Goal: Task Accomplishment & Management: Manage account settings

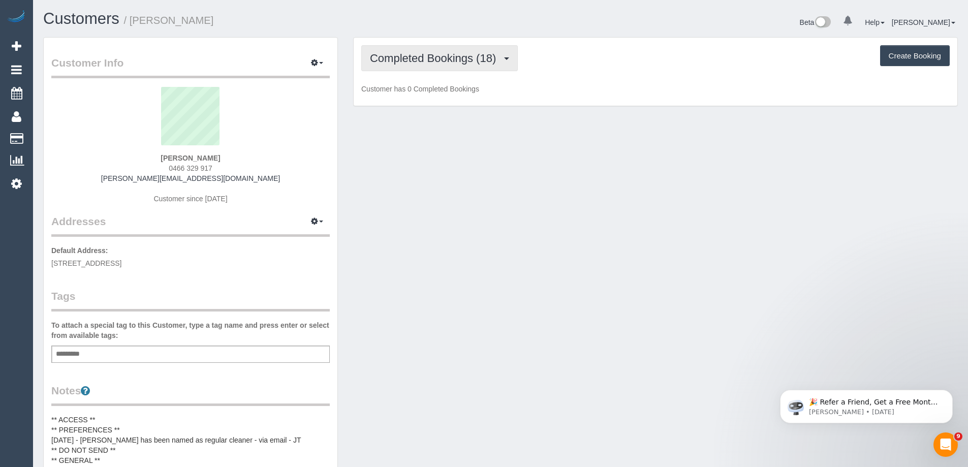
click at [454, 56] on span "Completed Bookings (18)" at bounding box center [435, 58] width 131 height 13
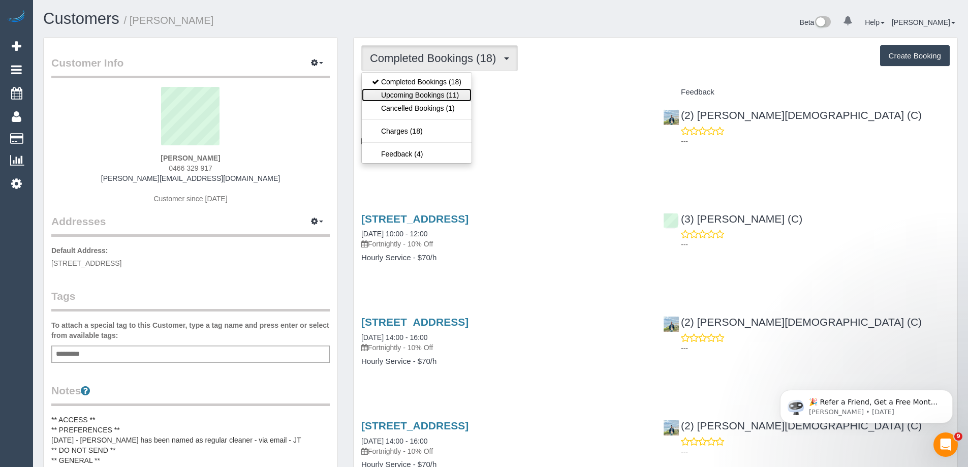
click at [453, 97] on link "Upcoming Bookings (11)" at bounding box center [417, 94] width 110 height 13
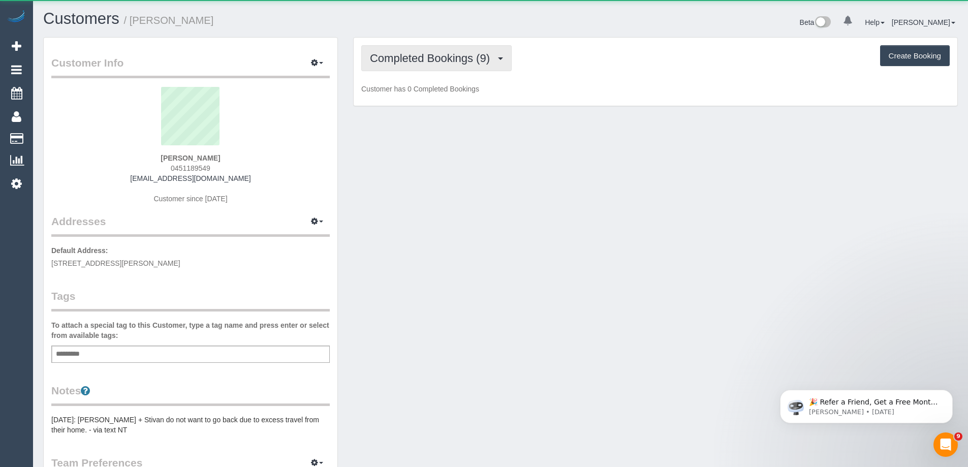
click at [437, 62] on span "Completed Bookings (9)" at bounding box center [432, 58] width 125 height 13
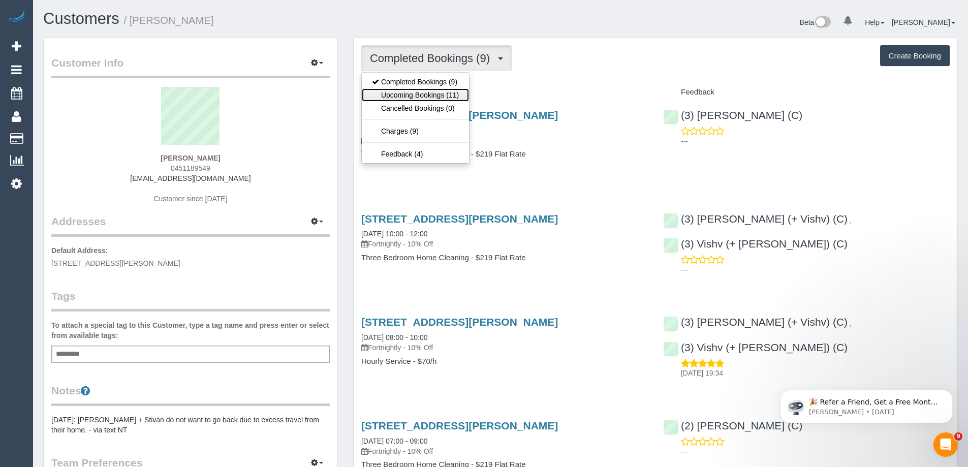
click at [441, 90] on link "Upcoming Bookings (11)" at bounding box center [415, 94] width 107 height 13
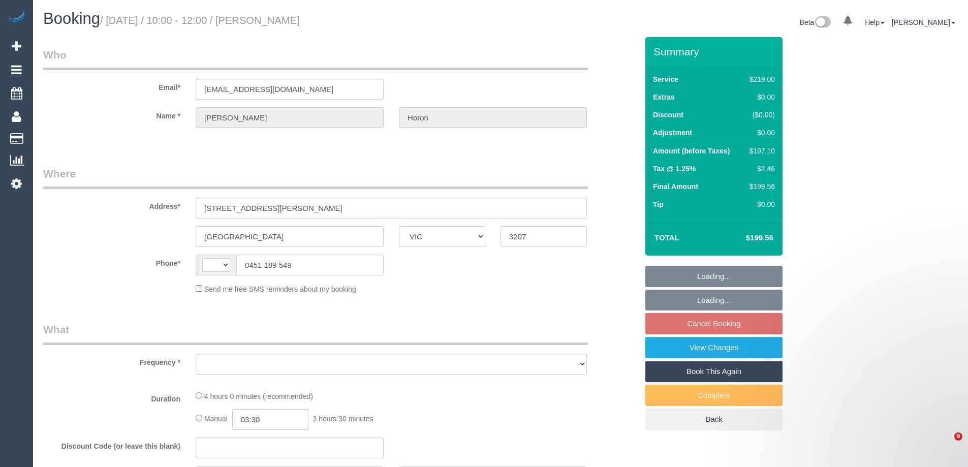
select select "VIC"
select select "string:stripe-pm_1Re6qH2GScqysDRVzvQWCQTr"
select select "string:AU"
select select "object:427"
select select "number:28"
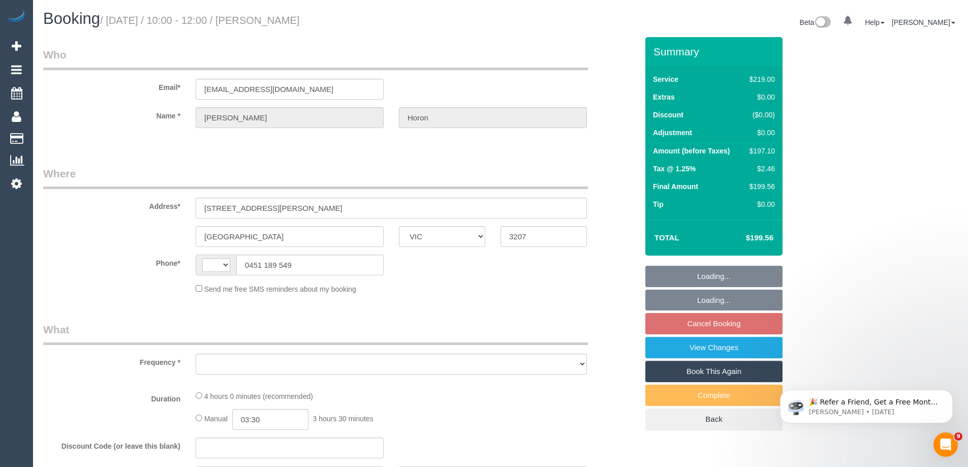
select select "number:14"
select select "number:19"
select select "number:24"
select select "number:34"
select select "number:11"
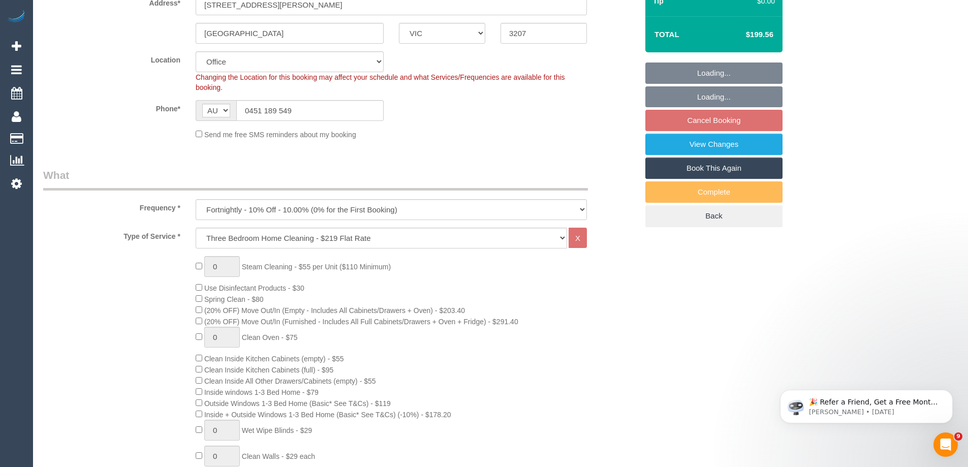
select select "object:2090"
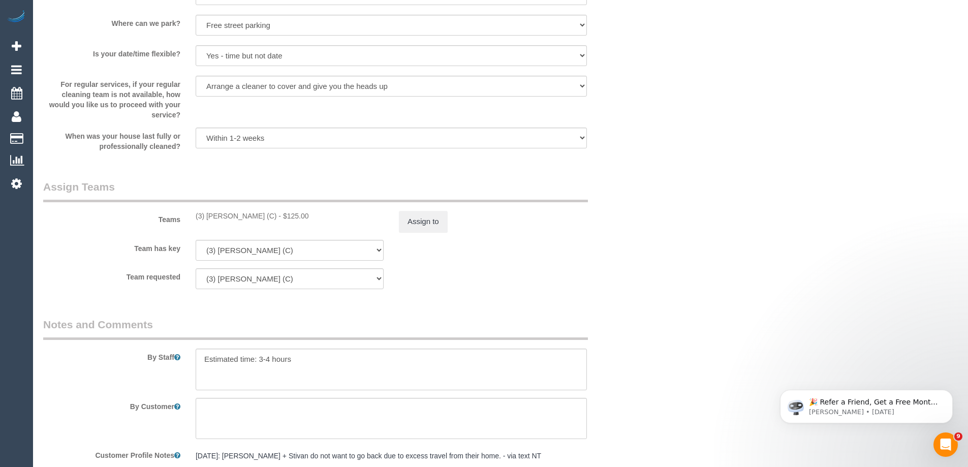
scroll to position [1568, 0]
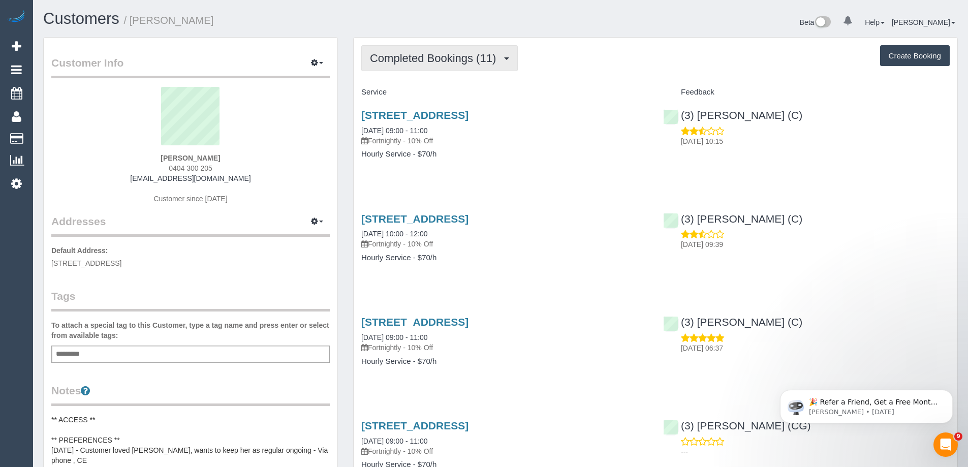
click at [408, 54] on span "Completed Bookings (11)" at bounding box center [435, 58] width 131 height 13
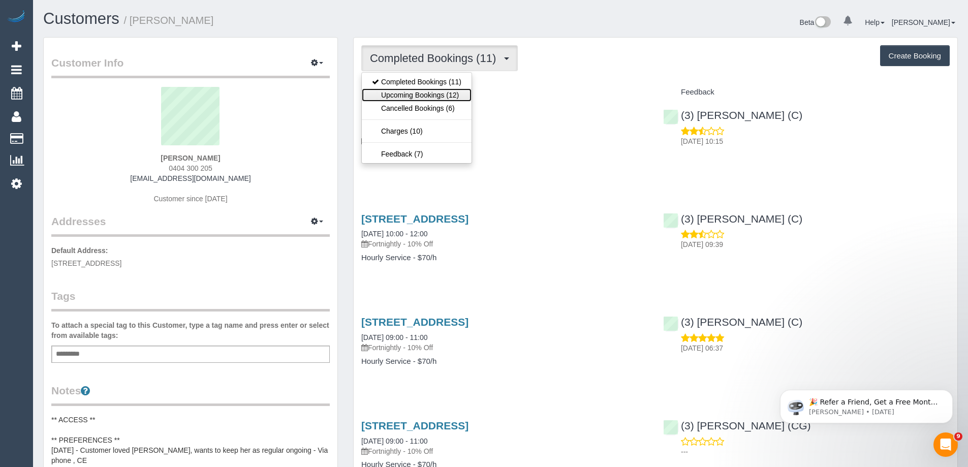
click at [416, 94] on link "Upcoming Bookings (12)" at bounding box center [417, 94] width 110 height 13
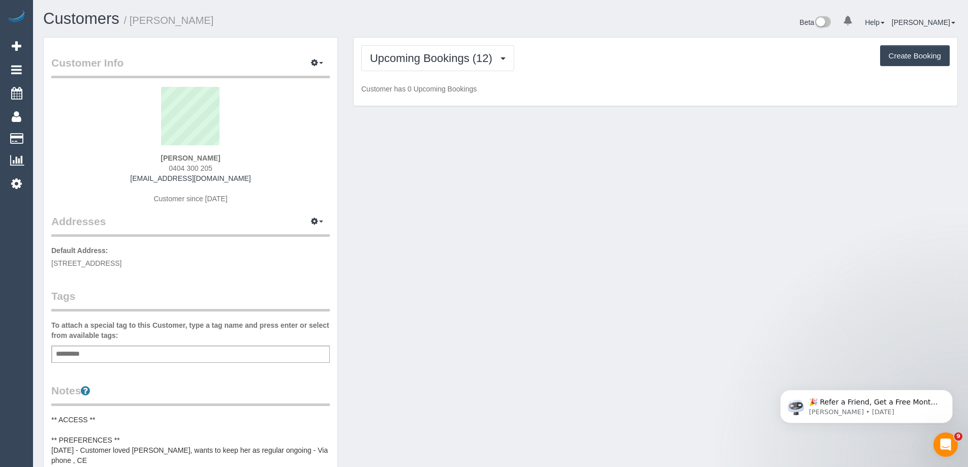
click at [563, 84] on p "Customer has 0 Upcoming Bookings" at bounding box center [655, 89] width 588 height 10
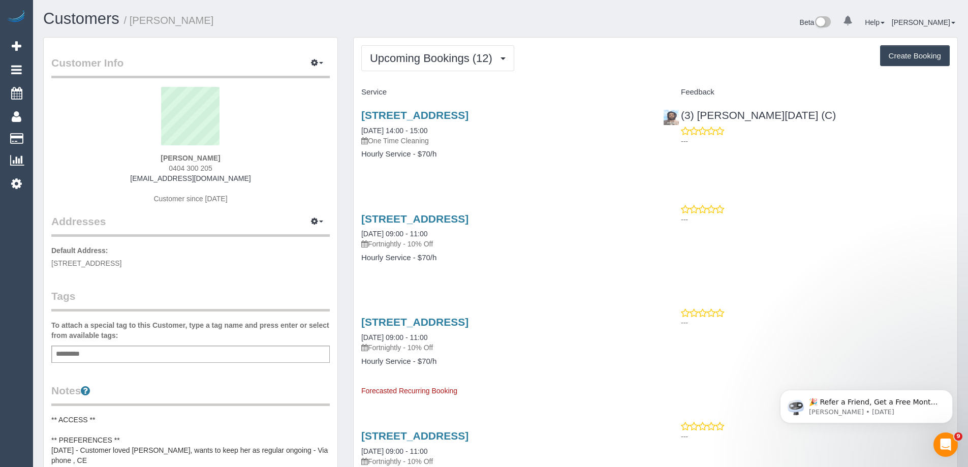
click at [441, 66] on button "Upcoming Bookings (12)" at bounding box center [437, 58] width 153 height 26
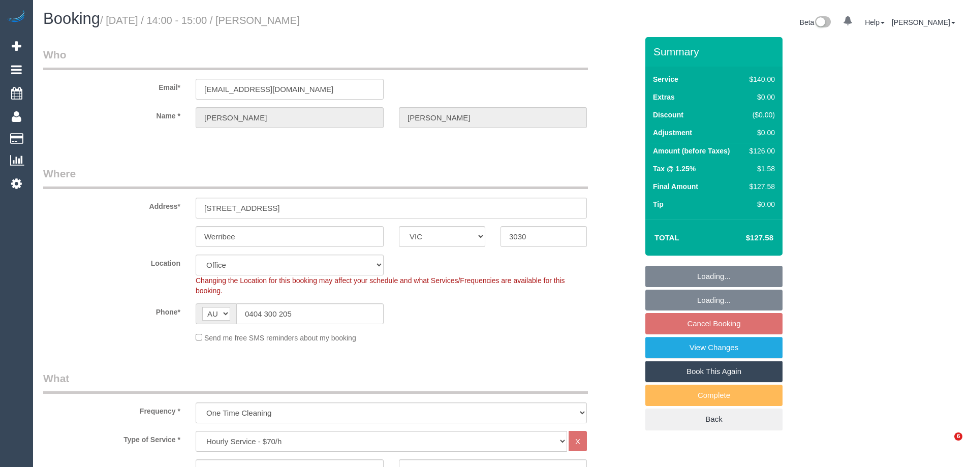
select select "VIC"
select select "string:stripe-pm_1Qz4Kv2GScqysDRVWCzsC0w2"
select select "number:32"
select select "number:14"
select select "number:18"
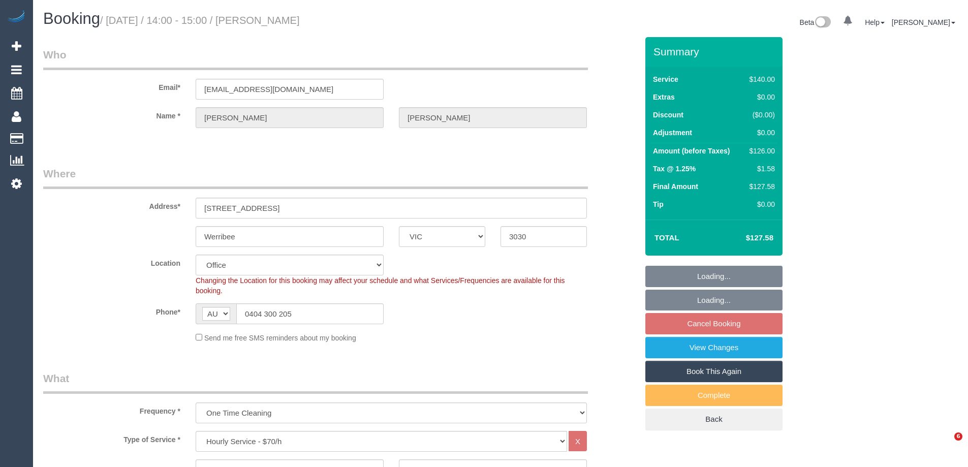
select select "number:25"
select select "number:35"
select select "number:12"
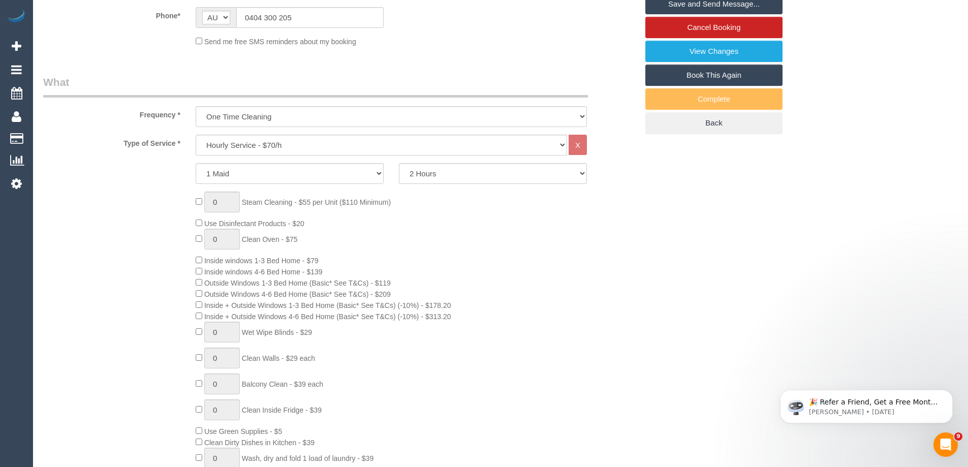
scroll to position [305, 0]
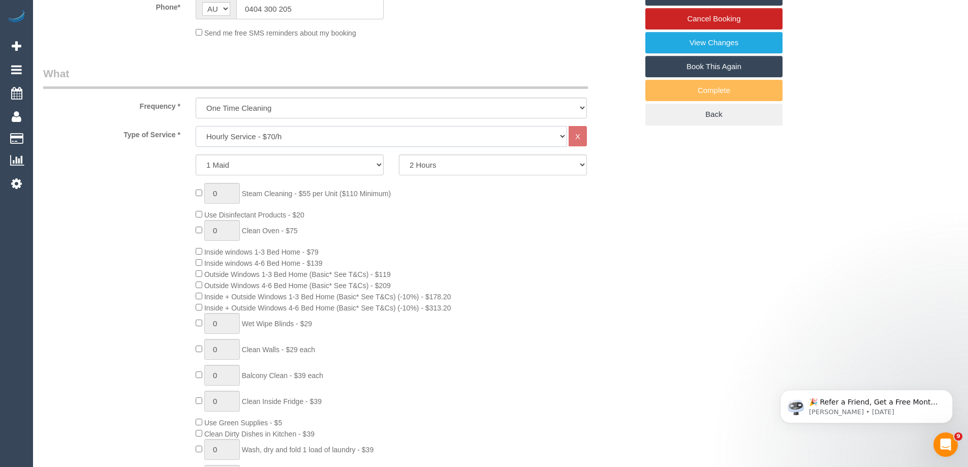
click at [327, 141] on select "Hourly Service - $70/h Hourly Service - $65/h Hourly Service - $60/h Hourly Ser…" at bounding box center [381, 136] width 371 height 21
select select "211"
click at [196, 126] on select "Hourly Service - $70/h Hourly Service - $65/h Hourly Service - $60/h Hourly Ser…" at bounding box center [381, 136] width 371 height 21
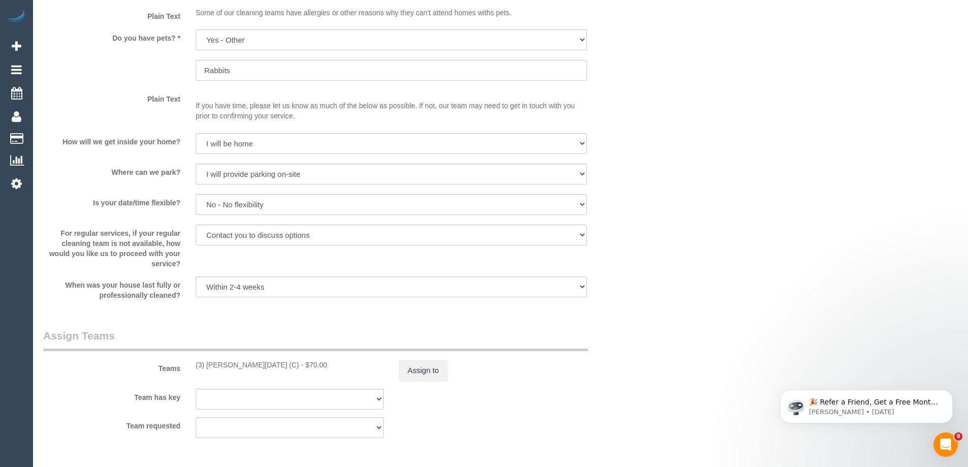
scroll to position [1575, 0]
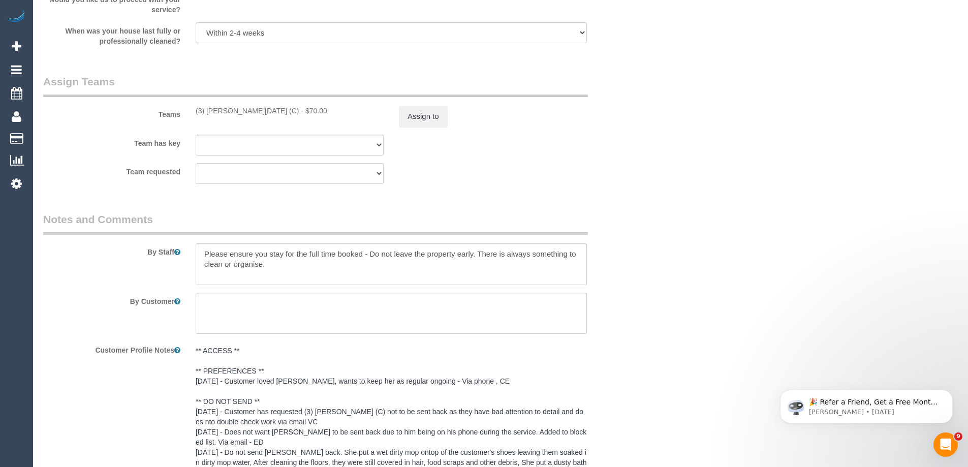
drag, startPoint x: 269, startPoint y: 109, endPoint x: 185, endPoint y: 109, distance: 84.3
click at [185, 109] on div "Teams (3) Antony Silvester (C) - $70.00 Assign to" at bounding box center [341, 100] width 610 height 53
copy div "(3) [PERSON_NAME][DATE] (C)"
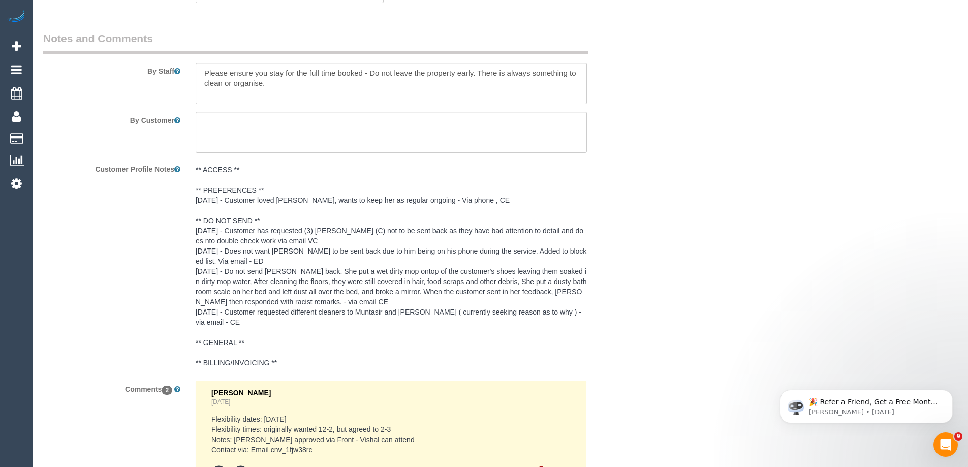
scroll to position [1931, 0]
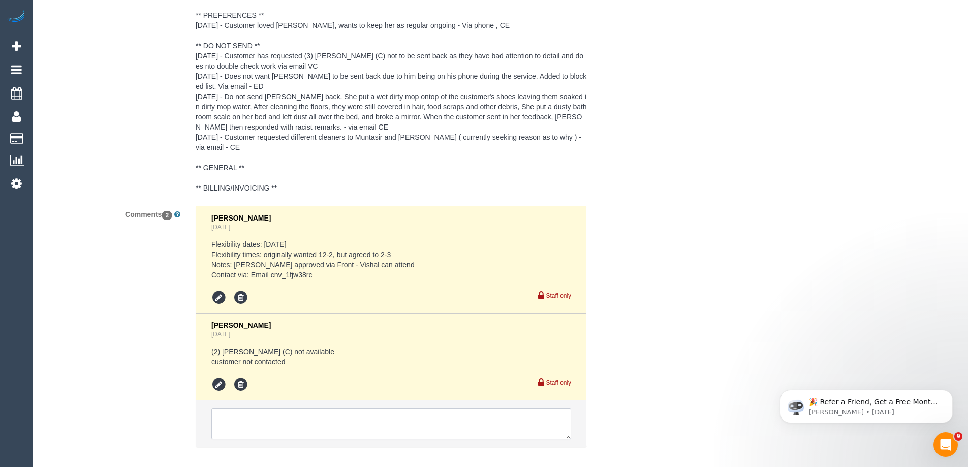
click at [316, 421] on textarea at bounding box center [391, 424] width 360 height 32
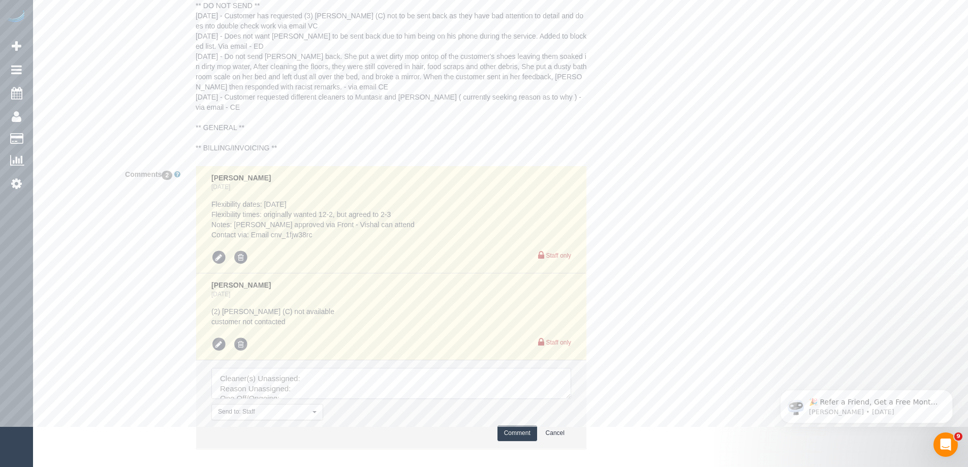
scroll to position [2027, 0]
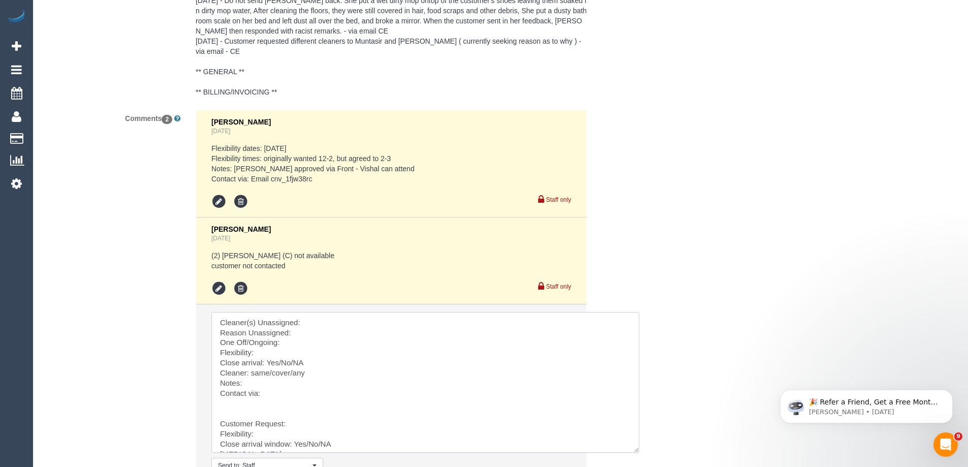
drag, startPoint x: 634, startPoint y: 449, endPoint x: 645, endPoint y: 464, distance: 18.9
click at [394, 324] on textarea at bounding box center [448, 401] width 474 height 178
paste textarea "(3) [PERSON_NAME][DATE] (C)"
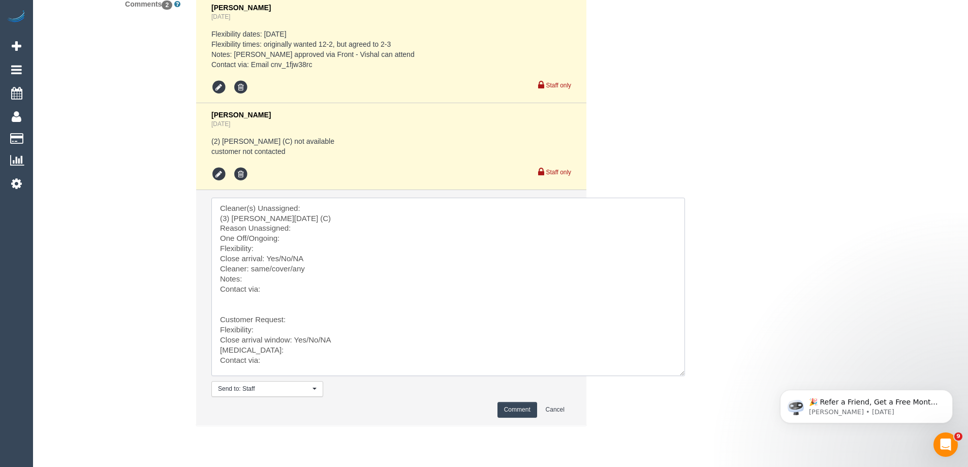
scroll to position [15, 0]
drag, startPoint x: 260, startPoint y: 440, endPoint x: 371, endPoint y: 486, distance: 120.0
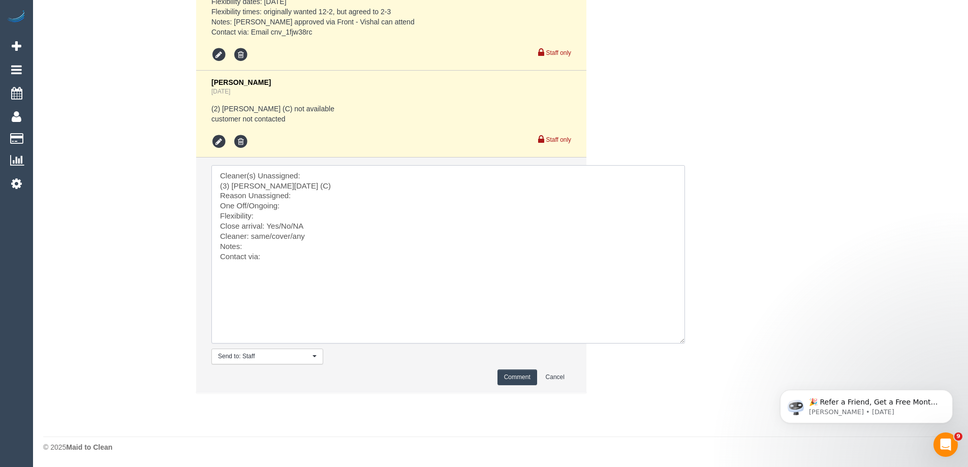
scroll to position [0, 0]
click at [217, 183] on textarea at bounding box center [448, 254] width 474 height 178
click at [303, 184] on textarea at bounding box center [448, 254] width 474 height 178
click at [301, 196] on textarea at bounding box center [448, 254] width 474 height 178
click at [315, 206] on textarea at bounding box center [448, 254] width 474 height 178
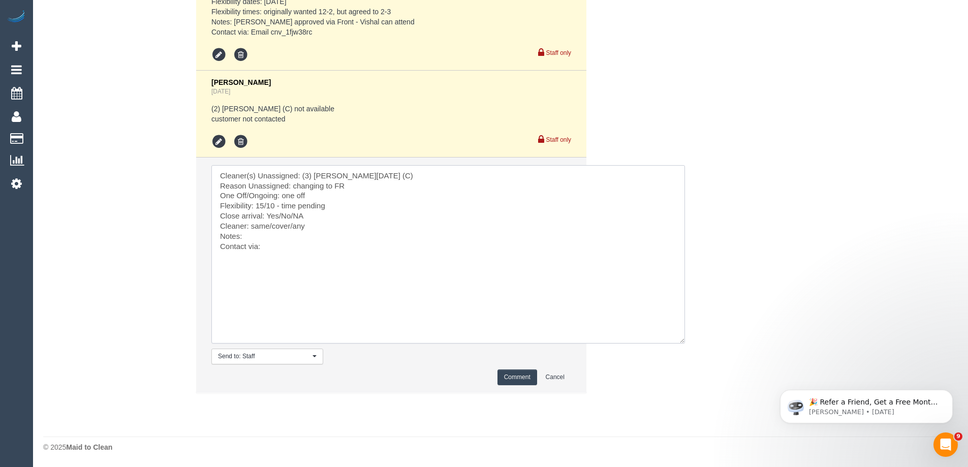
drag, startPoint x: 304, startPoint y: 215, endPoint x: 278, endPoint y: 214, distance: 25.5
click at [278, 214] on textarea at bounding box center [448, 254] width 474 height 178
drag, startPoint x: 289, startPoint y: 226, endPoint x: 252, endPoint y: 224, distance: 36.6
click at [252, 224] on textarea at bounding box center [448, 254] width 474 height 178
click at [289, 244] on textarea at bounding box center [448, 254] width 474 height 178
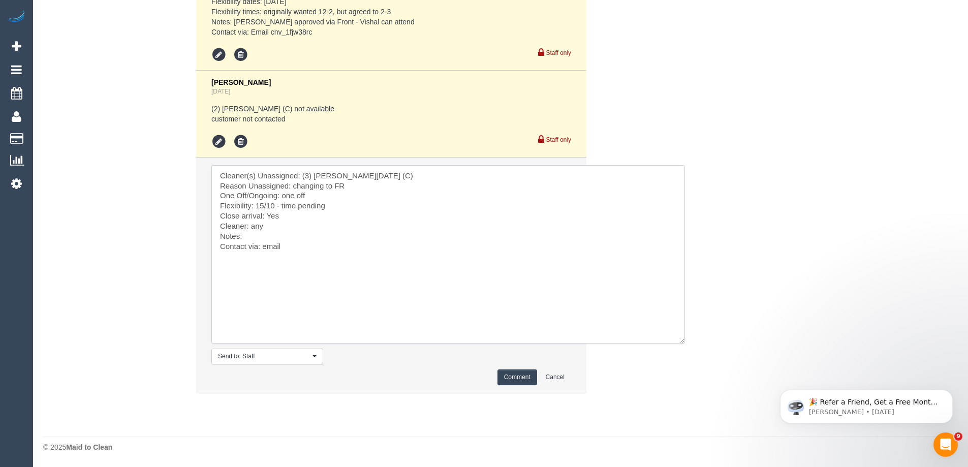
click at [336, 246] on textarea at bounding box center [448, 254] width 474 height 178
click at [273, 237] on textarea at bounding box center [448, 254] width 474 height 178
paste textarea "cnv_1fksytg8"
type textarea "Cleaner(s) Unassigned: (3) Antony Silvester (C) Reason Unassigned: changing to …"
click at [525, 378] on button "Comment" at bounding box center [517, 377] width 40 height 16
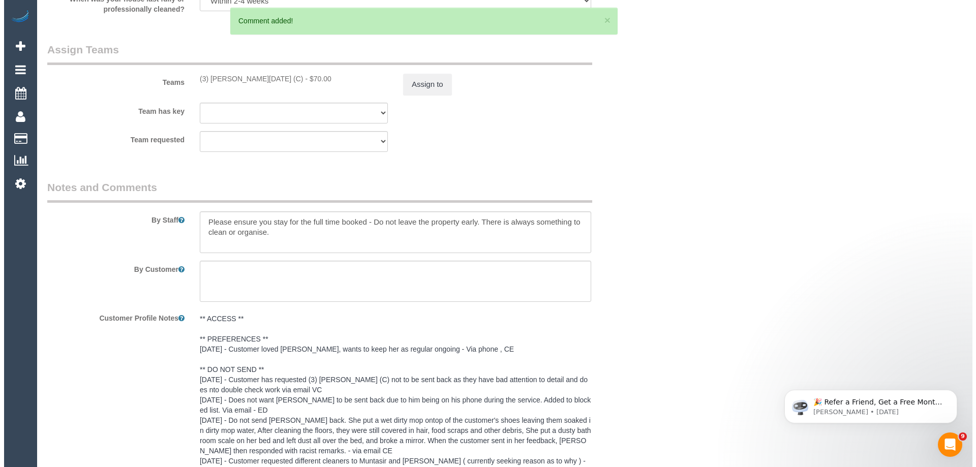
scroll to position [1421, 0]
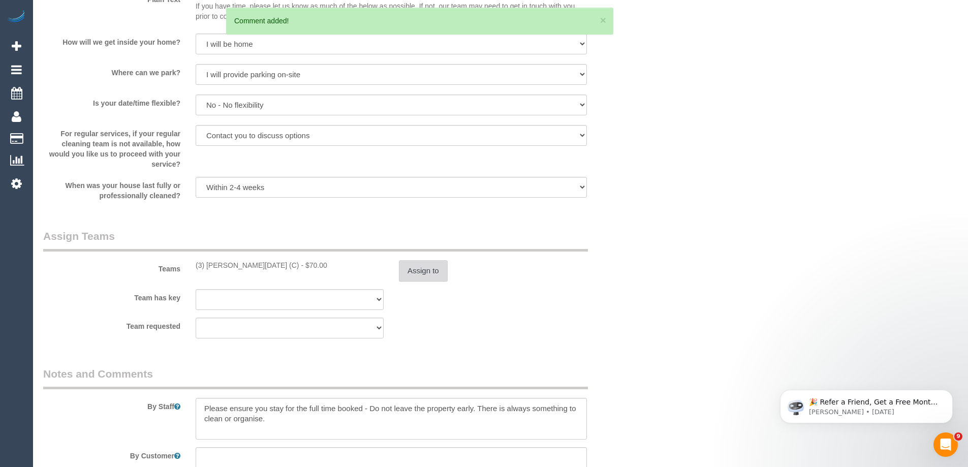
click at [434, 274] on button "Assign to" at bounding box center [423, 270] width 49 height 21
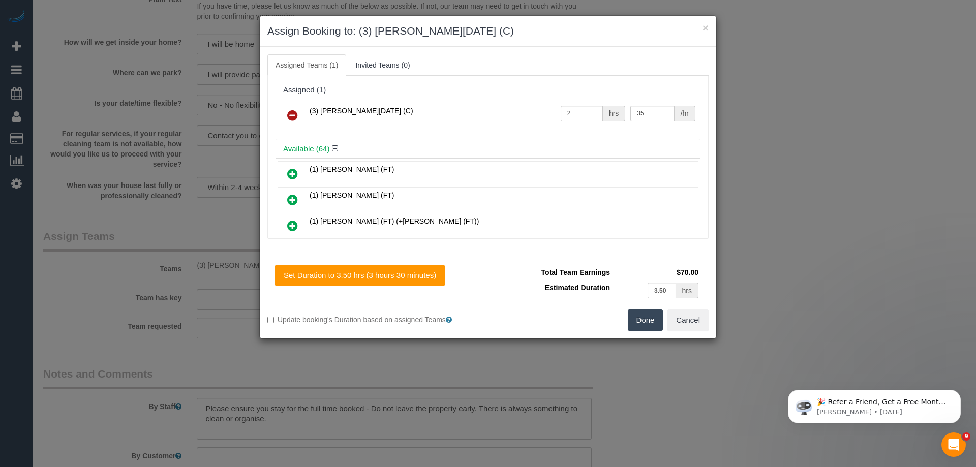
click at [294, 111] on icon at bounding box center [292, 115] width 11 height 12
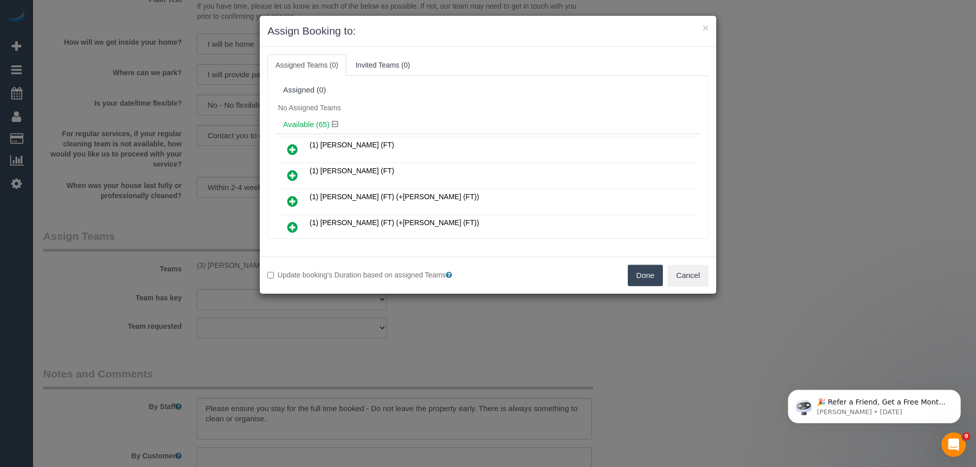
click at [643, 276] on button "Done" at bounding box center [646, 275] width 36 height 21
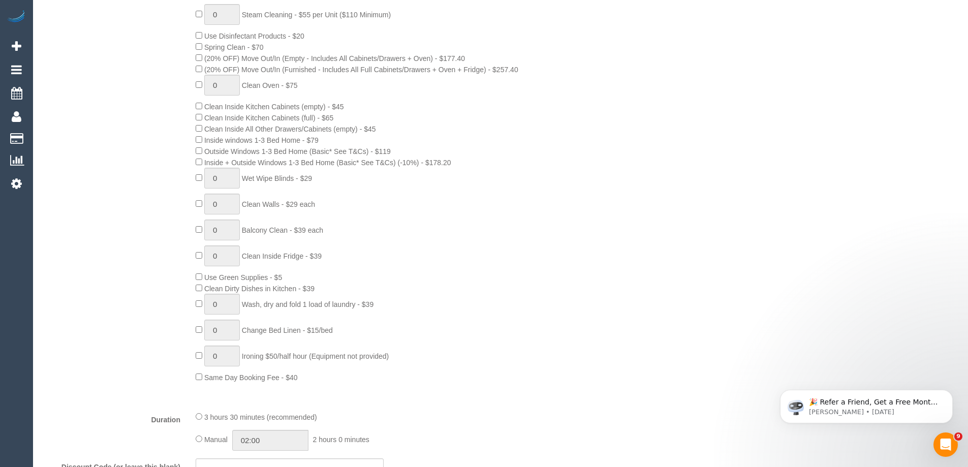
scroll to position [0, 0]
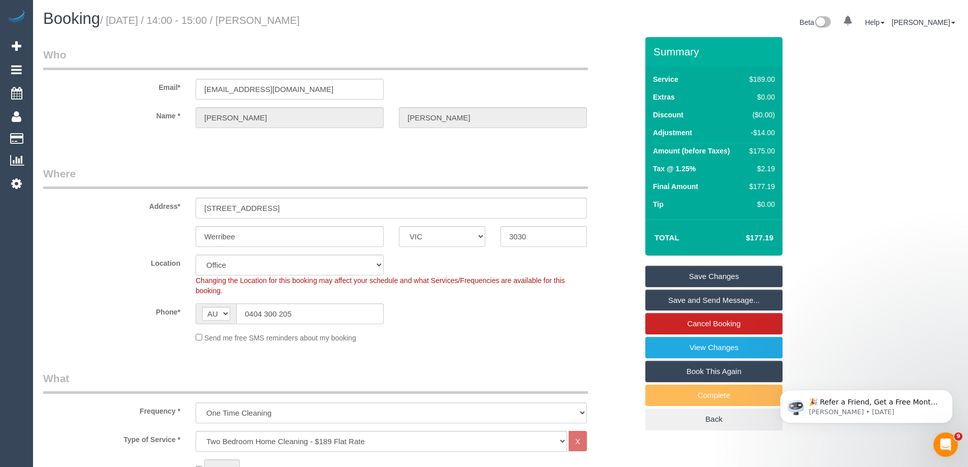
click at [559, 339] on div "Send me free SMS reminders about my booking" at bounding box center [391, 337] width 406 height 11
click at [715, 279] on link "Save Changes" at bounding box center [713, 276] width 137 height 21
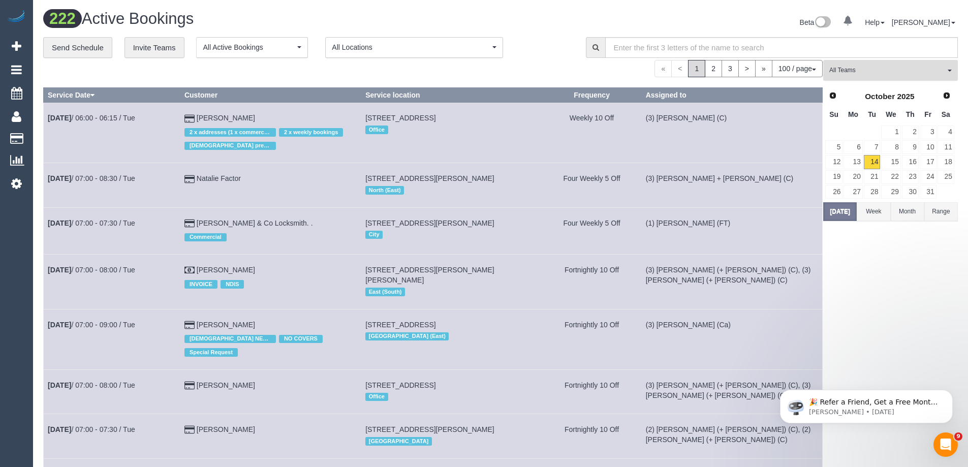
click at [889, 77] on button "All Teams" at bounding box center [890, 70] width 135 height 21
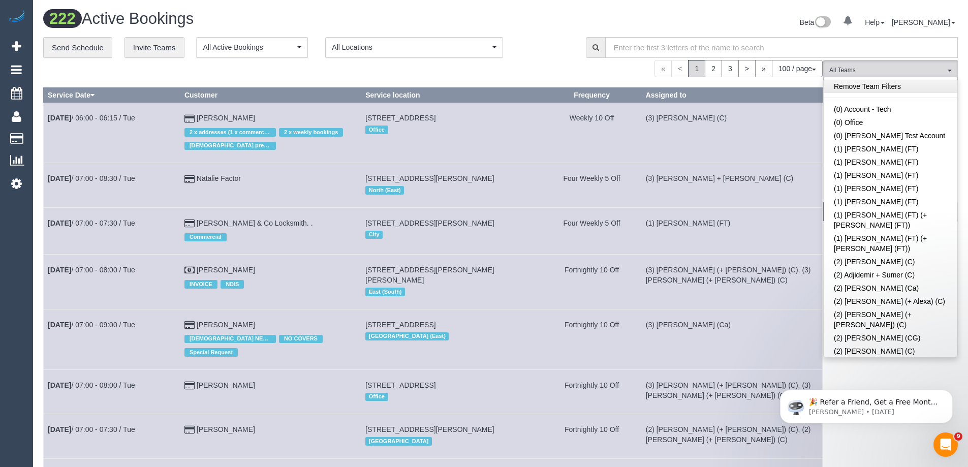
click at [880, 84] on link "Remove Team Filters" at bounding box center [891, 86] width 134 height 13
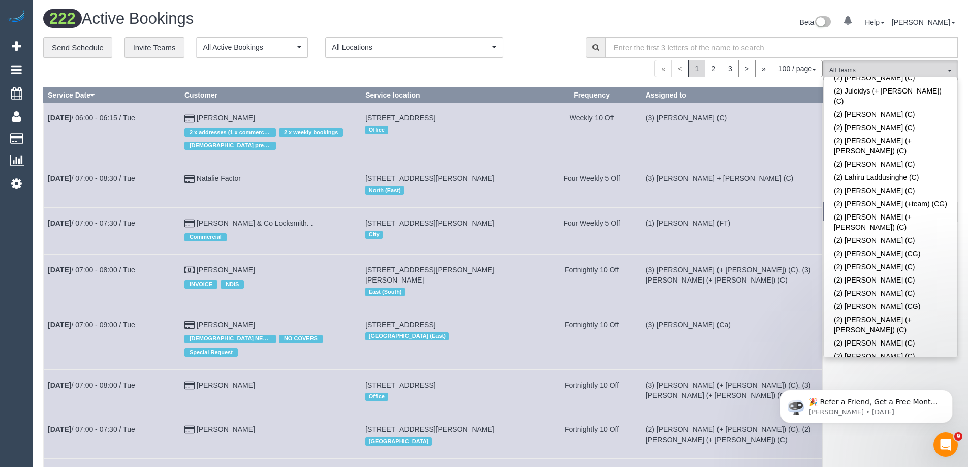
click at [876, 363] on link "(2) Raisul Islam (C)" at bounding box center [891, 374] width 134 height 23
click at [570, 62] on div "« < 1 2 3 > » 100 / page 10 / page 20 / page 30 / page 40 / page 50 / page 100 …" at bounding box center [432, 68] width 779 height 17
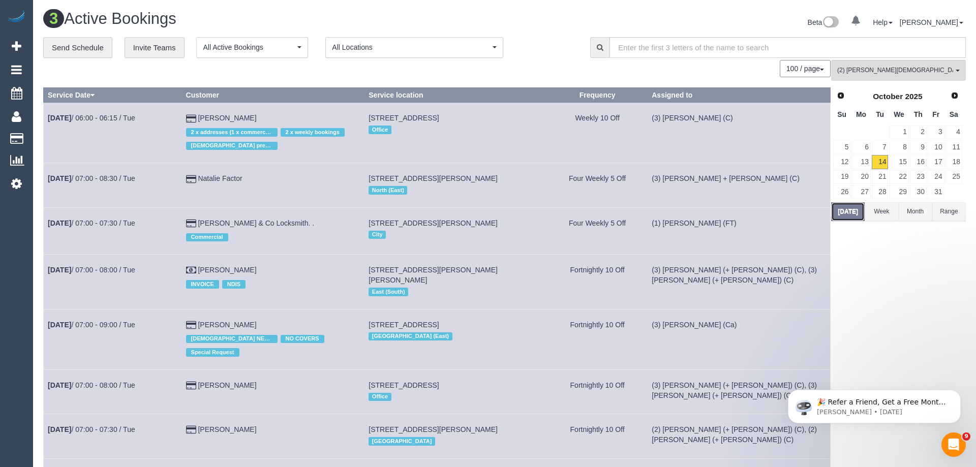
click at [843, 215] on button "[DATE]" at bounding box center [848, 211] width 34 height 19
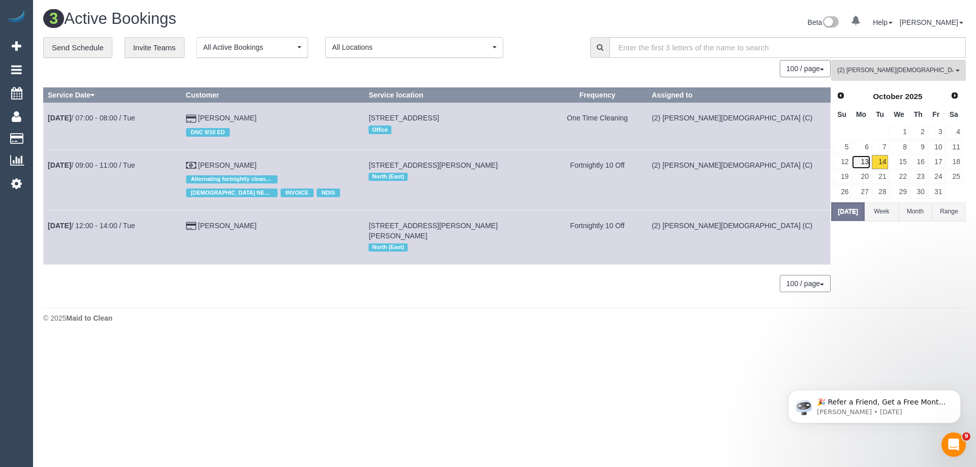
click at [860, 157] on link "13" at bounding box center [860, 162] width 19 height 14
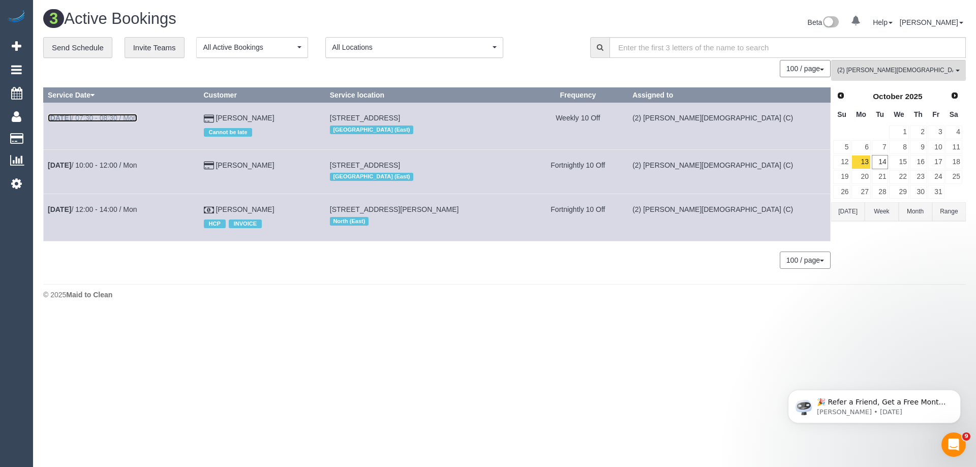
click at [134, 115] on link "Oct 13th / 07:30 - 08:30 / Mon" at bounding box center [92, 118] width 89 height 8
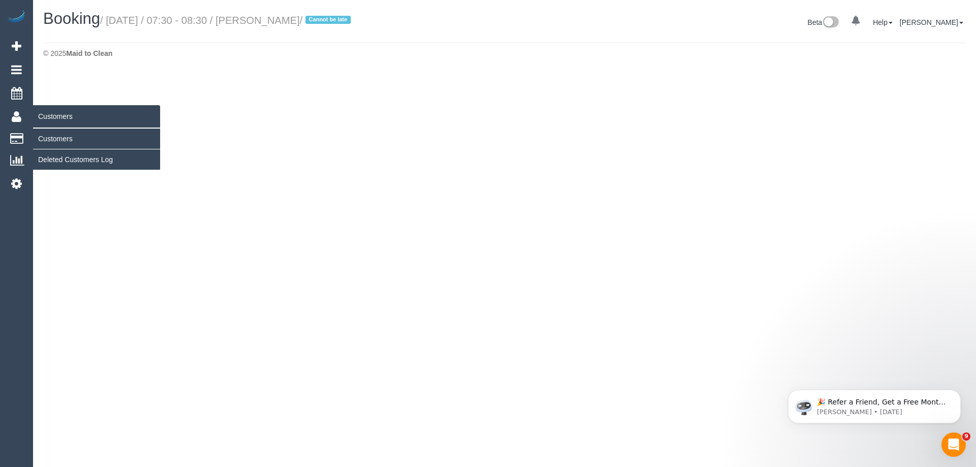
select select "VIC"
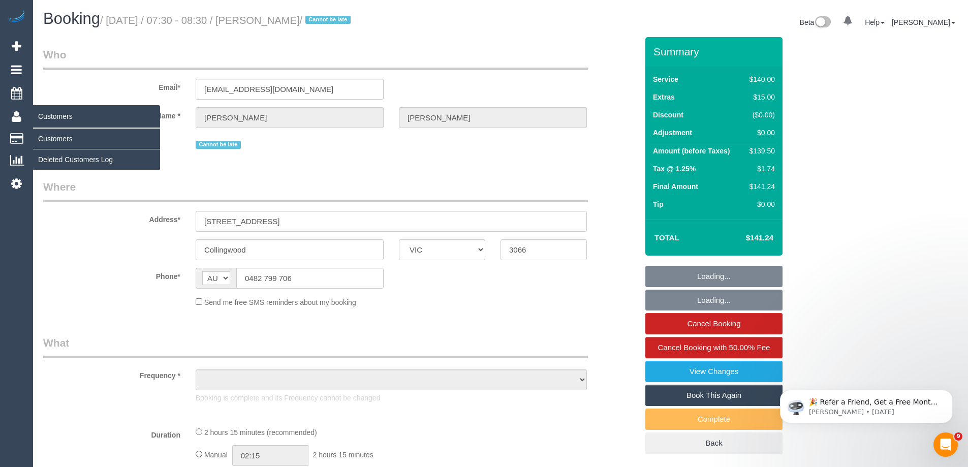
select select "string:stripe-pm_1Oupyj2GScqysDRV6dHDJmdG"
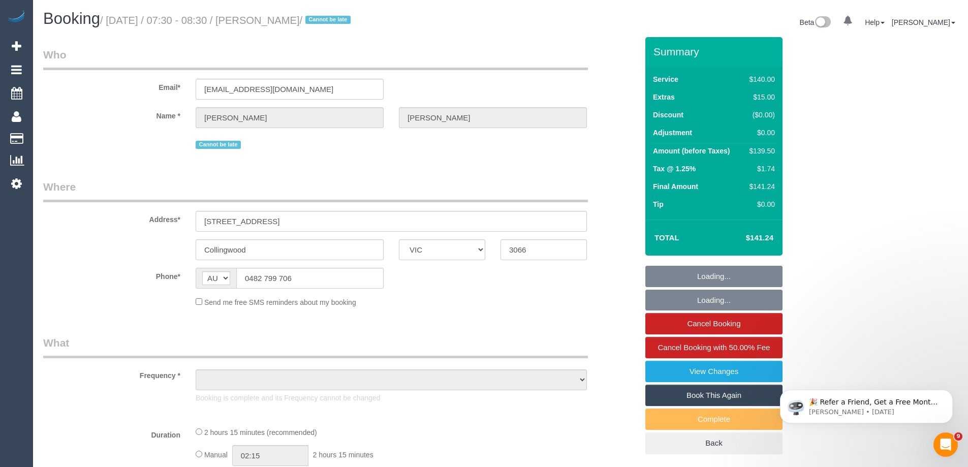
select select "object:11836"
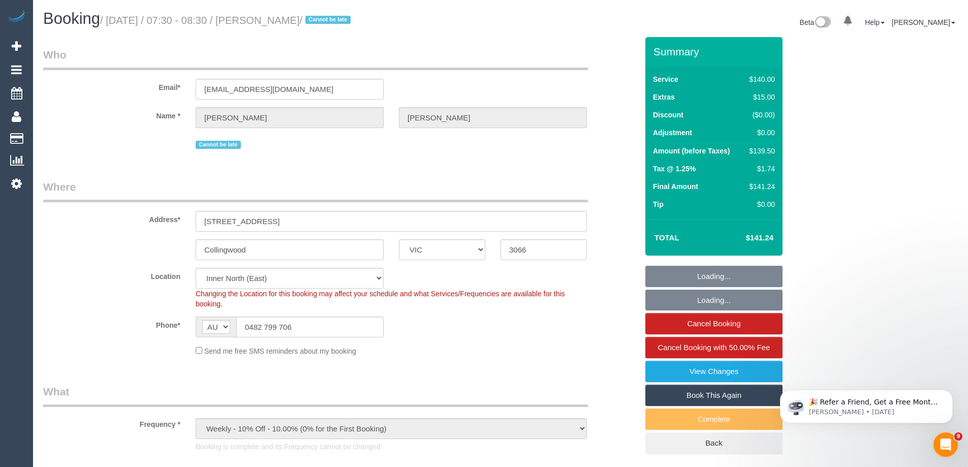
select select "number:28"
select select "number:14"
select select "number:19"
select select "number:22"
select select "number:34"
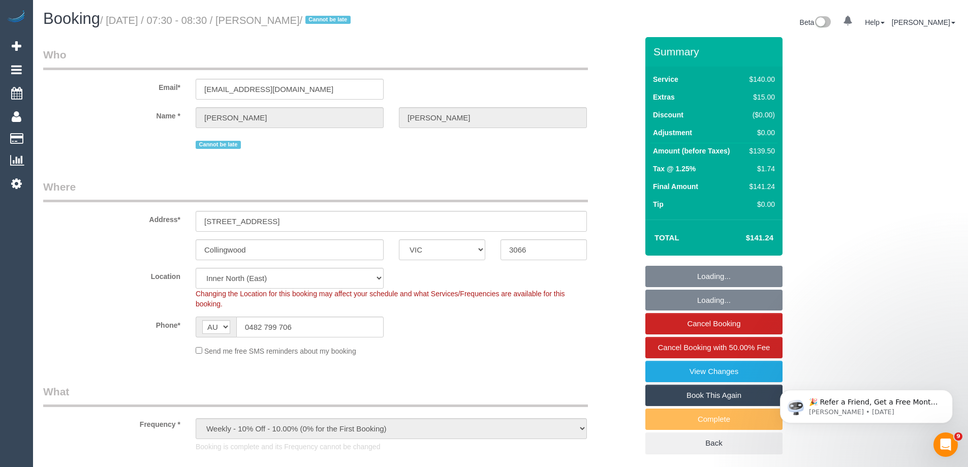
select select "number:11"
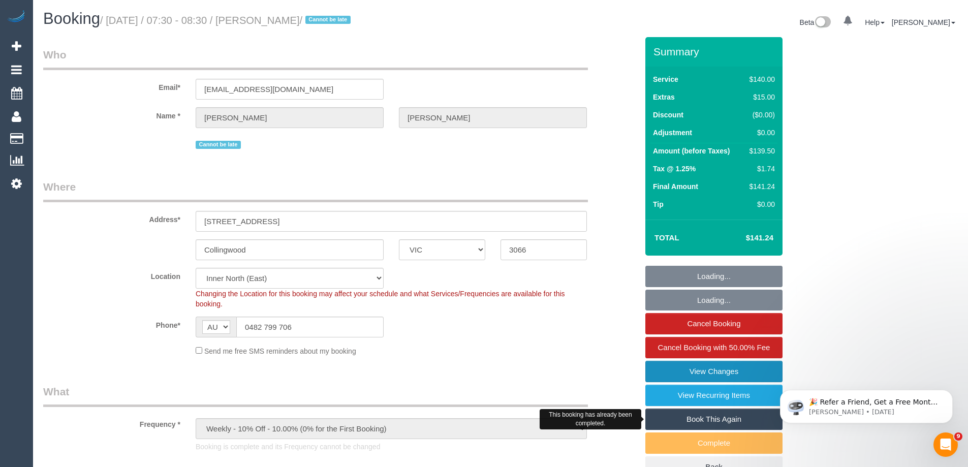
select select "object:12939"
click at [715, 379] on link "View Changes" at bounding box center [713, 371] width 137 height 21
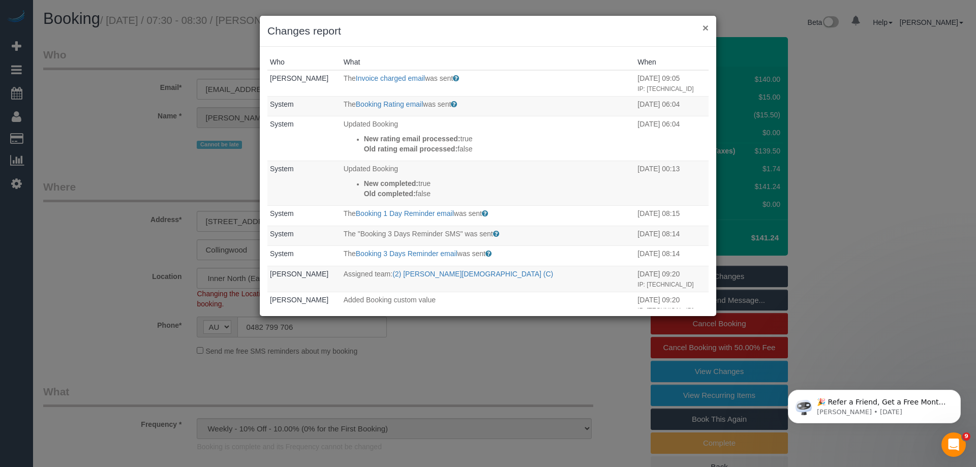
click at [707, 26] on button "×" at bounding box center [705, 27] width 6 height 11
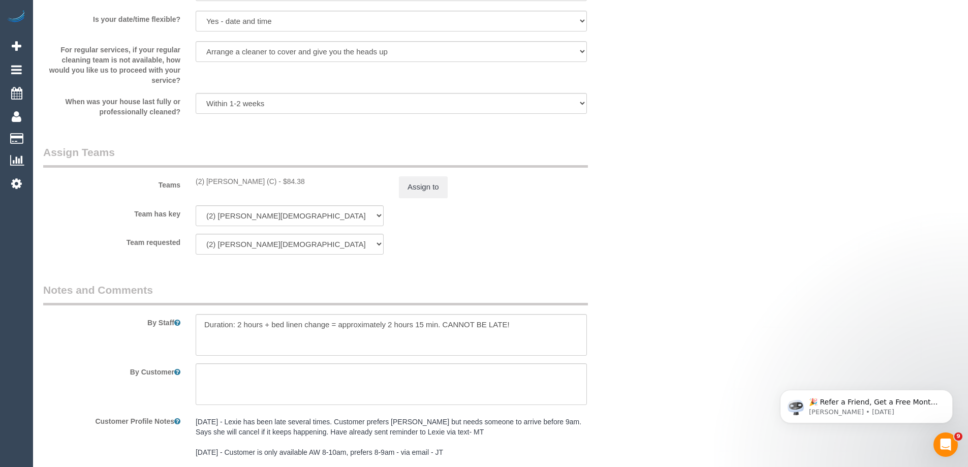
scroll to position [1524, 0]
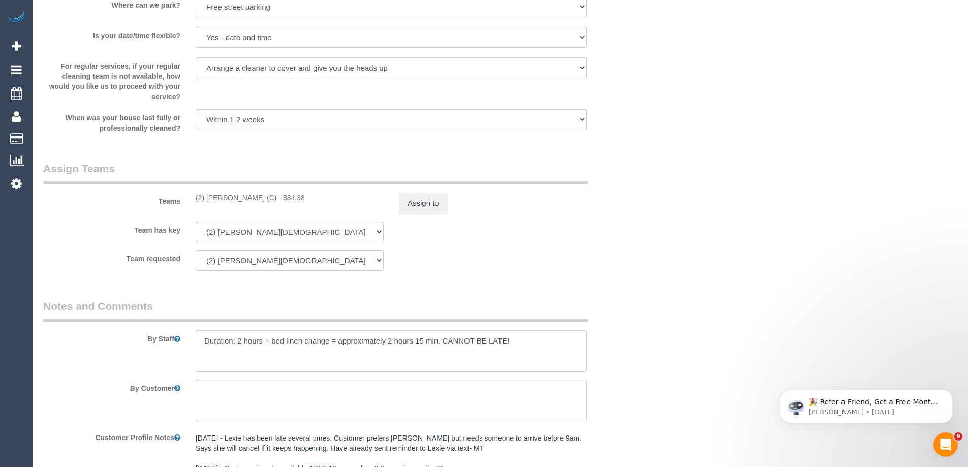
click at [412, 197] on button "Assign to" at bounding box center [423, 203] width 49 height 21
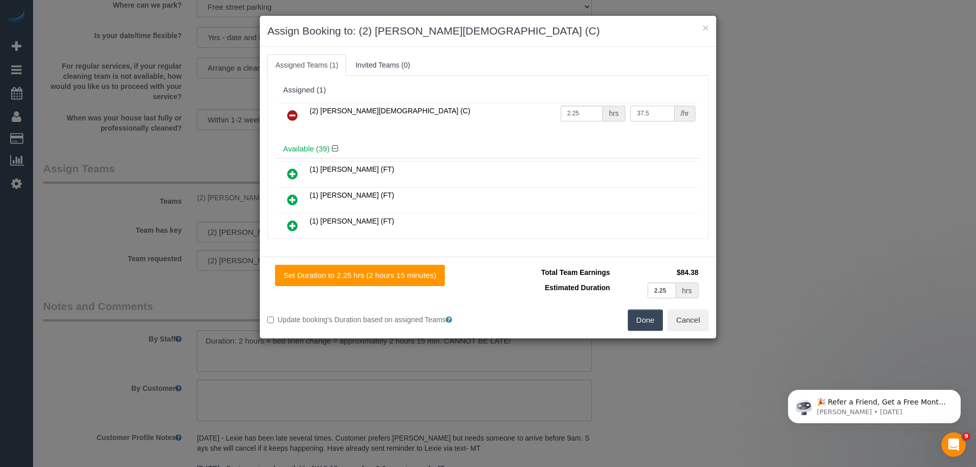
drag, startPoint x: 650, startPoint y: 109, endPoint x: 604, endPoint y: 114, distance: 46.5
click at [604, 114] on tr "(2) Raisul Islam (C) 2.25 hrs 37.5 /hr" at bounding box center [488, 116] width 420 height 26
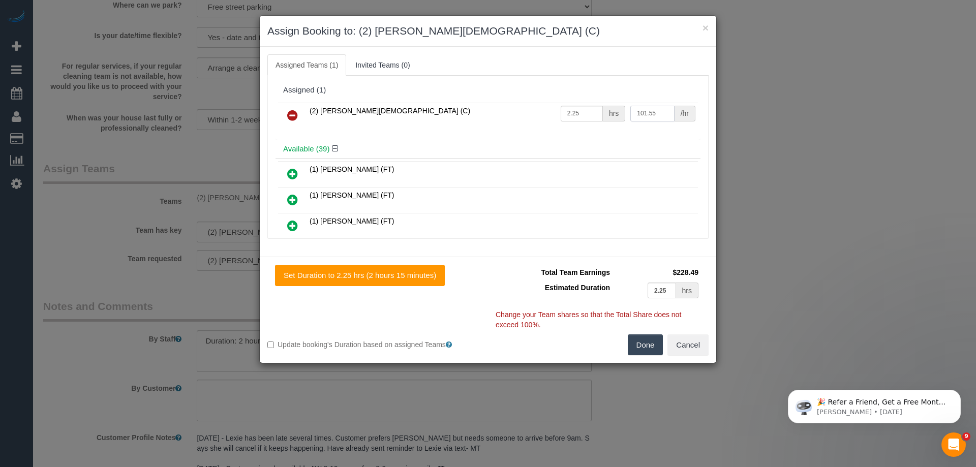
type input "101.55"
drag, startPoint x: 596, startPoint y: 111, endPoint x: 520, endPoint y: 115, distance: 75.8
click at [541, 113] on tr "(2) Raisul Islam (C) 2.25 hrs 101.55 /hr" at bounding box center [488, 116] width 420 height 26
type input "1"
click at [653, 332] on div "Total Team Earnings $101.55 Estimated Duration 2.25 hrs Warning: The Company sh…" at bounding box center [598, 300] width 221 height 70
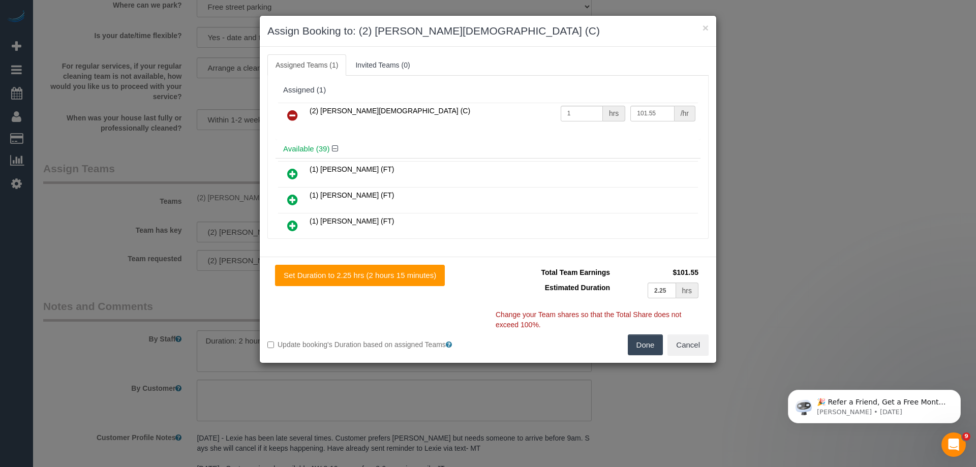
click at [651, 344] on button "Done" at bounding box center [646, 344] width 36 height 21
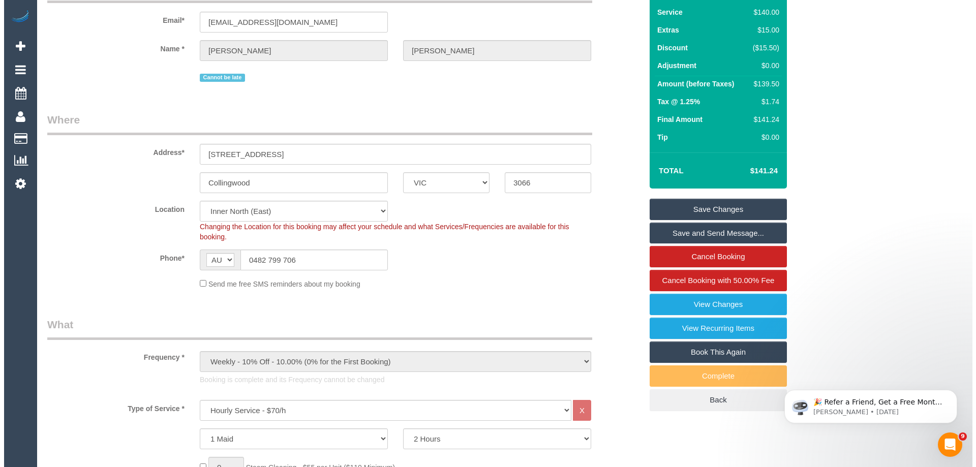
scroll to position [0, 0]
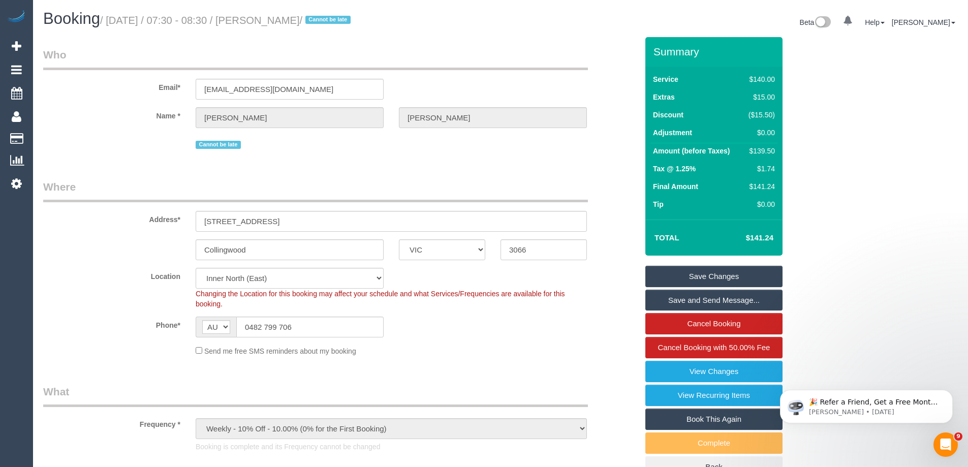
click at [719, 268] on link "Save Changes" at bounding box center [713, 276] width 137 height 21
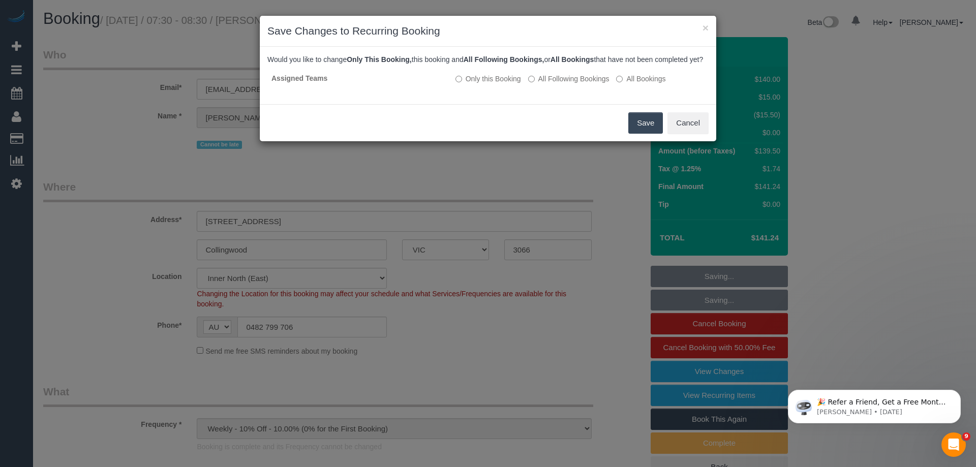
click at [653, 134] on button "Save" at bounding box center [645, 122] width 35 height 21
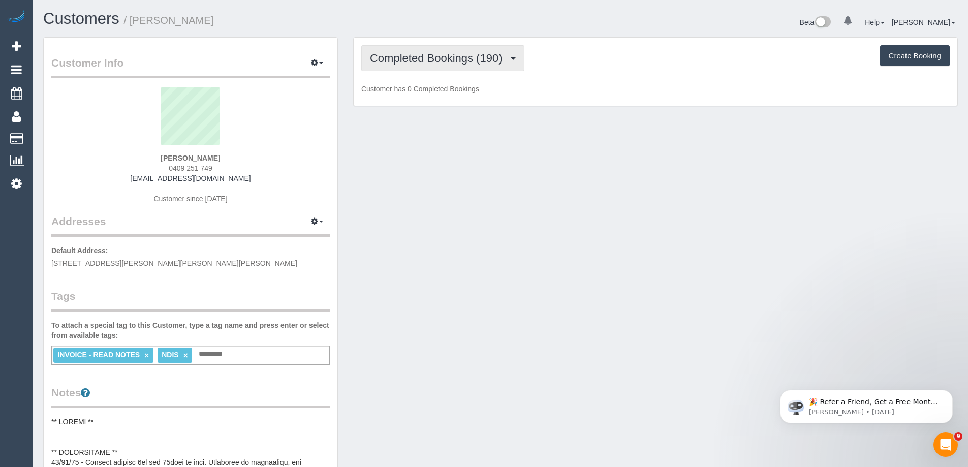
click at [474, 65] on button "Completed Bookings (190)" at bounding box center [442, 58] width 163 height 26
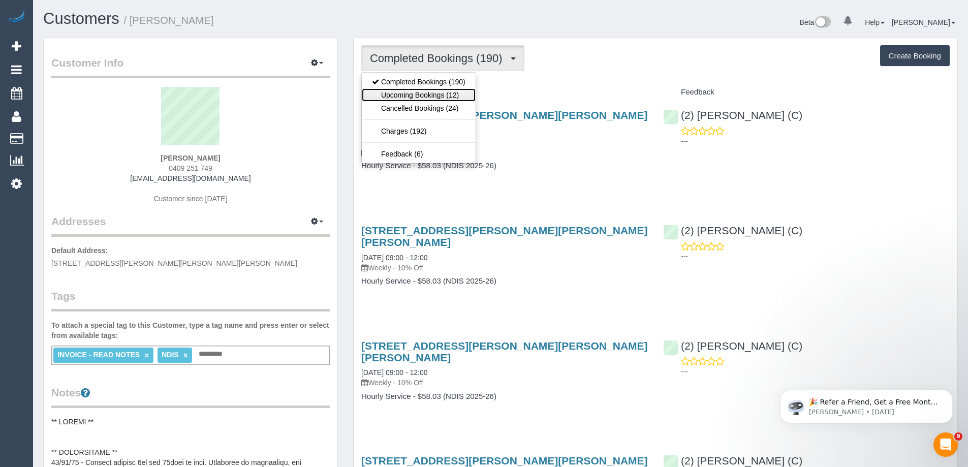
click at [439, 95] on link "Upcoming Bookings (12)" at bounding box center [419, 94] width 114 height 13
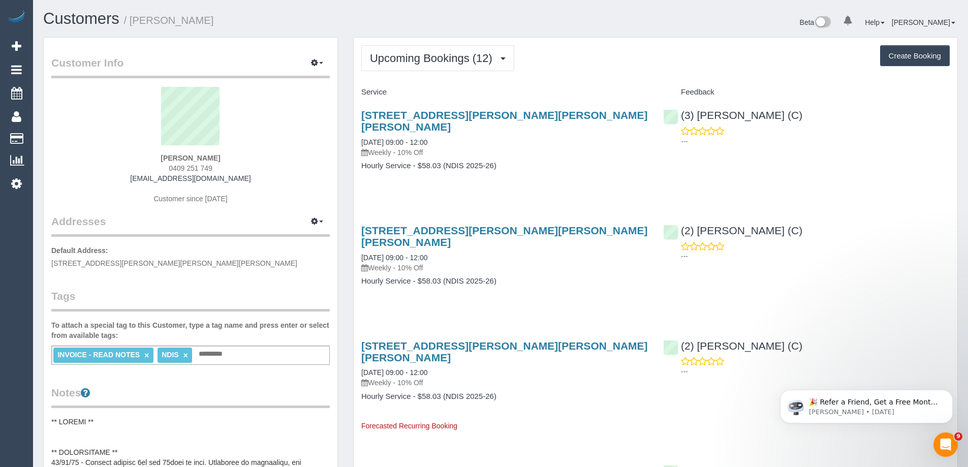
click at [448, 106] on div "27 Mills St, Glen Iris, VIC 3146 15/10/2025 09:00 - 12:00 Weekly - 10% Off Hour…" at bounding box center [505, 146] width 302 height 90
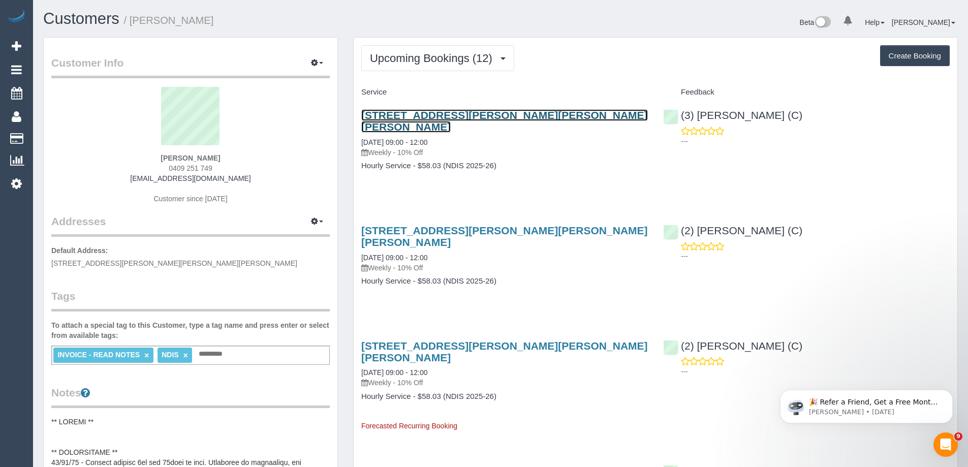
click at [451, 115] on link "27 Mills St, Glen Iris, VIC 3146" at bounding box center [504, 120] width 287 height 23
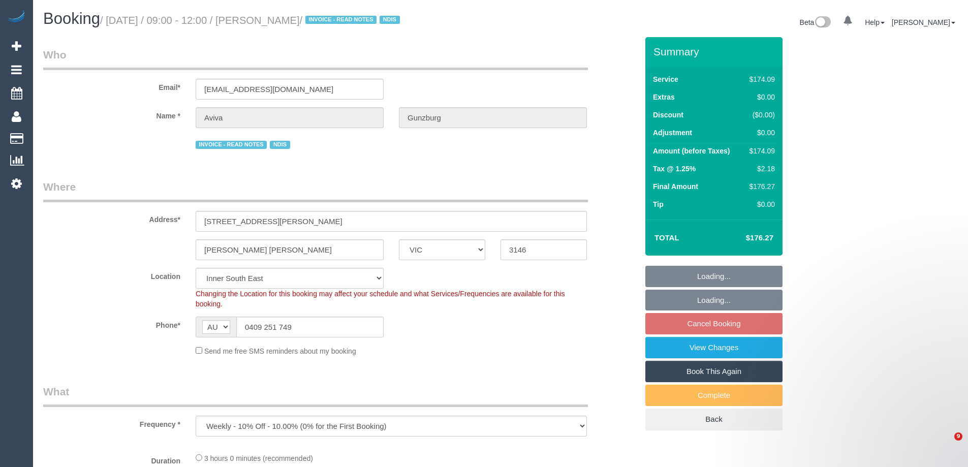
select select "VIC"
select select "string:check"
select select "180"
select select "number:27"
select select "number:14"
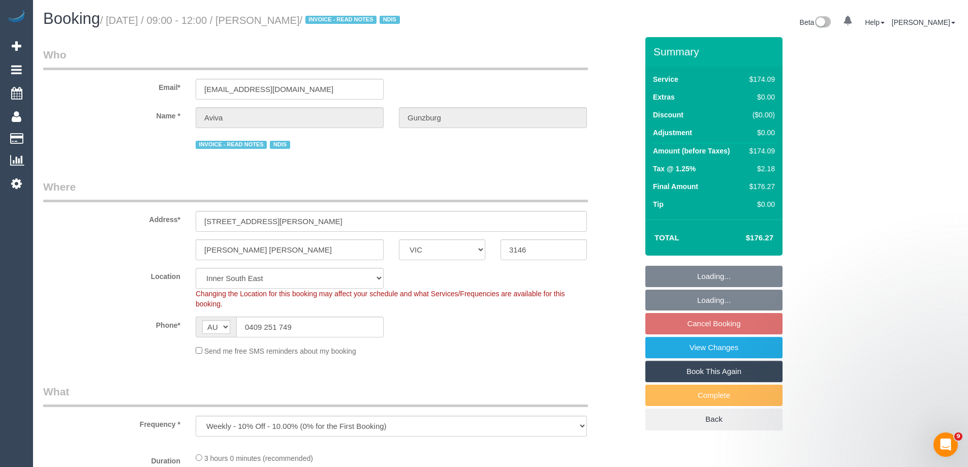
select select "number:18"
select select "number:22"
select select "number:13"
select select "object:758"
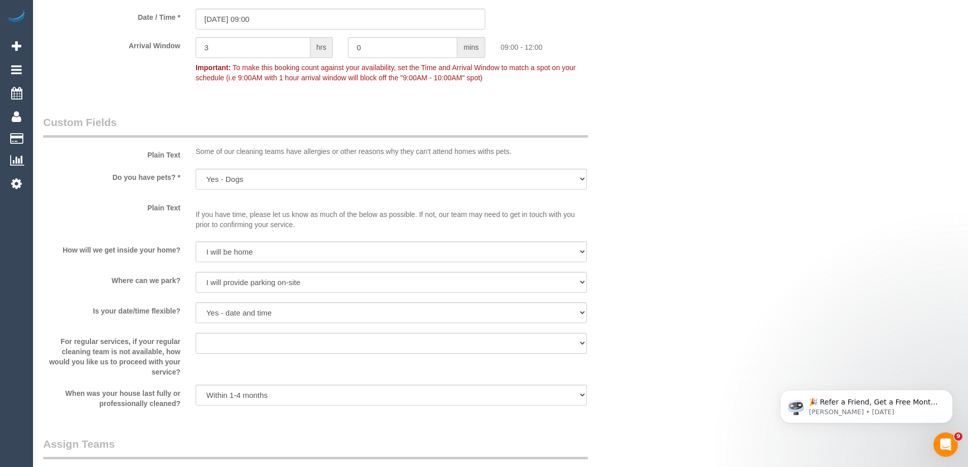
scroll to position [661, 0]
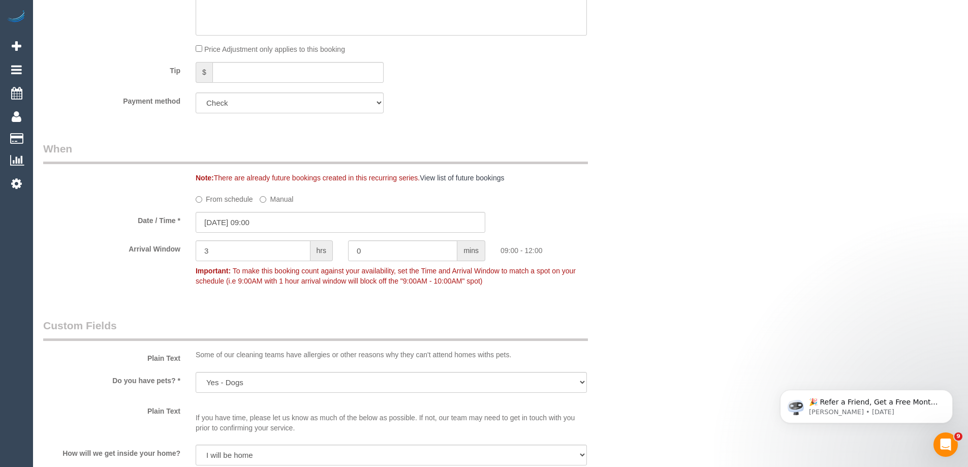
click at [234, 202] on label "From schedule" at bounding box center [224, 198] width 57 height 14
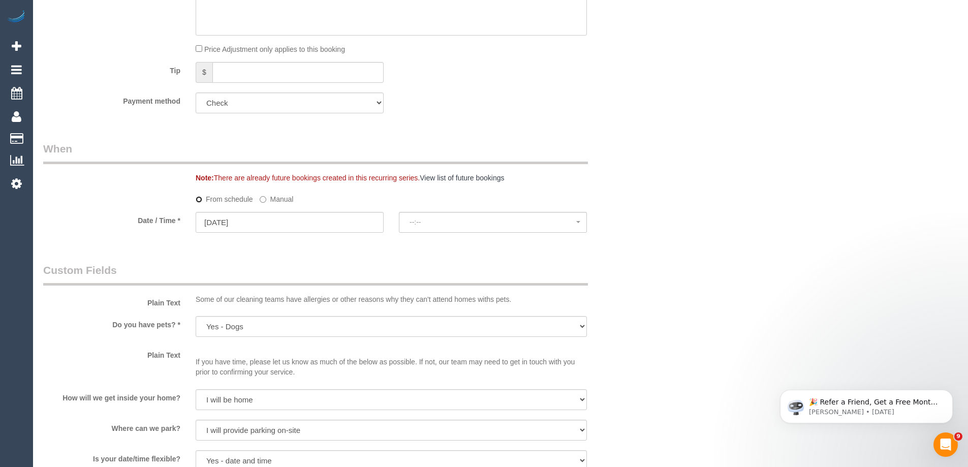
select select "spot6"
click at [460, 224] on span "No spots available" at bounding box center [493, 222] width 167 height 8
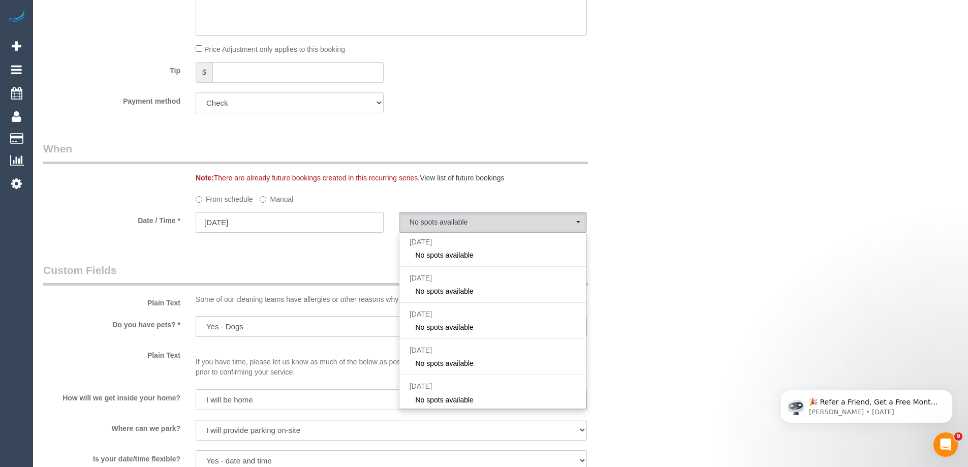
click at [710, 182] on div "Who Email* aviva.grg@gmail.com Name * Aviva Gunzburg INVOICE - READ NOTES NDIS …" at bounding box center [500, 372] width 915 height 1990
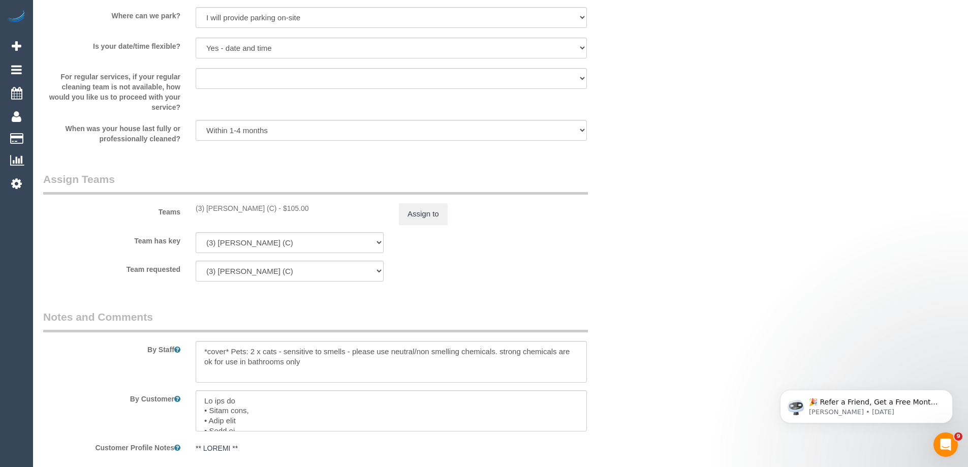
scroll to position [1067, 0]
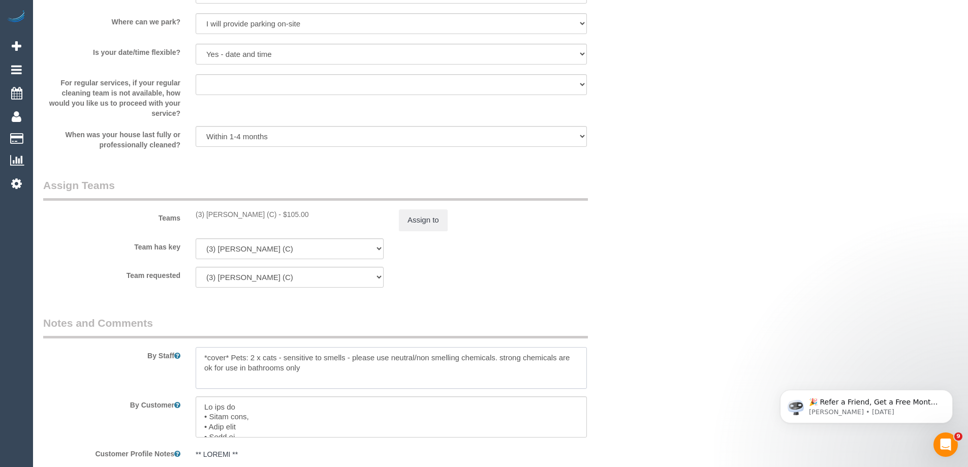
click at [203, 357] on textarea at bounding box center [391, 368] width 391 height 42
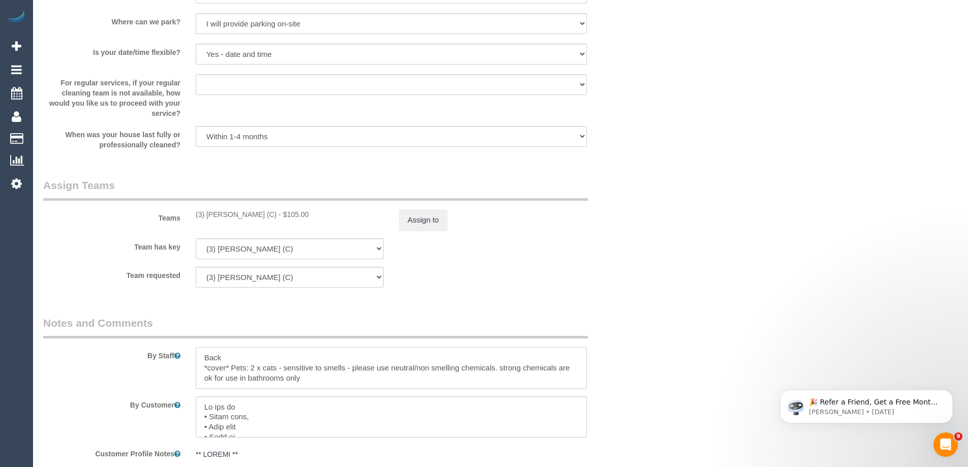
click at [250, 354] on textarea at bounding box center [391, 368] width 391 height 42
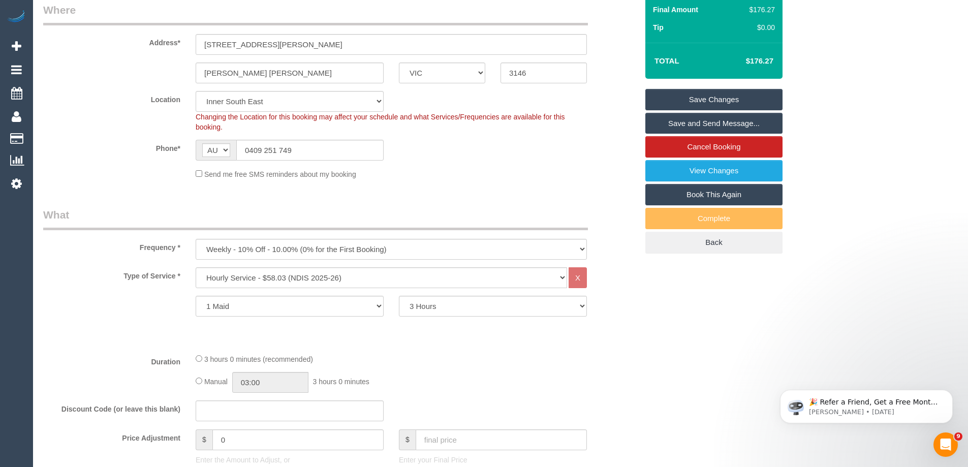
scroll to position [0, 0]
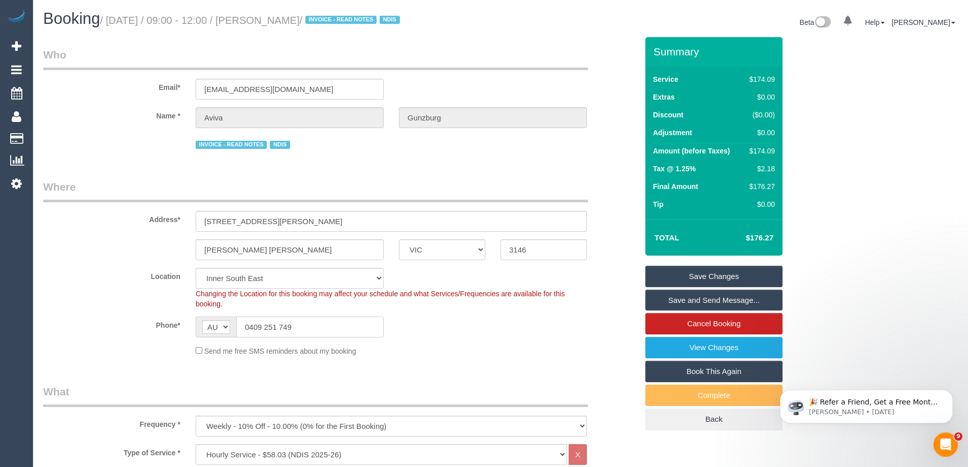
drag, startPoint x: 319, startPoint y: 330, endPoint x: 179, endPoint y: 329, distance: 140.2
click at [179, 329] on div "Phone* AF AL DZ AD AO AI AQ AG AR AM AW AU AT AZ BS BH BD BB BY BE BZ BJ BM BT …" at bounding box center [341, 327] width 610 height 21
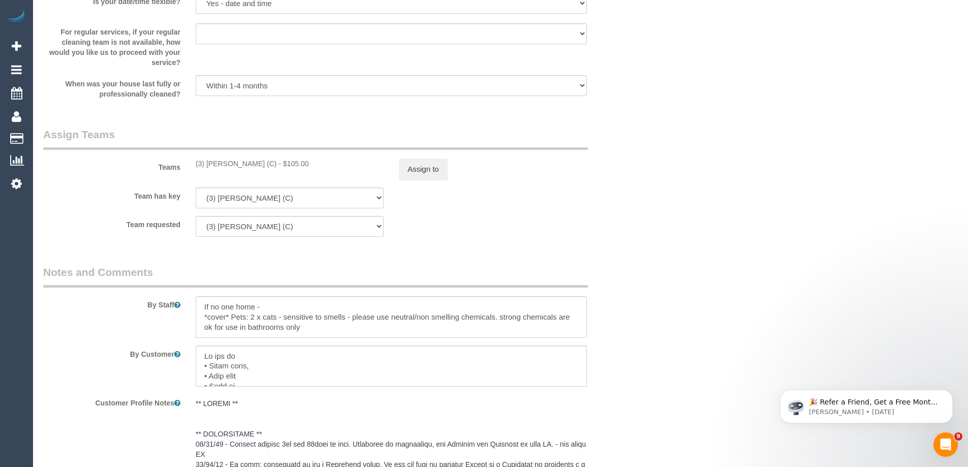
scroll to position [91, 0]
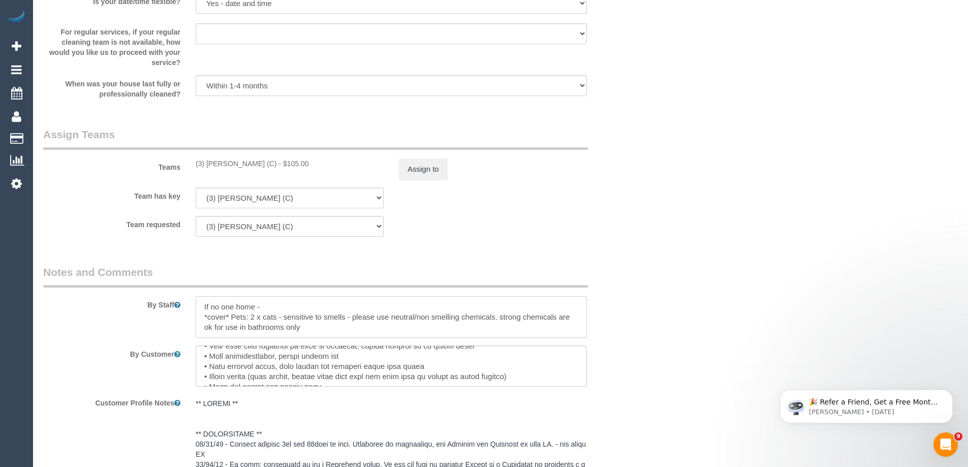
click at [203, 305] on textarea at bounding box center [391, 317] width 391 height 42
click at [333, 307] on textarea at bounding box center [391, 317] width 391 height 42
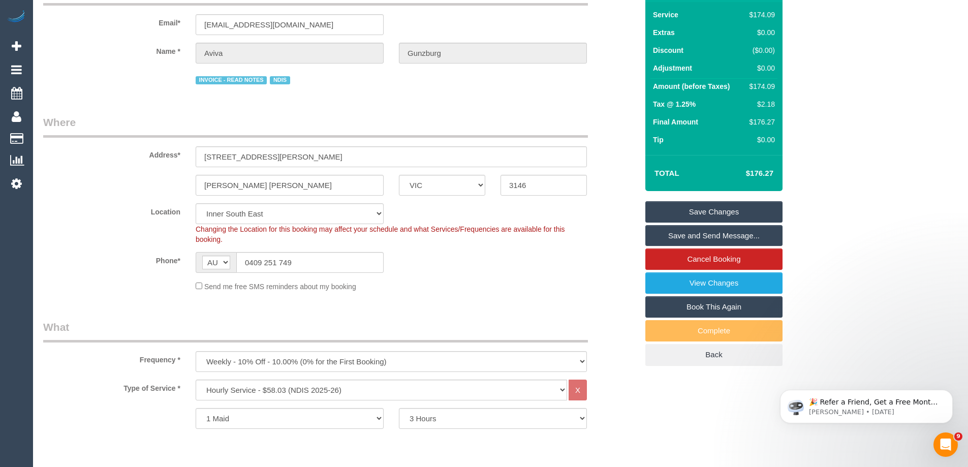
scroll to position [0, 0]
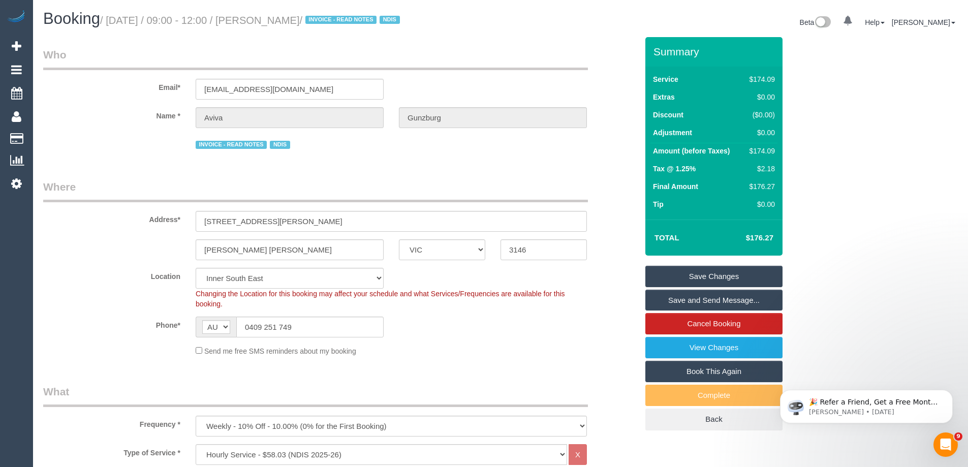
type textarea "If no one home - back door will be open for you. Garage remote will be left by …"
click at [695, 276] on link "Save Changes" at bounding box center [713, 276] width 137 height 21
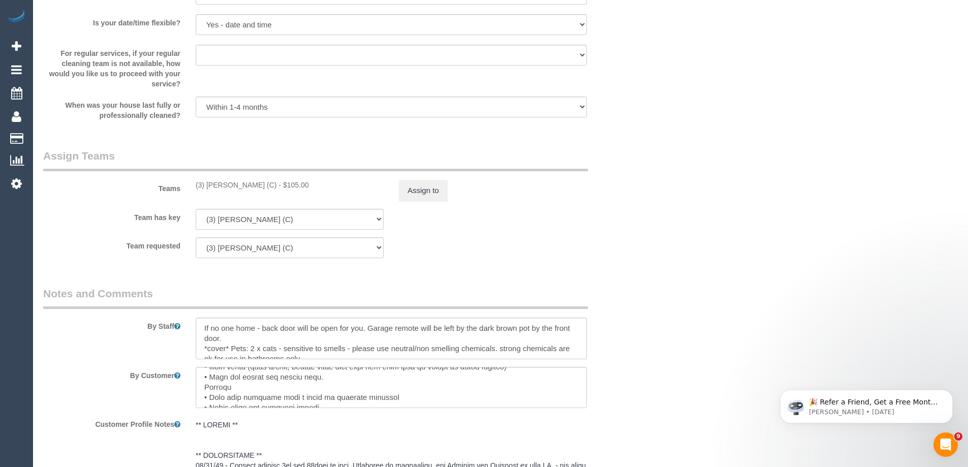
scroll to position [182, 0]
drag, startPoint x: 230, startPoint y: 343, endPoint x: 163, endPoint y: 332, distance: 67.6
click at [163, 332] on div "By Staff" at bounding box center [341, 322] width 610 height 73
click at [232, 337] on textarea at bounding box center [391, 339] width 391 height 42
click at [231, 341] on textarea at bounding box center [391, 339] width 391 height 42
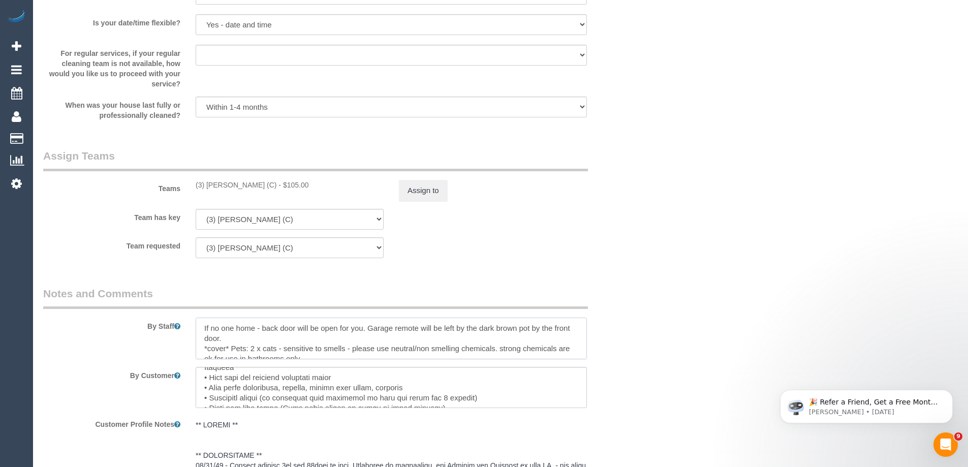
drag, startPoint x: 233, startPoint y: 337, endPoint x: 183, endPoint y: 307, distance: 58.1
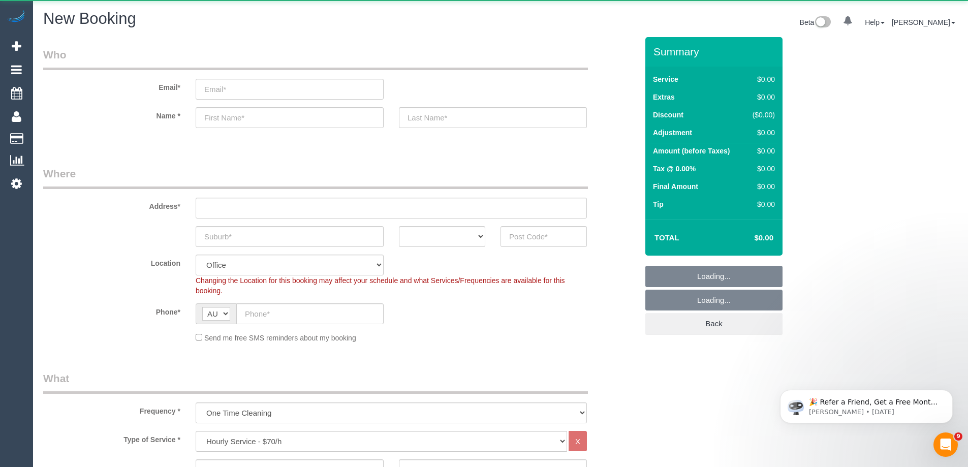
select select "object:2684"
click at [270, 262] on select "Office City East (North) East (South) Inner East Inner North (East) Inner North…" at bounding box center [290, 265] width 188 height 21
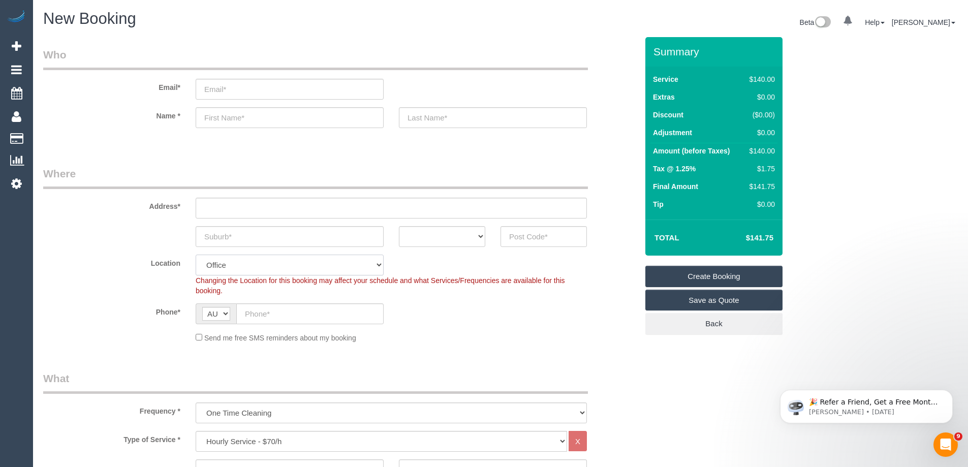
select select "55"
click at [196, 255] on select "Office City East (North) East (South) Inner East Inner North (East) Inner North…" at bounding box center [290, 265] width 188 height 21
select select "object:2691"
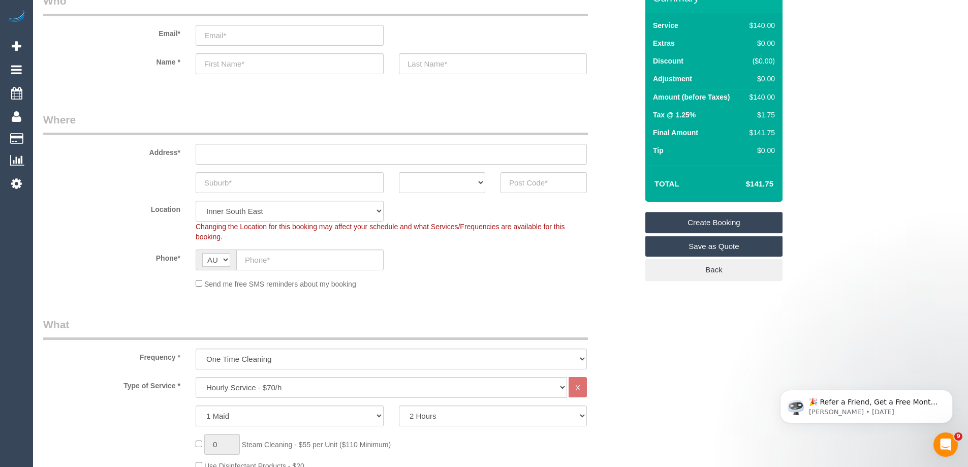
click at [458, 268] on sui-booking-location "Location Office City East (North) East (South) Inner East Inner North (East) In…" at bounding box center [340, 245] width 594 height 88
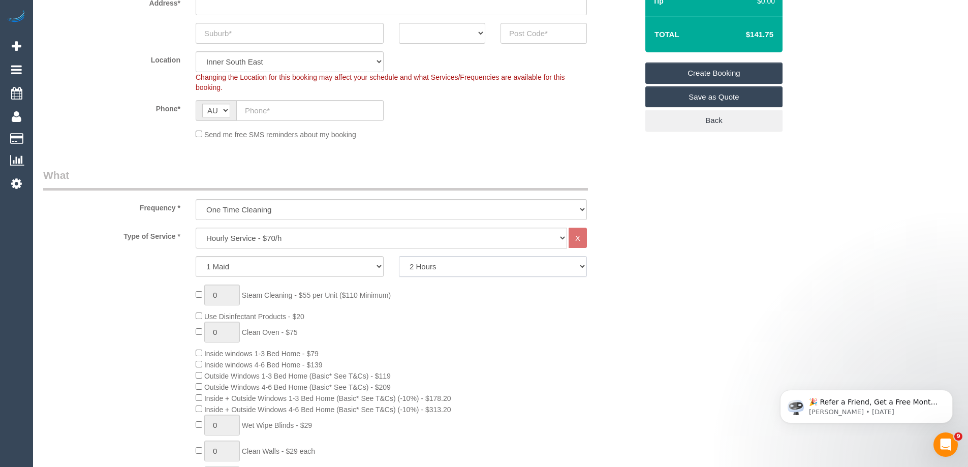
click at [421, 270] on select "2 Hours 2.5 Hours 3 Hours 3.5 Hours 4 Hours 4.5 Hours 5 Hours 5.5 Hours 6 Hours…" at bounding box center [493, 266] width 188 height 21
select select "180"
click at [399, 256] on select "2 Hours 2.5 Hours 3 Hours 3.5 Hours 4 Hours 4.5 Hours 5 Hours 5.5 Hours 6 Hours…" at bounding box center [493, 266] width 188 height 21
click at [471, 342] on div "0 Steam Cleaning - $55 per Unit ($110 Minimum) Use Disinfectant Products - $20 …" at bounding box center [416, 457] width 457 height 345
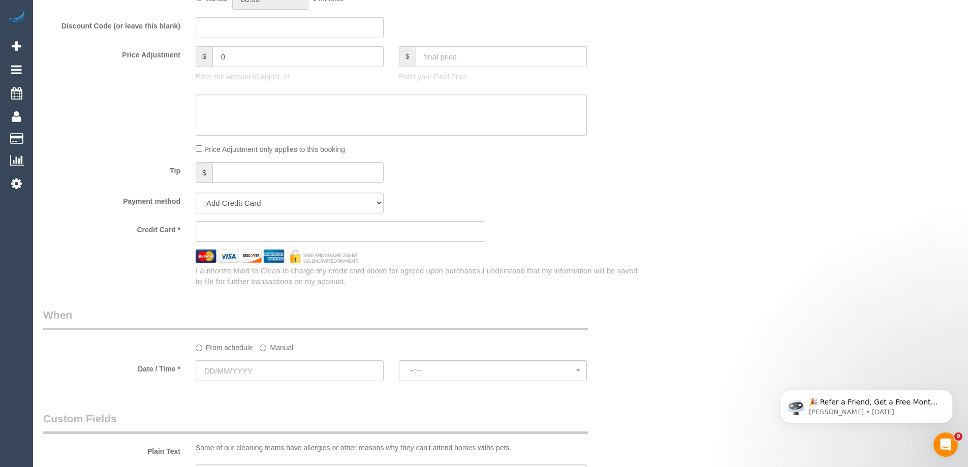
scroll to position [915, 0]
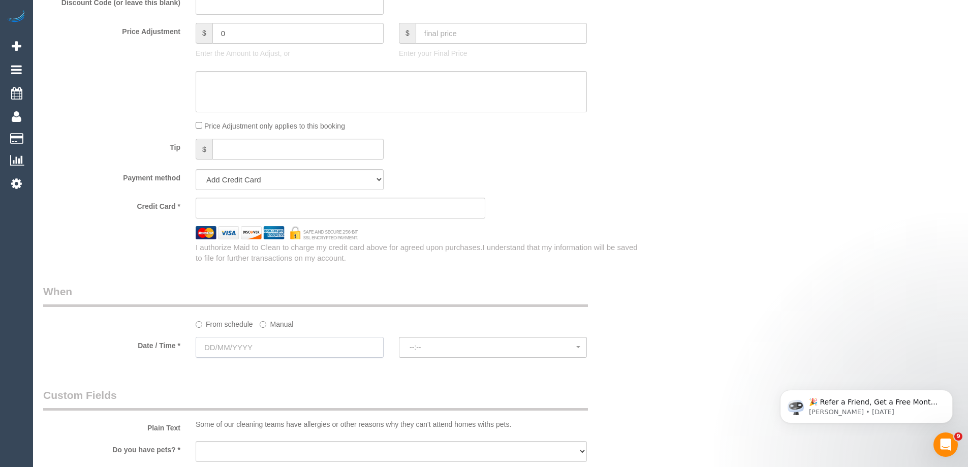
click at [294, 341] on input "text" at bounding box center [290, 347] width 188 height 21
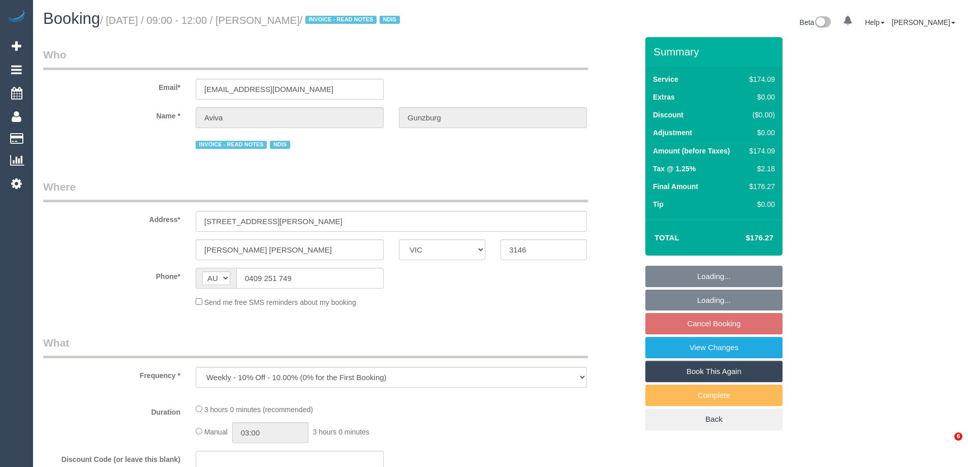
select select "VIC"
select select "number:27"
select select "number:14"
select select "number:18"
select select "number:22"
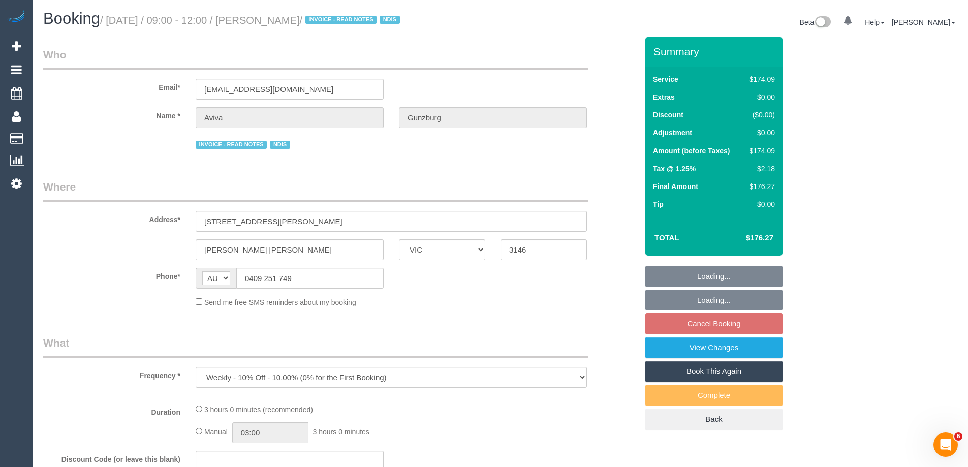
select select "number:13"
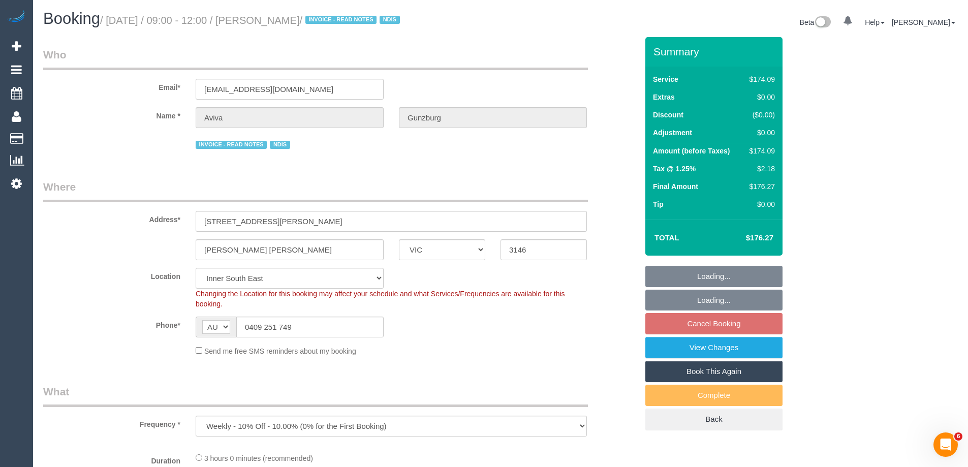
select select "object:699"
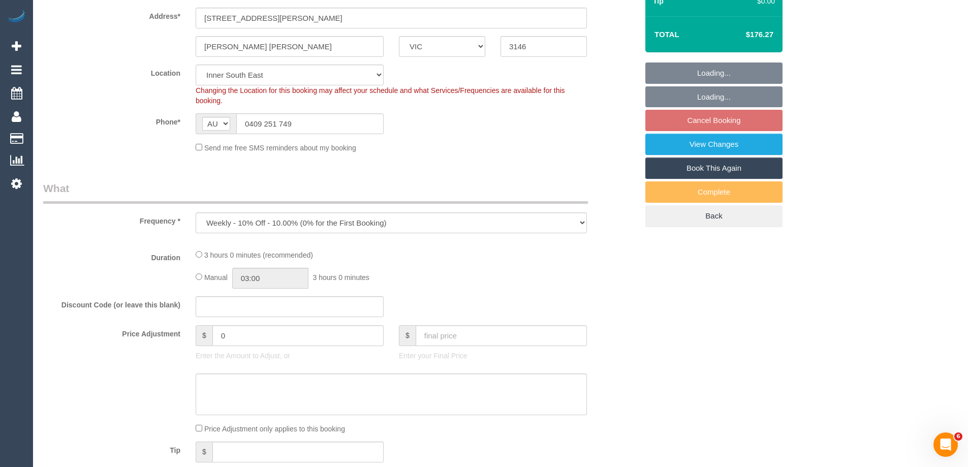
select select "180"
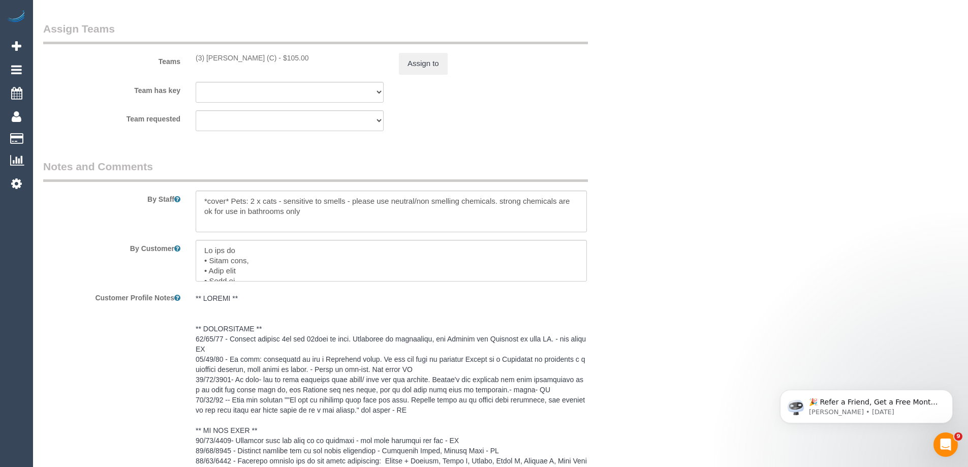
scroll to position [1372, 0]
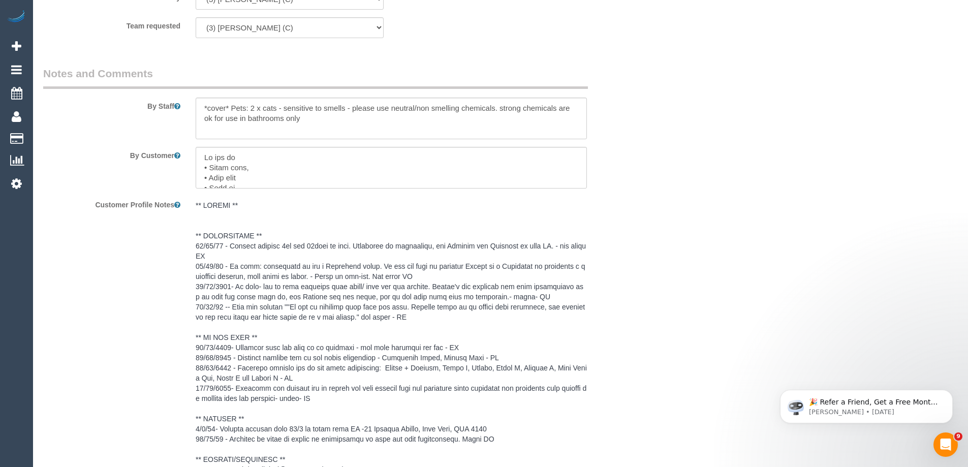
click at [193, 109] on div at bounding box center [391, 119] width 406 height 42
click at [198, 106] on textarea at bounding box center [391, 119] width 391 height 42
paste textarea "If no one home - back door will be open for you. Garage remote will be left by …"
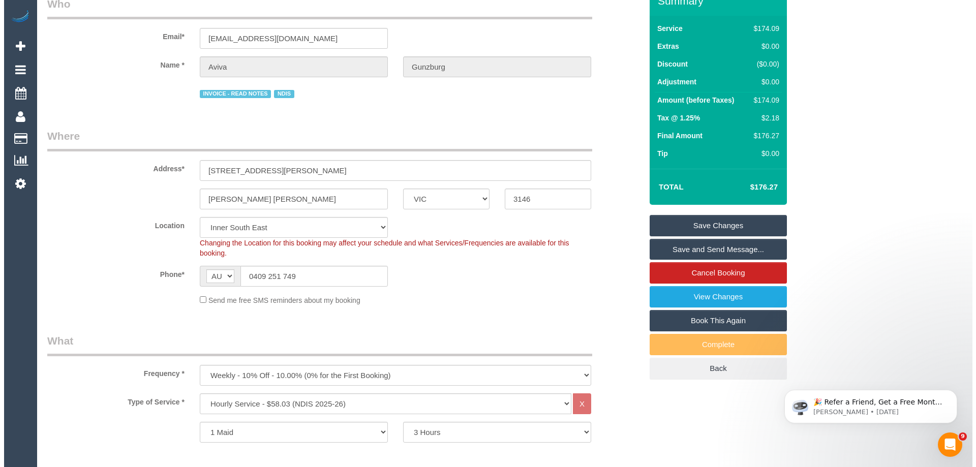
scroll to position [0, 0]
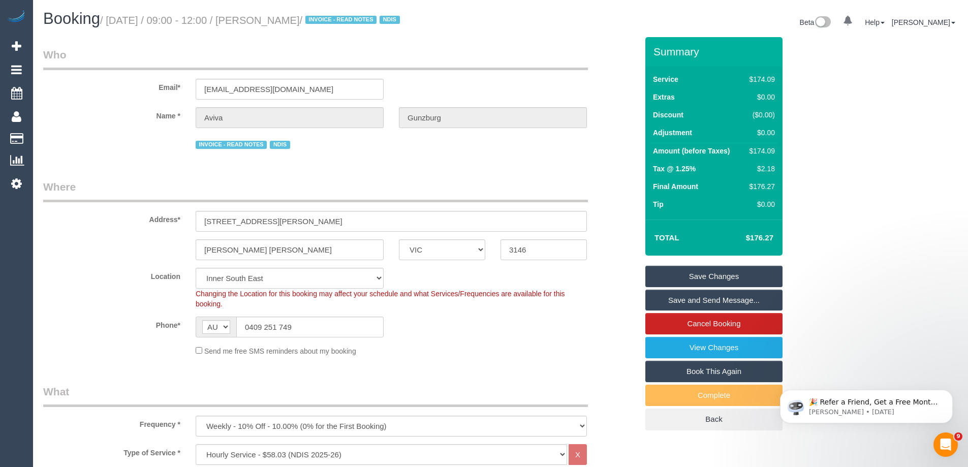
type textarea "If no one home - back door will be open for you. Garage remote will be left by …"
click at [745, 274] on link "Save Changes" at bounding box center [713, 276] width 137 height 21
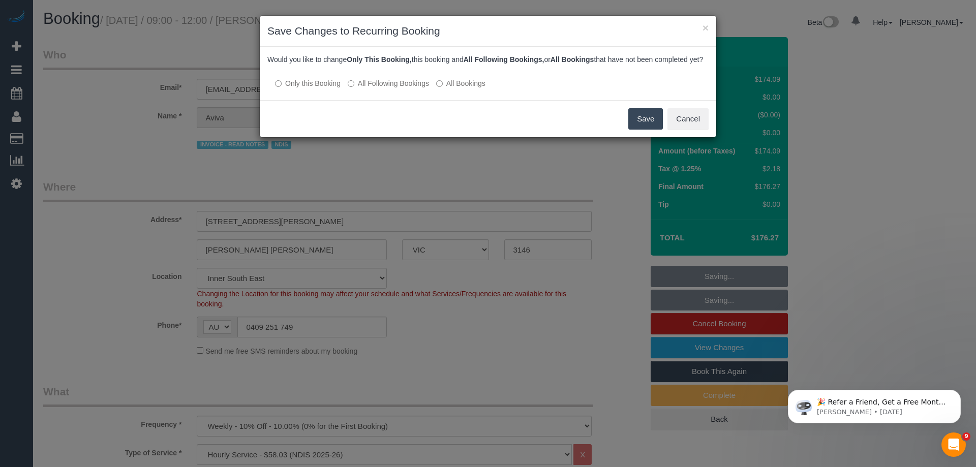
click at [649, 129] on button "Save" at bounding box center [645, 118] width 35 height 21
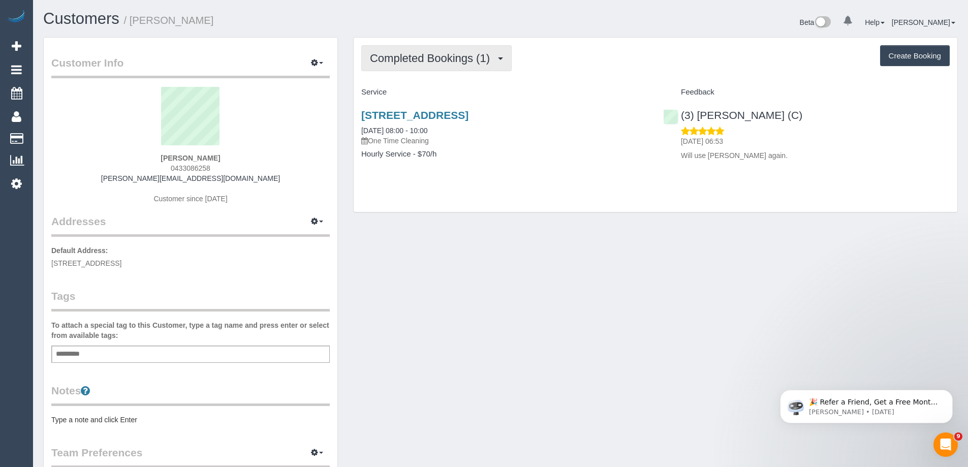
click at [441, 62] on span "Completed Bookings (1)" at bounding box center [432, 58] width 125 height 13
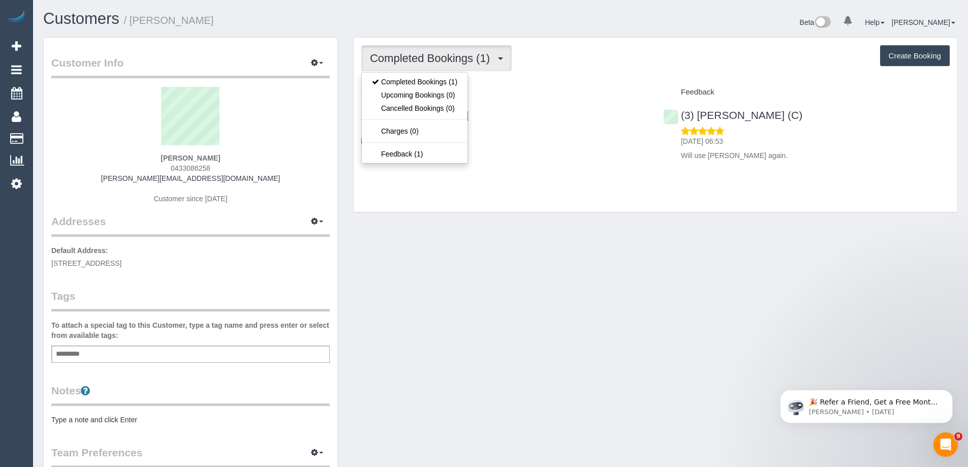
click at [537, 89] on h4 "Service" at bounding box center [504, 92] width 287 height 9
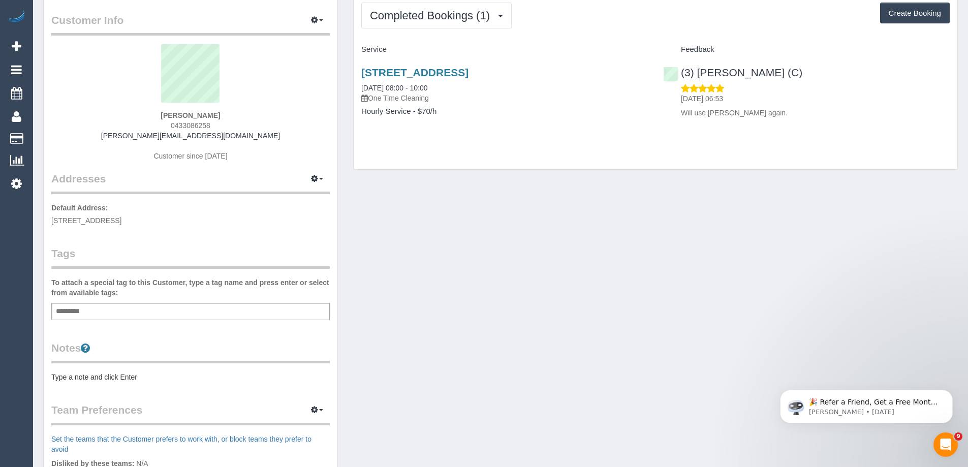
scroll to position [102, 0]
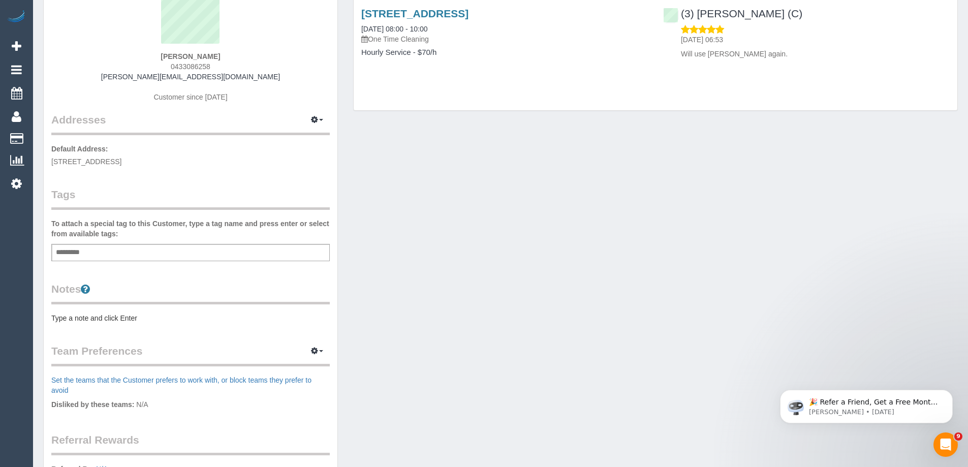
click at [92, 316] on pre "Type a note and click Enter" at bounding box center [190, 318] width 278 height 10
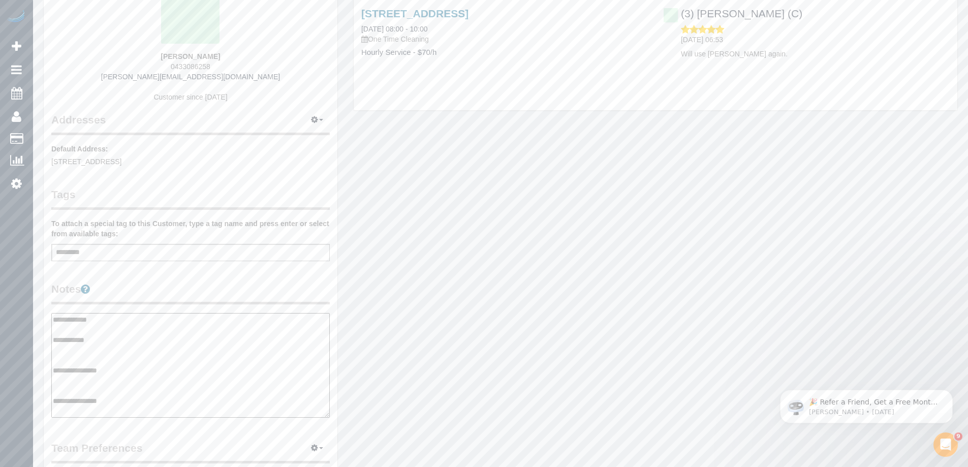
scroll to position [51, 0]
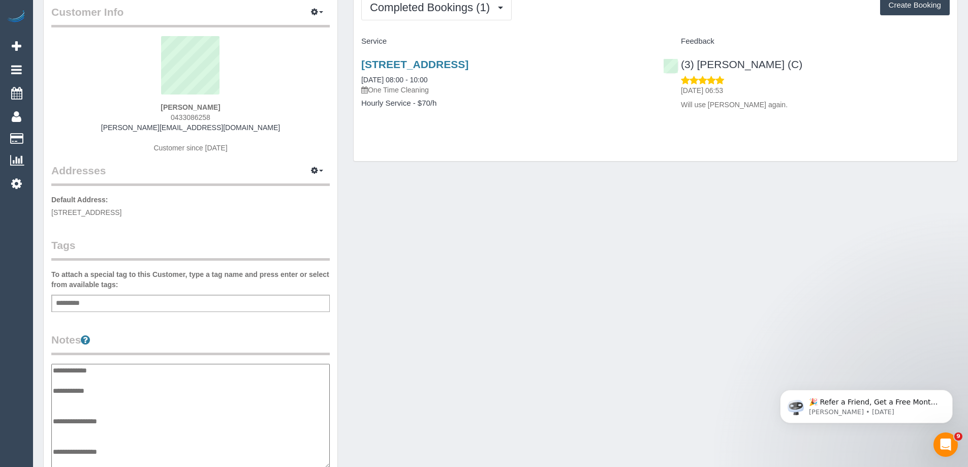
type textarea "**********"
drag, startPoint x: 812, startPoint y: 60, endPoint x: 680, endPoint y: 61, distance: 132.1
click at [680, 61] on div "(3) Murat Karaman (C) 14/10/2025 06:53 Will use Murat again." at bounding box center [806, 82] width 302 height 65
copy link "(3) Murat Karaman (C)"
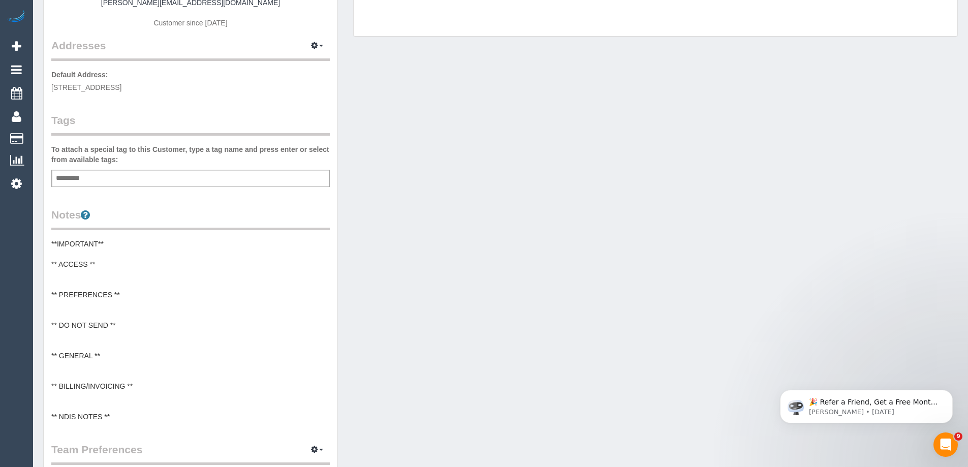
scroll to position [203, 0]
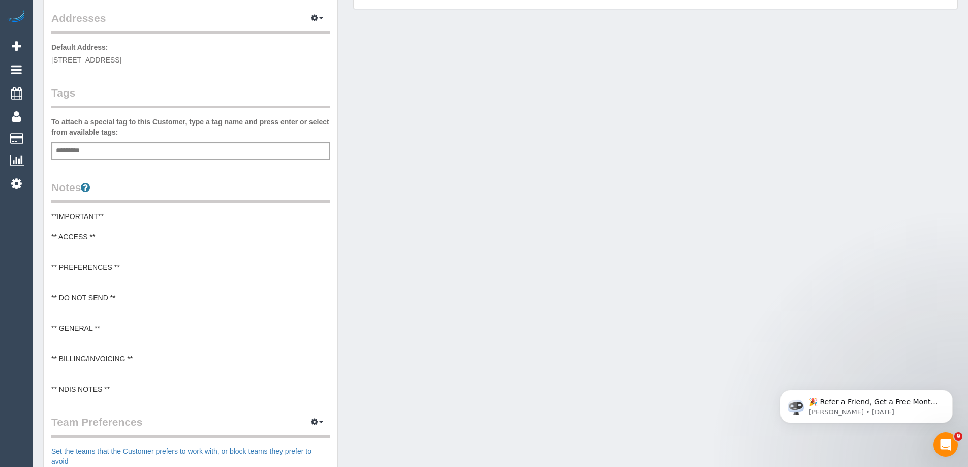
click at [98, 261] on pre "**IMPORTANT** ** ACCESS ** ** PREFERENCES ** ** DO NOT SEND ** ** GENERAL ** **…" at bounding box center [190, 302] width 278 height 183
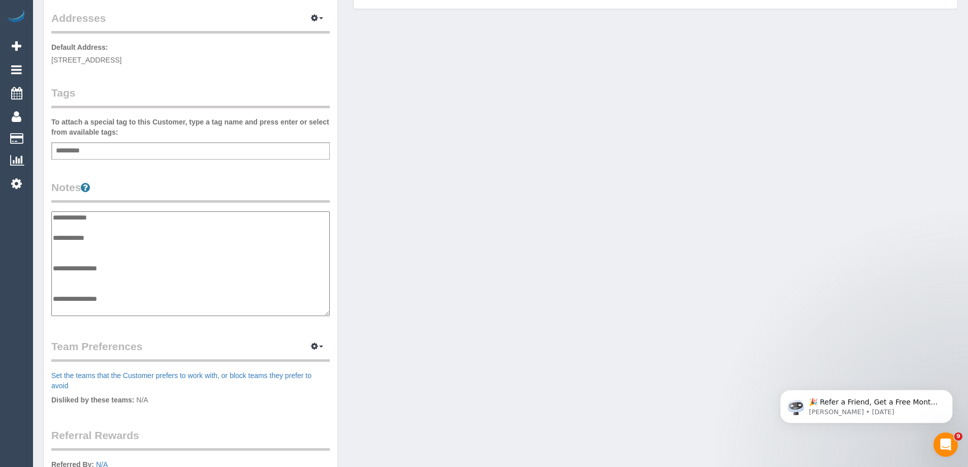
scroll to position [0, 0]
click at [67, 275] on textarea "**********" at bounding box center [190, 263] width 278 height 105
type textarea "**********"
click at [501, 216] on div "Customer Info Edit Contact Info Send Message Email Preferences Special Sales Ta…" at bounding box center [501, 218] width 930 height 768
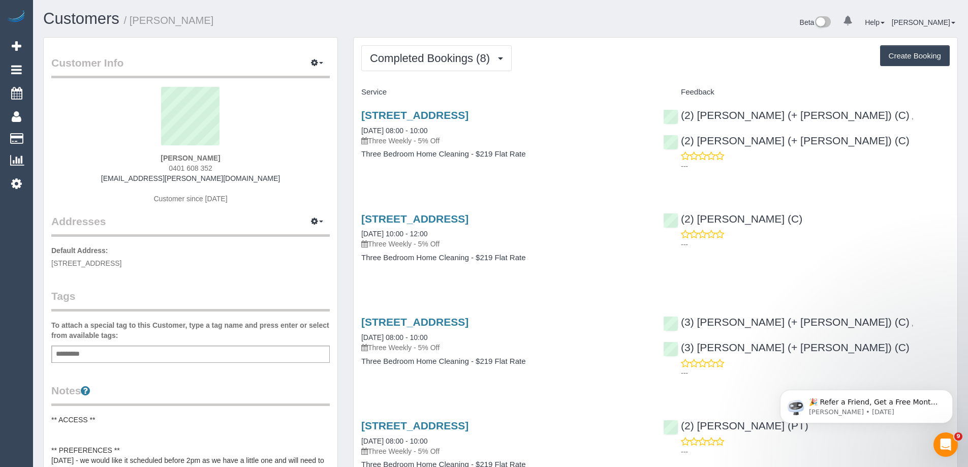
click at [460, 52] on span "Completed Bookings (8)" at bounding box center [432, 58] width 125 height 13
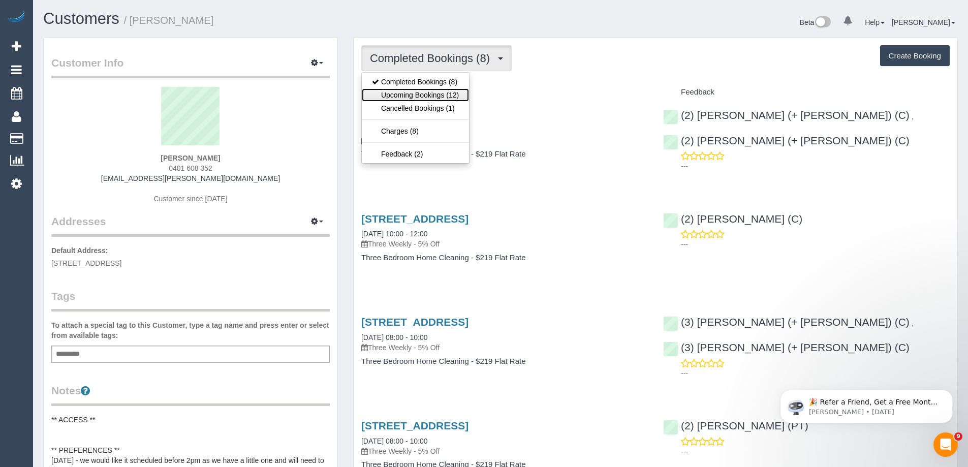
click at [460, 93] on link "Upcoming Bookings (12)" at bounding box center [415, 94] width 107 height 13
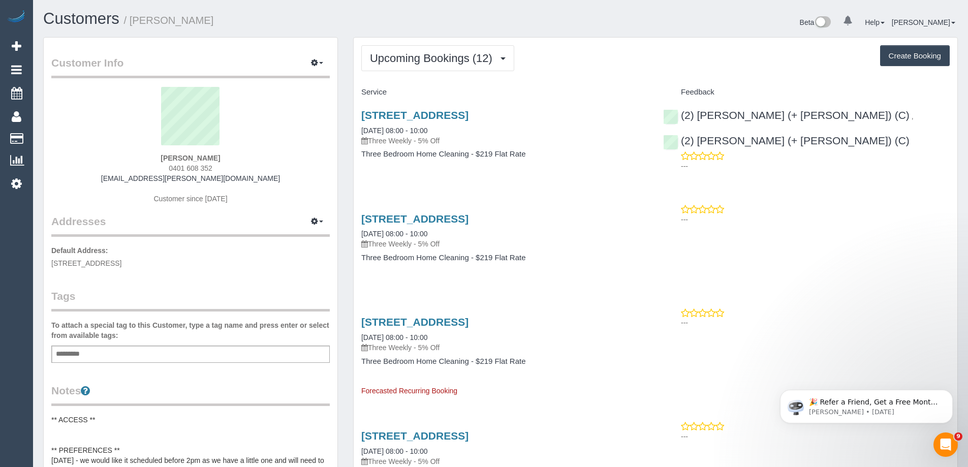
drag, startPoint x: 157, startPoint y: 169, endPoint x: 132, endPoint y: 167, distance: 25.0
click at [132, 167] on div "Jessica Zavecz 0401 608 352 zavecz.jessica@gmail.com Customer since 2025" at bounding box center [190, 150] width 278 height 127
copy span "0401 608 352"
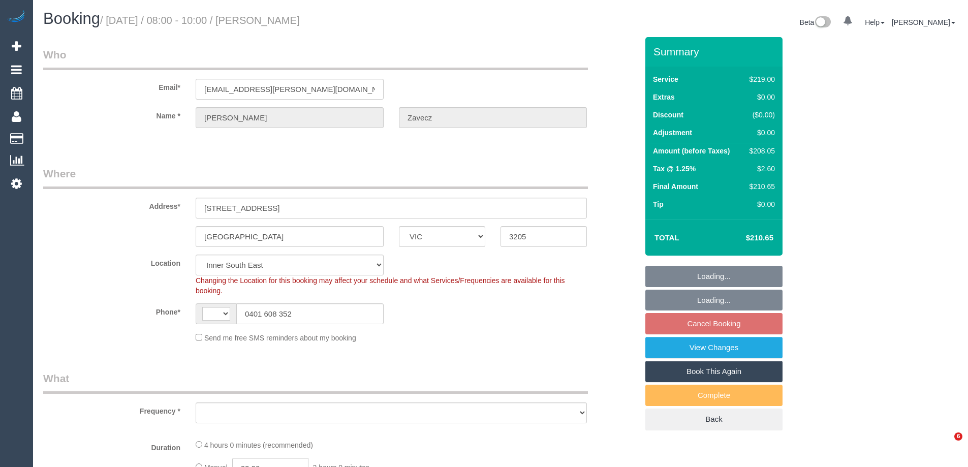
select select "VIC"
select select "string:AU"
select select "string:stripe-pm_1QyofW2GScqysDRVzPCRPJEe"
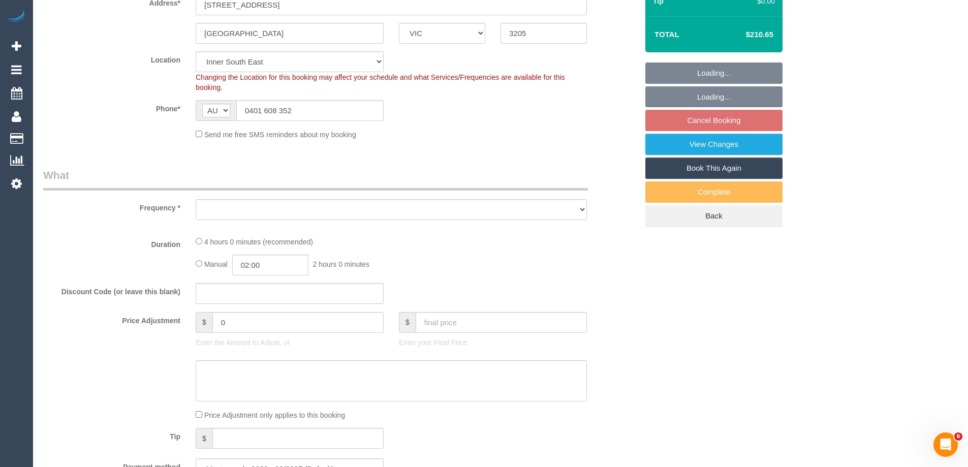
select select "object:548"
select select "number:28"
select select "number:17"
select select "number:19"
select select "number:25"
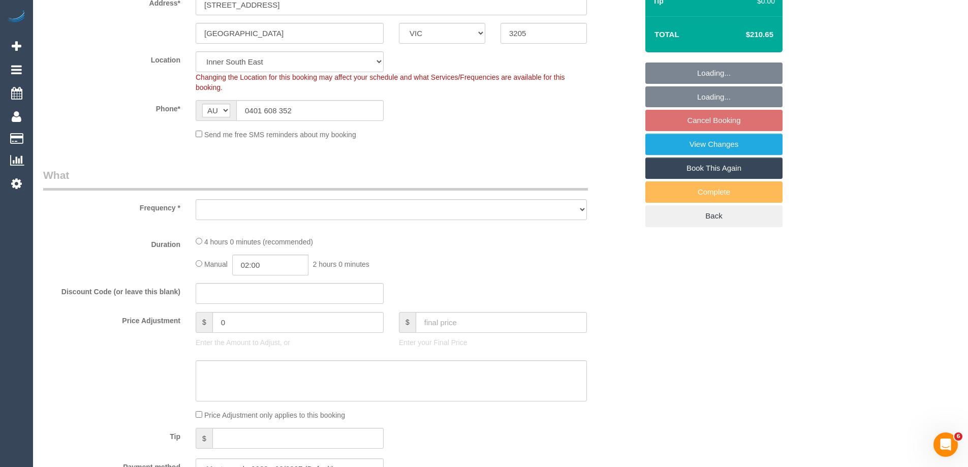
select select "number:35"
select select "number:12"
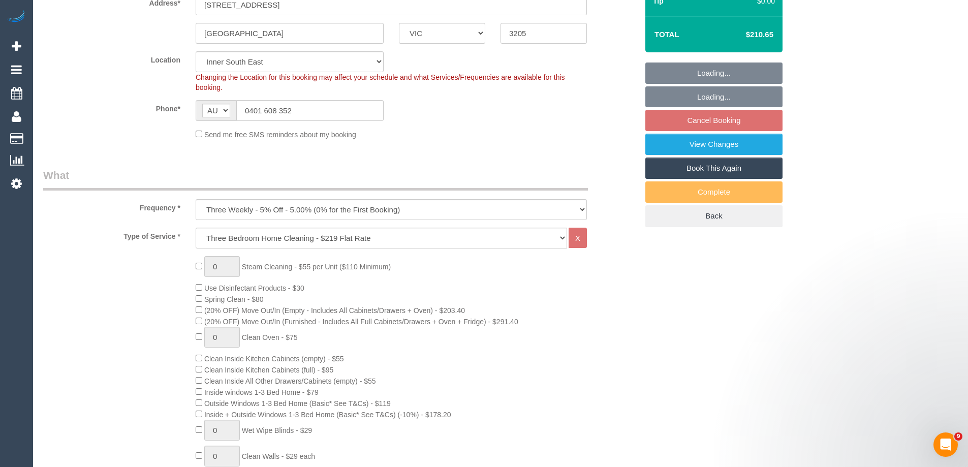
select select "object:1426"
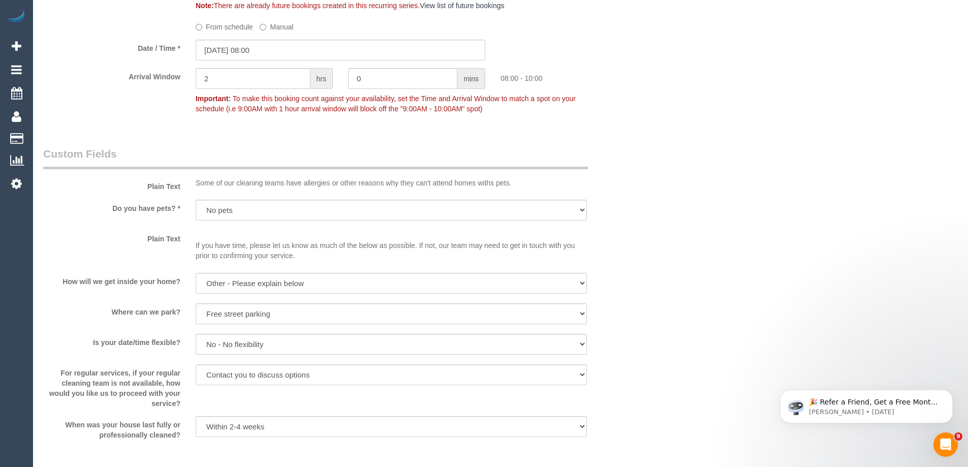
scroll to position [1524, 0]
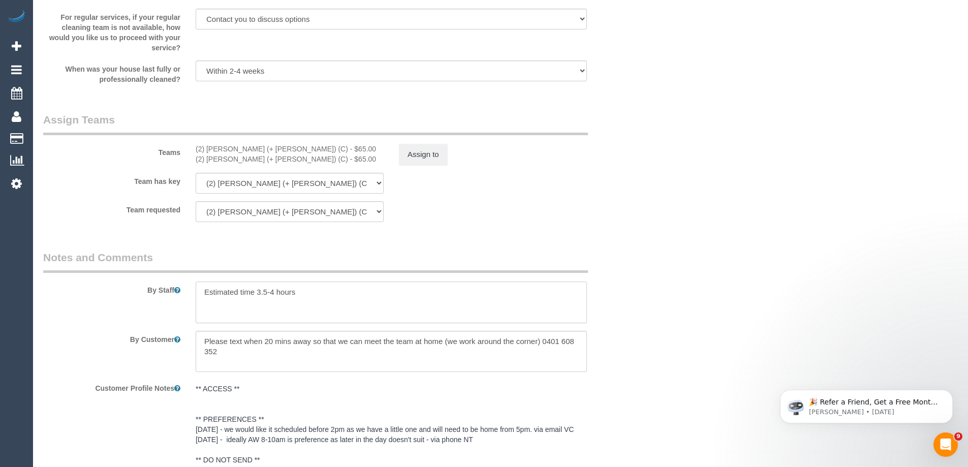
click at [364, 301] on textarea at bounding box center [391, 302] width 391 height 42
drag, startPoint x: 574, startPoint y: 353, endPoint x: 542, endPoint y: 339, distance: 34.6
click at [542, 339] on textarea at bounding box center [391, 352] width 391 height 42
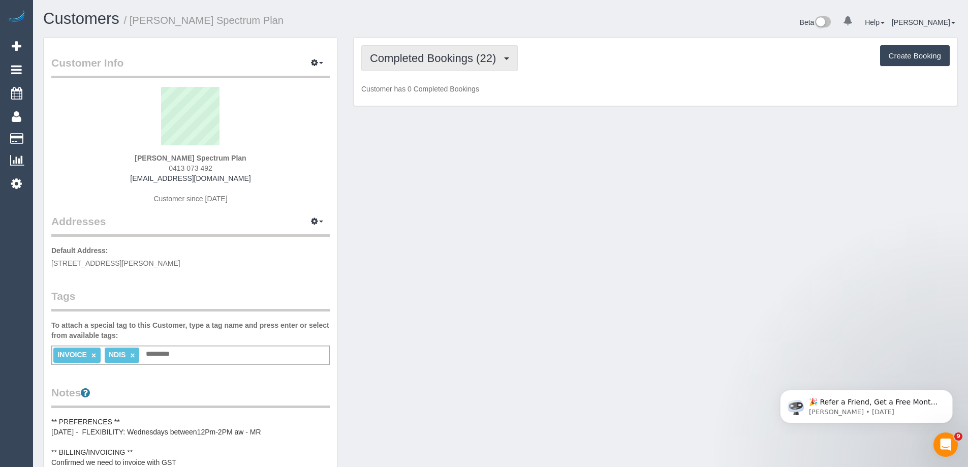
click at [435, 57] on span "Completed Bookings (22)" at bounding box center [435, 58] width 131 height 13
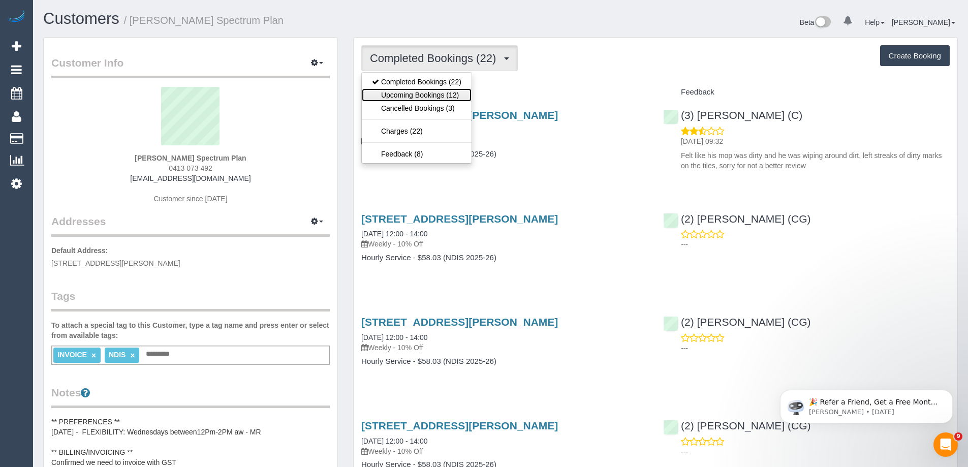
click at [457, 95] on link "Upcoming Bookings (12)" at bounding box center [417, 94] width 110 height 13
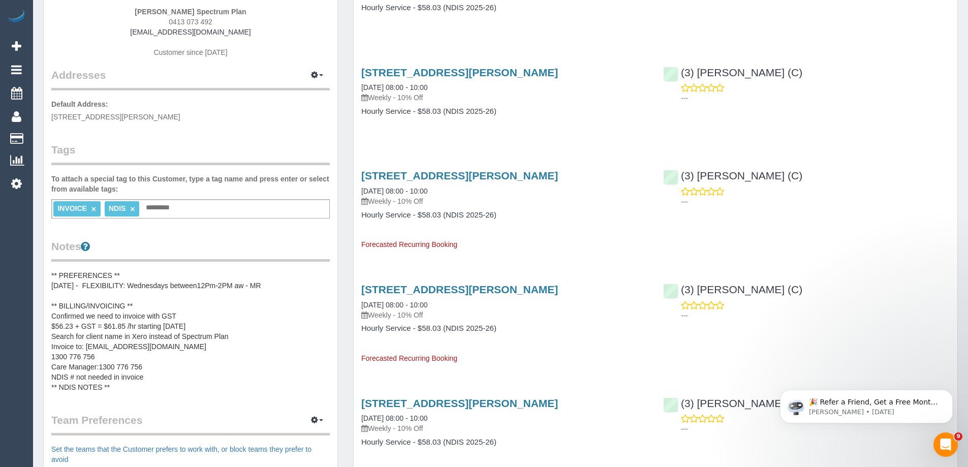
scroll to position [152, 0]
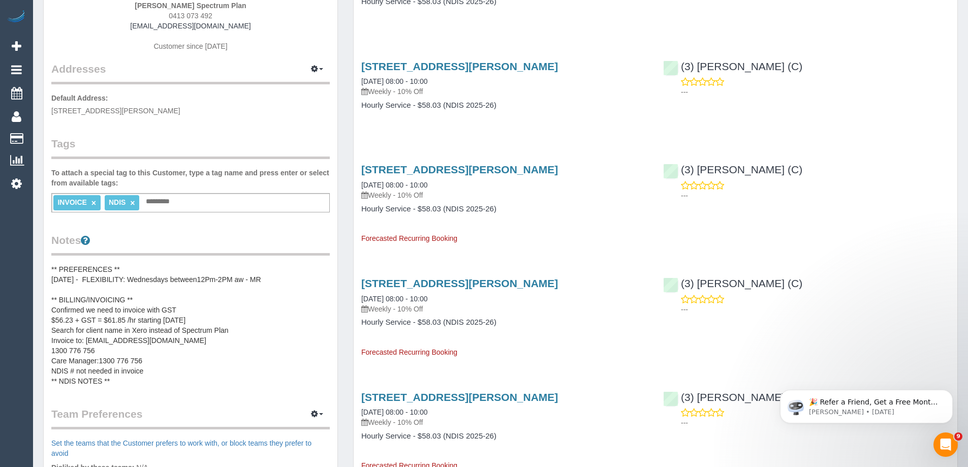
click at [141, 296] on pre "** PREFERENCES ** 06/03/2025 - FLEXIBILITY: Wednesdays between12Pm-2PM aw - MR …" at bounding box center [190, 325] width 278 height 122
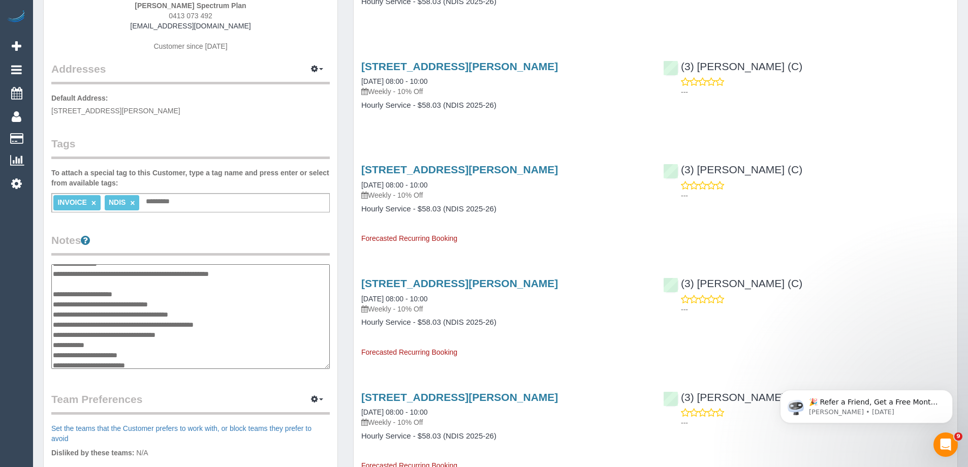
scroll to position [0, 0]
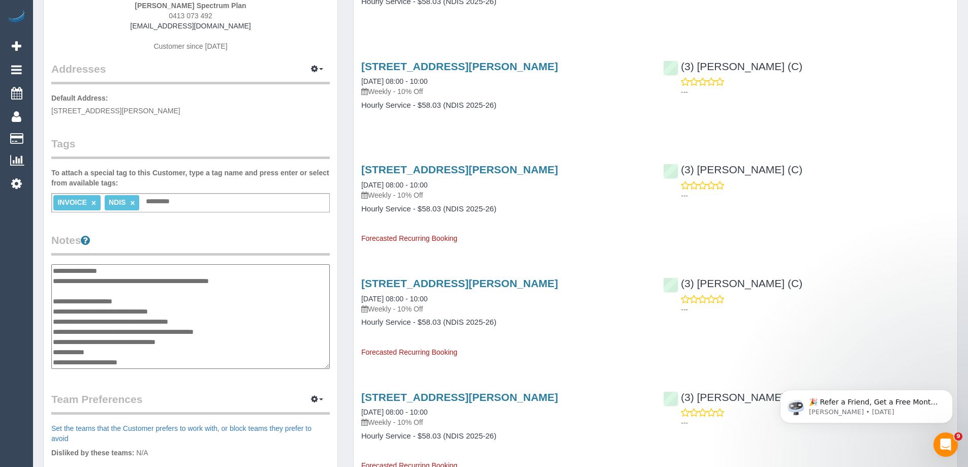
click at [142, 272] on textarea "**********" at bounding box center [190, 316] width 278 height 105
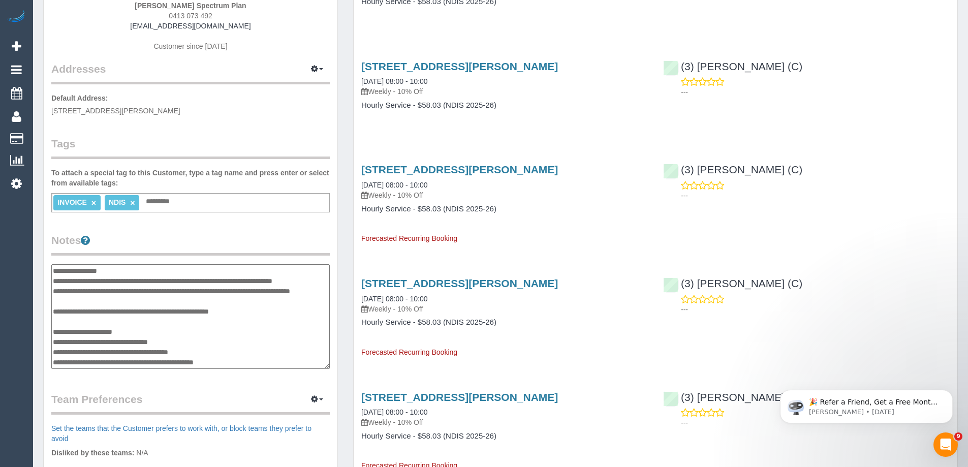
click at [156, 307] on textarea "**********" at bounding box center [190, 316] width 278 height 105
click at [164, 297] on textarea "**********" at bounding box center [190, 316] width 278 height 105
click at [168, 312] on textarea "**********" at bounding box center [190, 316] width 278 height 105
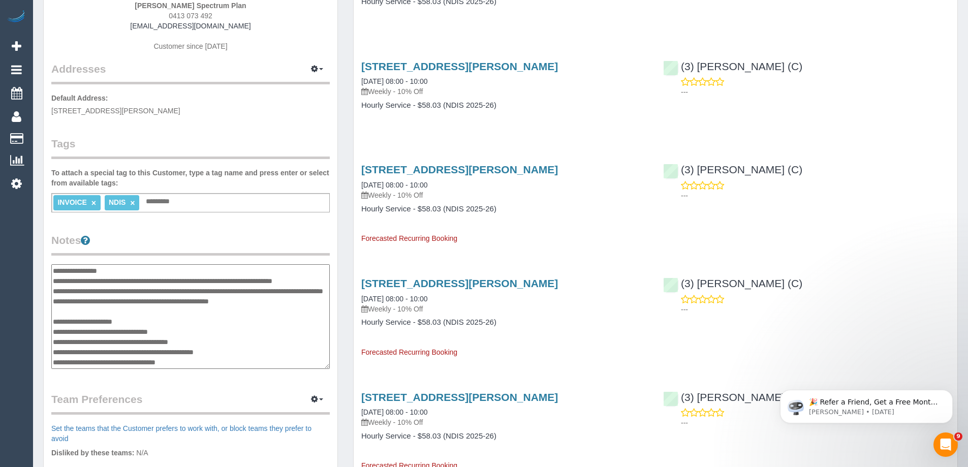
type textarea "**********"
click at [149, 256] on div "**********" at bounding box center [190, 302] width 278 height 139
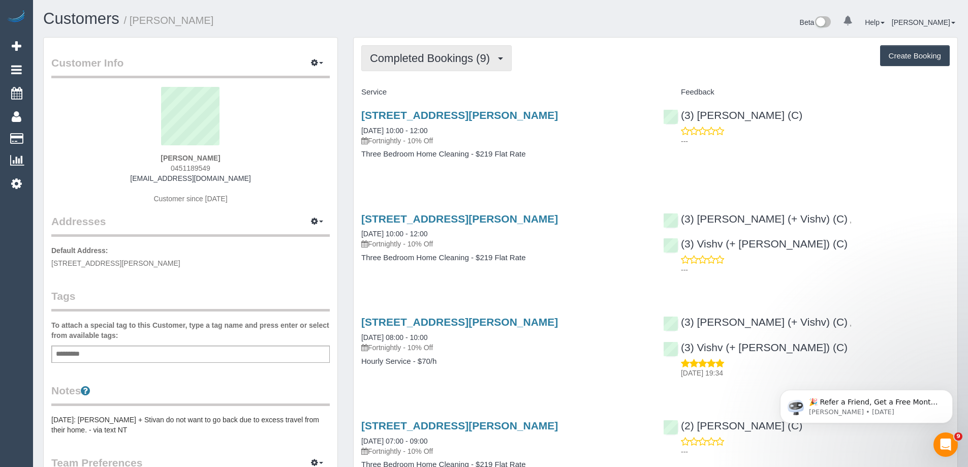
click at [438, 51] on button "Completed Bookings (9)" at bounding box center [436, 58] width 150 height 26
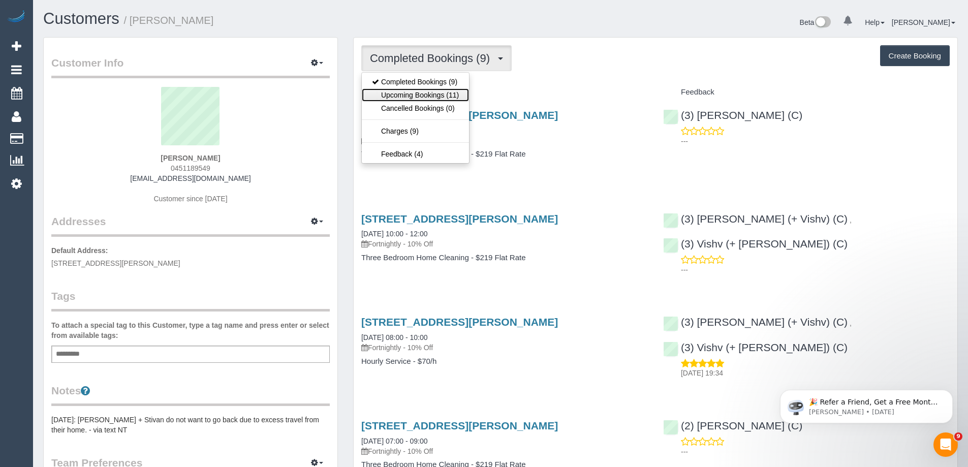
click at [447, 93] on link "Upcoming Bookings (11)" at bounding box center [415, 94] width 107 height 13
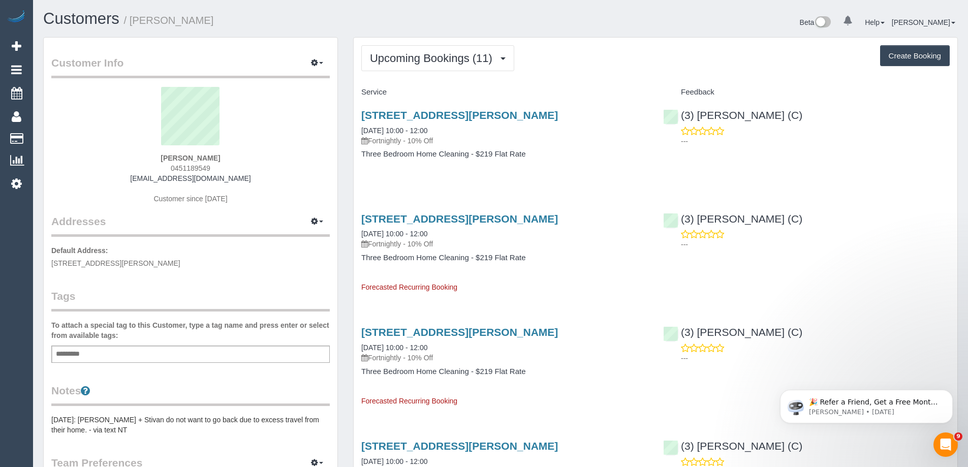
drag, startPoint x: 225, startPoint y: 171, endPoint x: 96, endPoint y: 171, distance: 129.6
click at [96, 171] on div "Sebastian Horon 0451189549 seb95au@gmail.com Customer since 2025" at bounding box center [190, 150] width 278 height 127
copy span "0451189549"
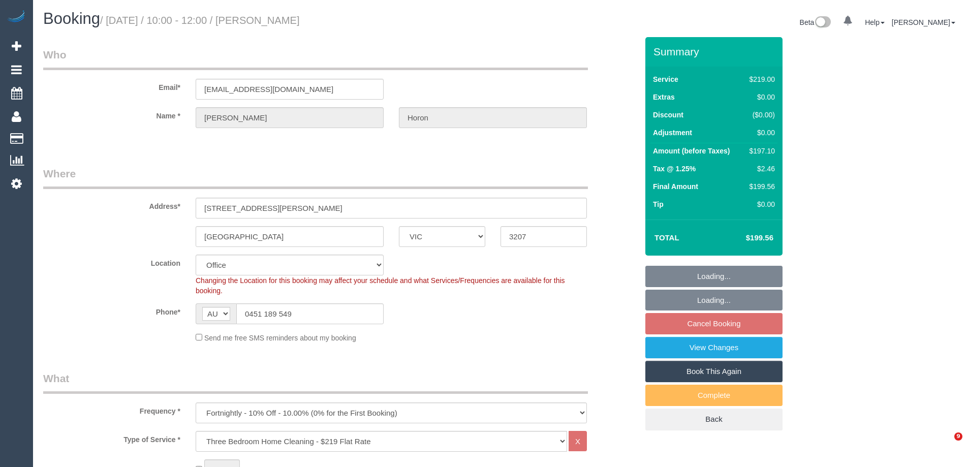
select select "VIC"
select select "number:28"
select select "number:14"
select select "number:19"
select select "number:24"
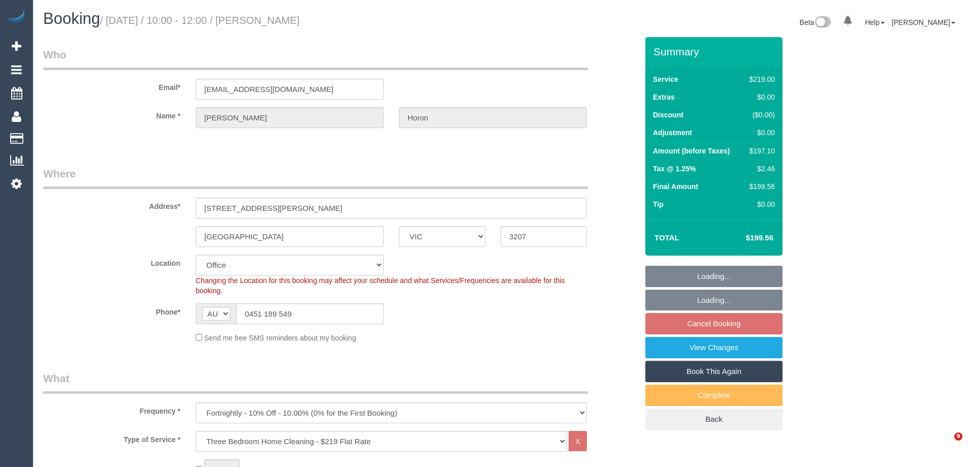
select select "number:34"
select select "number:11"
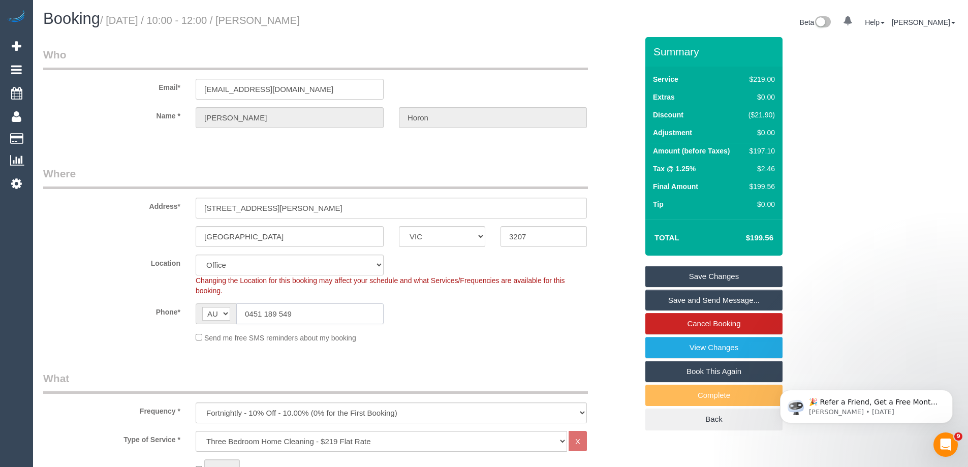
drag, startPoint x: 302, startPoint y: 313, endPoint x: 162, endPoint y: 298, distance: 140.5
click at [163, 298] on sui-booking-location "Location Office City East (North) East (South) Inner East Inner North (East) In…" at bounding box center [340, 299] width 594 height 88
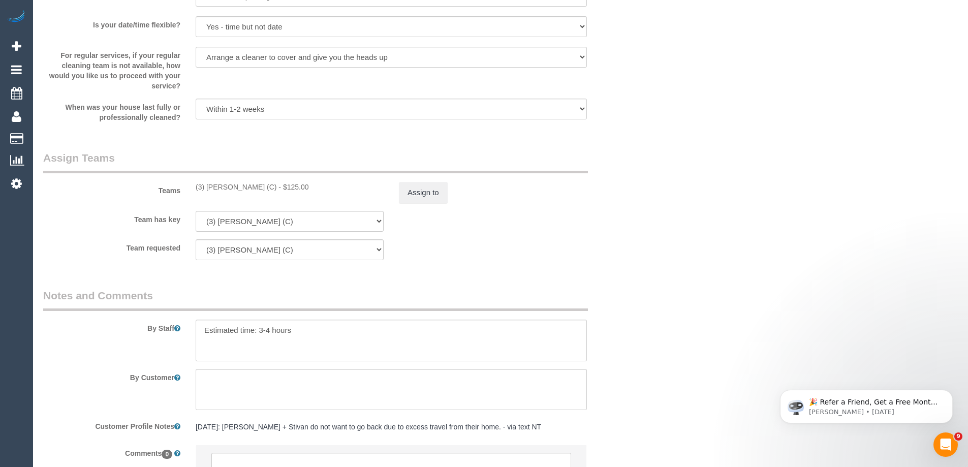
scroll to position [1568, 0]
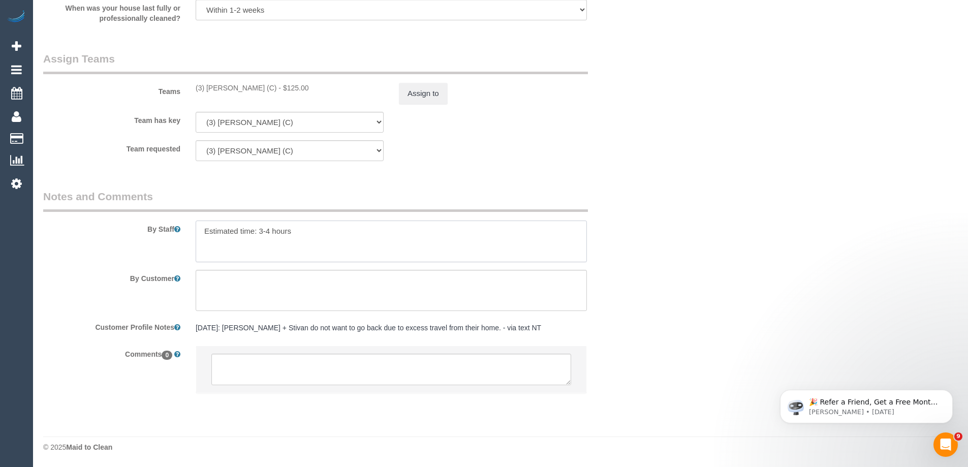
click at [357, 227] on textarea at bounding box center [391, 242] width 391 height 42
paste textarea "0451 189 549"
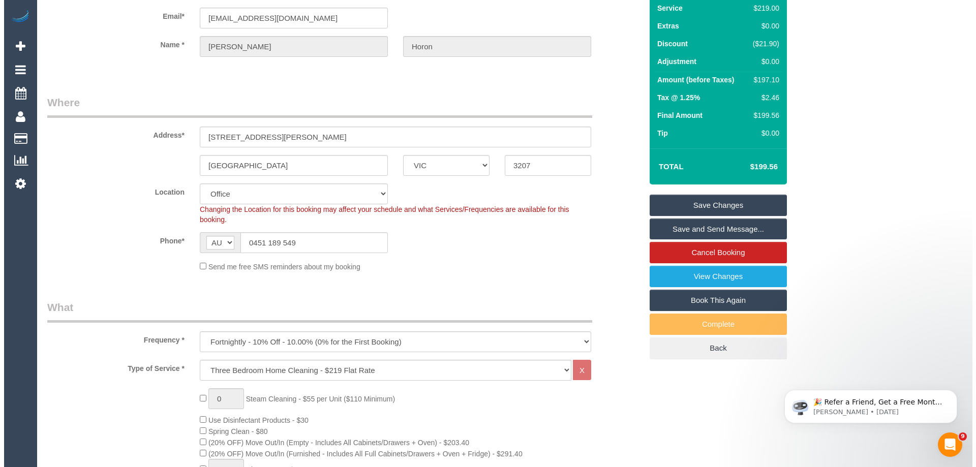
scroll to position [0, 0]
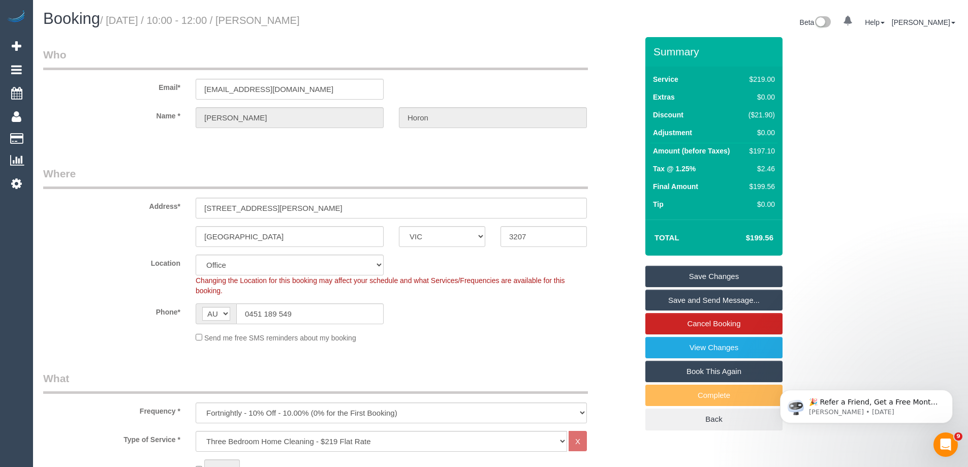
type textarea "Estimated time: 3-4 hours - Contact customer on arrival for access 0451 189 549"
click at [714, 279] on link "Save Changes" at bounding box center [713, 276] width 137 height 21
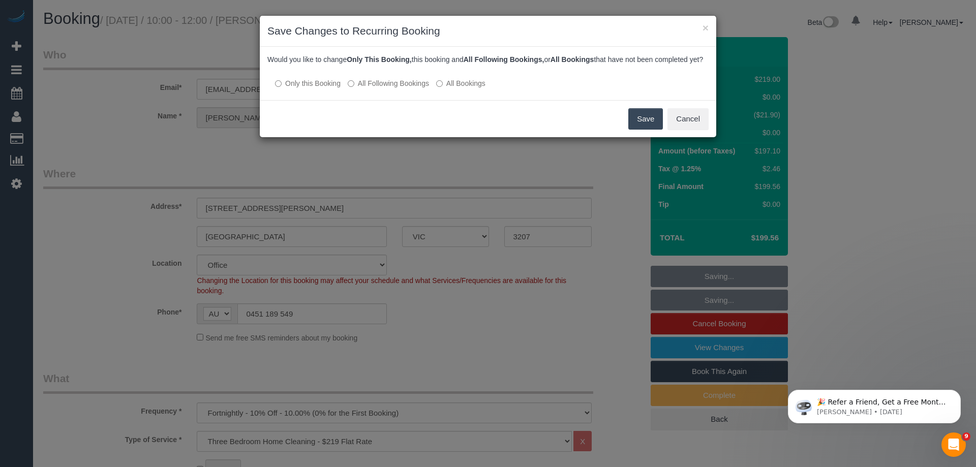
click at [400, 88] on label "All Following Bookings" at bounding box center [388, 83] width 81 height 10
click at [650, 130] on button "Save" at bounding box center [645, 118] width 35 height 21
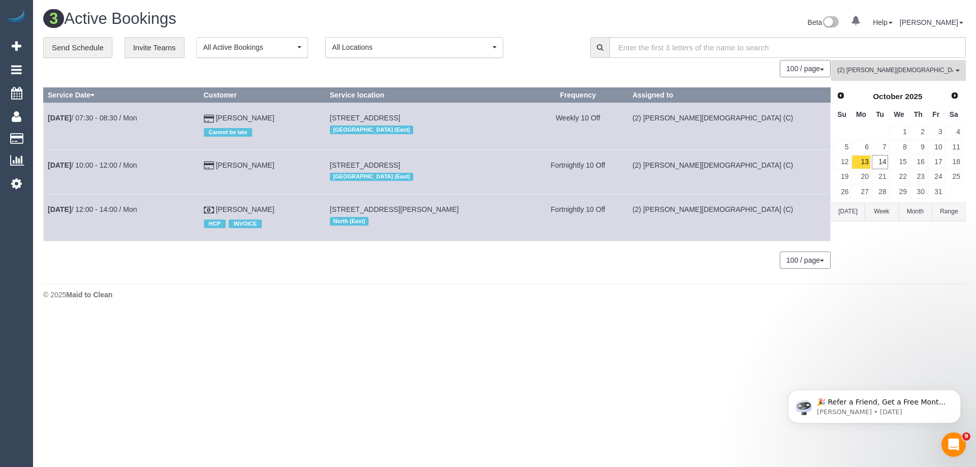
click at [892, 71] on span "(2) Raisul Islam (C)" at bounding box center [895, 70] width 116 height 9
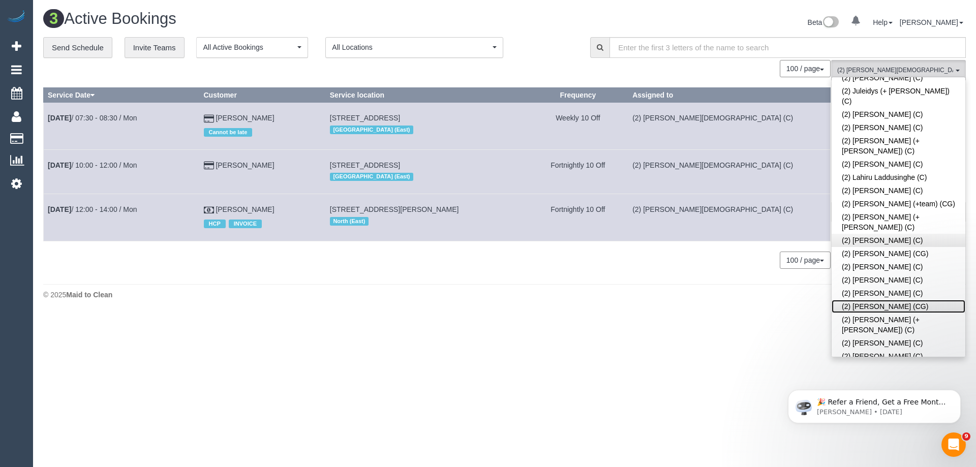
drag, startPoint x: 957, startPoint y: 159, endPoint x: 953, endPoint y: 94, distance: 65.1
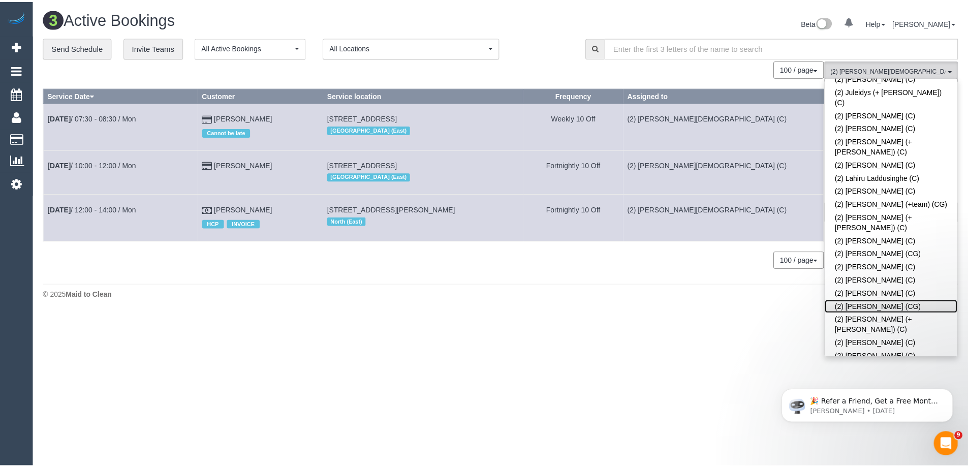
scroll to position [0, 0]
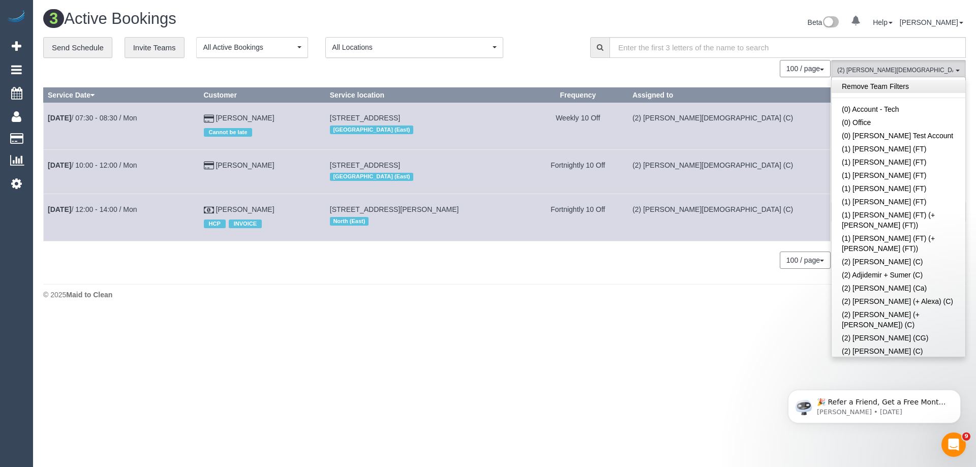
click at [905, 88] on link "Remove Team Filters" at bounding box center [898, 86] width 134 height 13
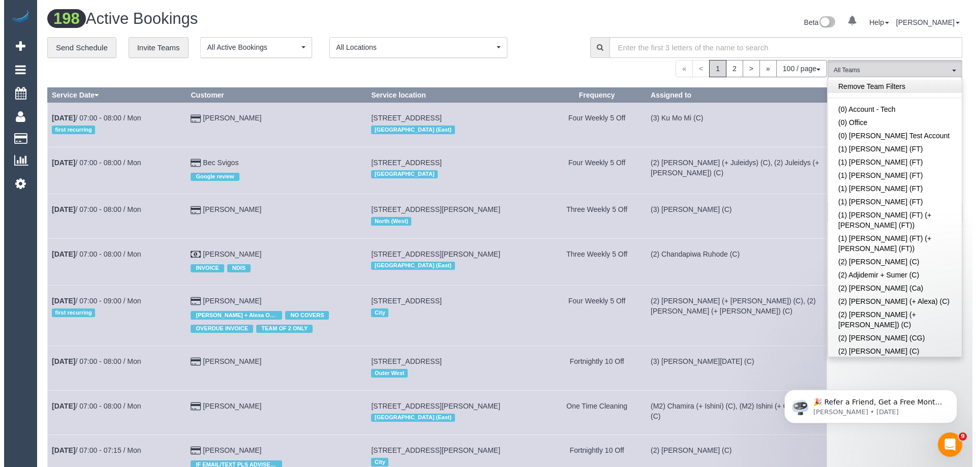
scroll to position [2587, 0]
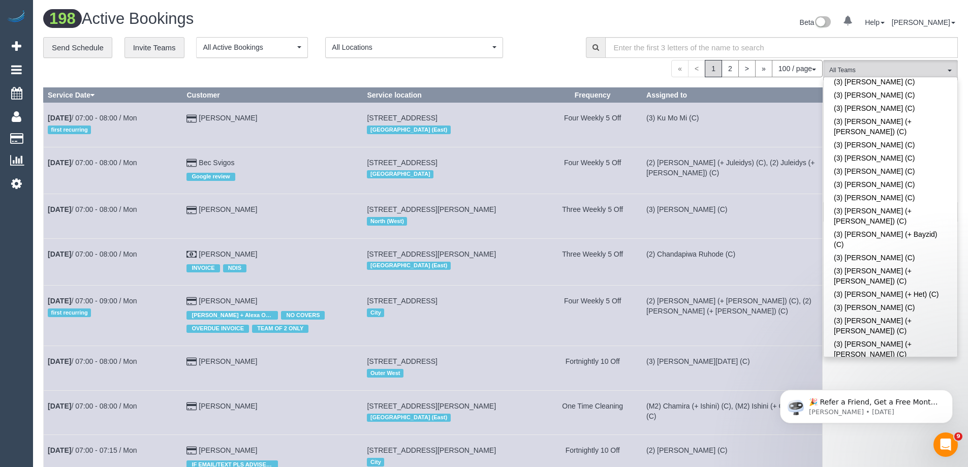
click at [555, 62] on div "100 / page 10 / page 20 / page 30 / page 40 / page 50 / page 100 / page" at bounding box center [432, 68] width 779 height 17
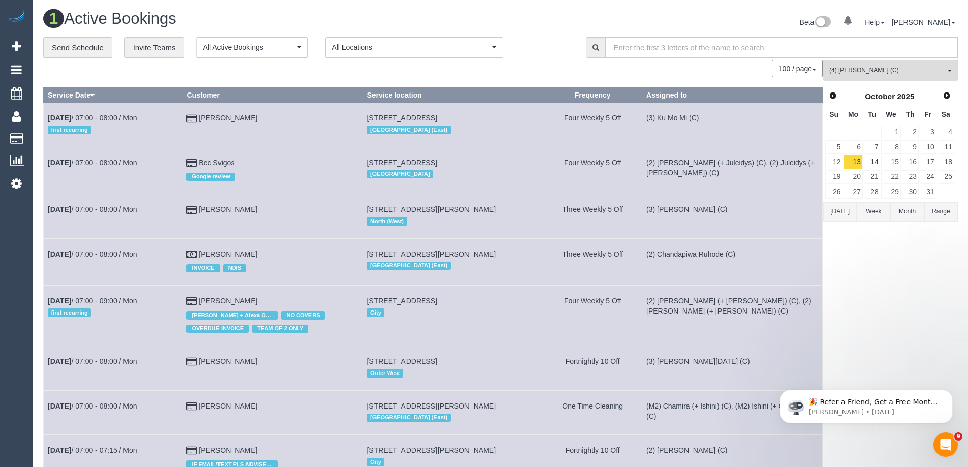
click at [850, 212] on button "Today" at bounding box center [840, 211] width 34 height 19
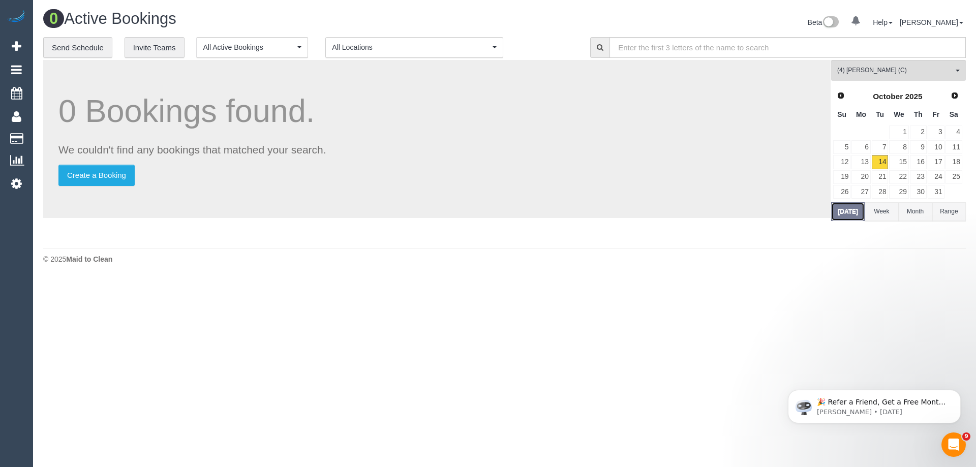
click at [850, 212] on button "Today" at bounding box center [848, 211] width 34 height 19
click at [867, 161] on link "13" at bounding box center [860, 162] width 19 height 14
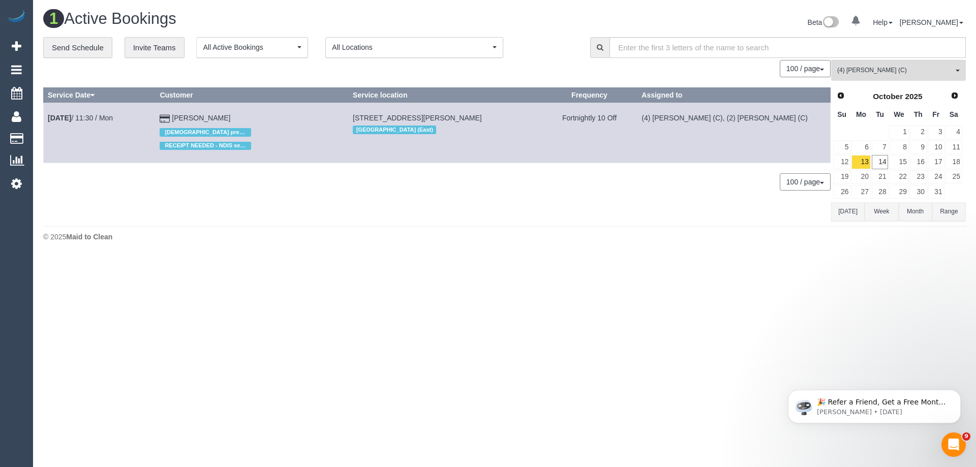
drag, startPoint x: 270, startPoint y: 305, endPoint x: 264, endPoint y: 311, distance: 9.0
click at [270, 305] on body "0 Beta Your Notifications You have 0 alerts Add Booking Bookings Active Booking…" at bounding box center [488, 233] width 976 height 467
click at [536, 331] on body "0 Beta Your Notifications You have 0 alerts Add Booking Bookings Active Booking…" at bounding box center [488, 233] width 976 height 467
click at [571, 372] on body "0 Beta Your Notifications You have 0 alerts Add Booking Bookings Active Booking…" at bounding box center [488, 233] width 976 height 467
click at [910, 64] on button "(4) Disni Tharuka (C) All Teams" at bounding box center [898, 70] width 135 height 21
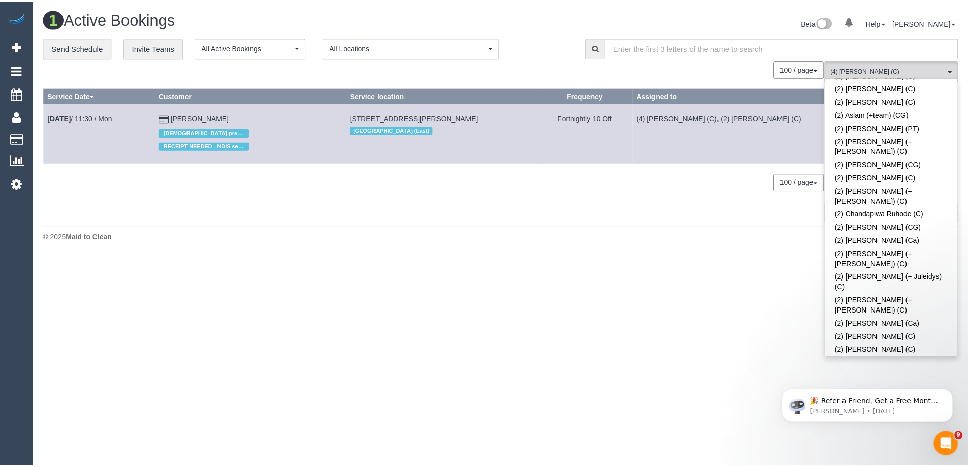
scroll to position [0, 0]
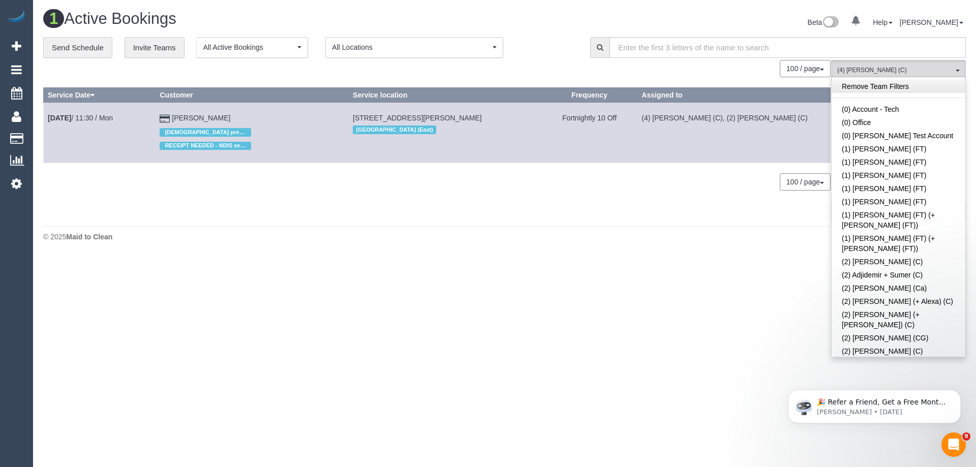
click at [908, 89] on link "Remove Team Filters" at bounding box center [898, 86] width 134 height 13
click at [638, 225] on div "1 Active Bookings Beta 0 Your Notifications You have 0 alerts Help Help Docs Ta…" at bounding box center [504, 128] width 943 height 257
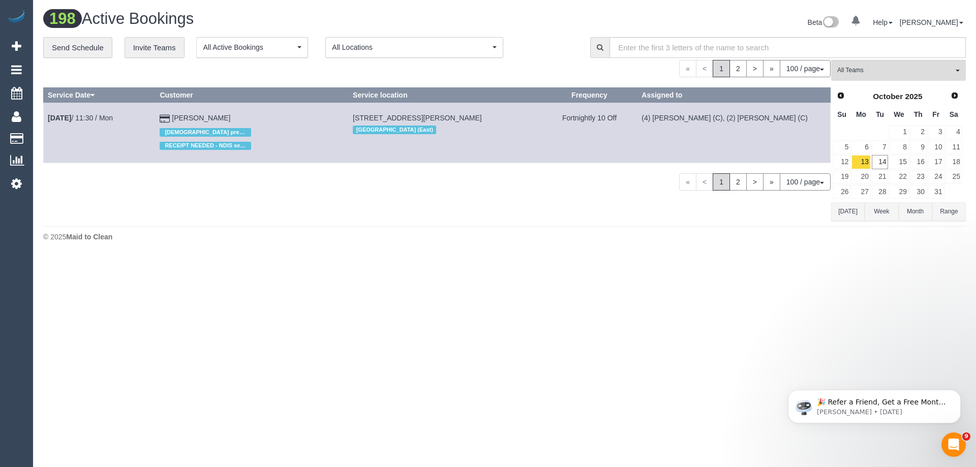
click at [860, 209] on button "Today" at bounding box center [848, 211] width 34 height 19
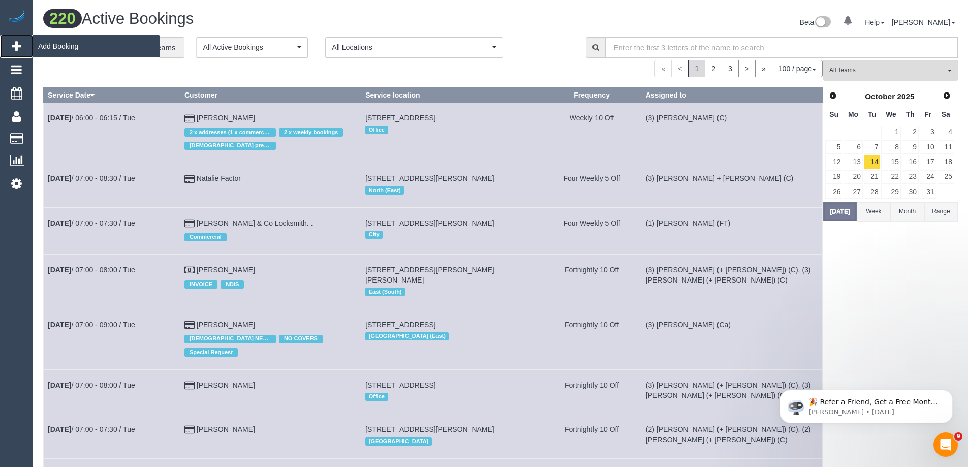
click at [47, 47] on span "Add Booking" at bounding box center [96, 46] width 127 height 23
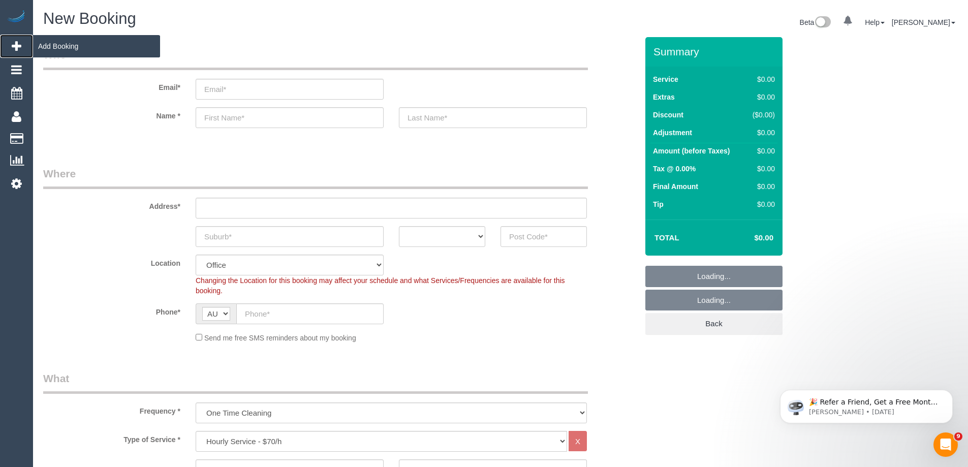
select select "object:10457"
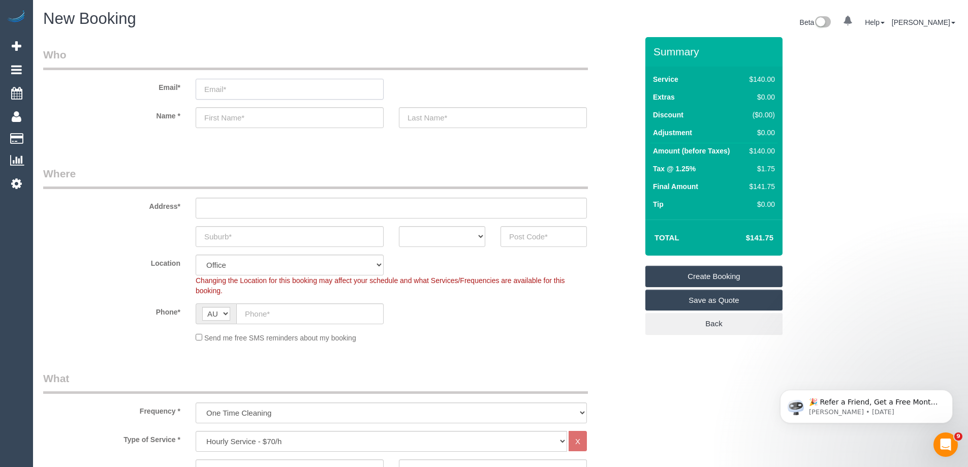
drag, startPoint x: 224, startPoint y: 89, endPoint x: 233, endPoint y: 88, distance: 9.8
click at [233, 88] on input "email" at bounding box center [290, 89] width 188 height 21
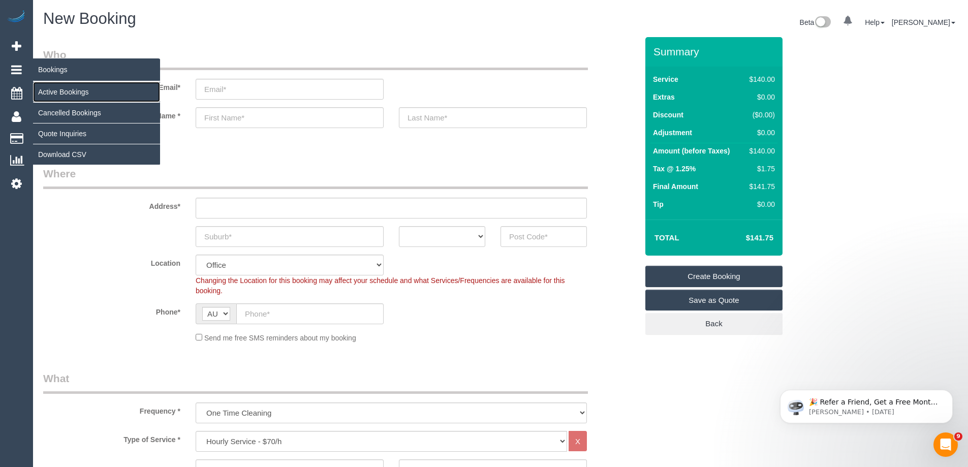
click at [58, 94] on link "Active Bookings" at bounding box center [96, 92] width 127 height 20
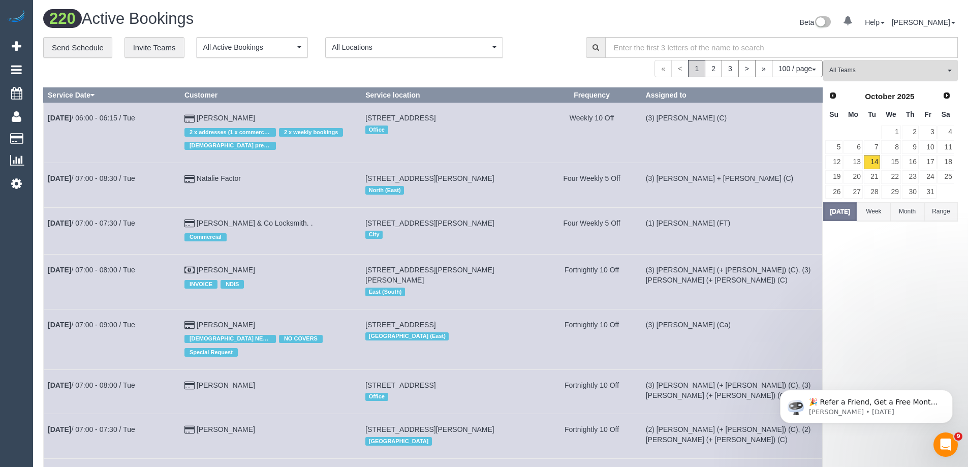
click at [872, 75] on span "All Teams" at bounding box center [887, 70] width 116 height 9
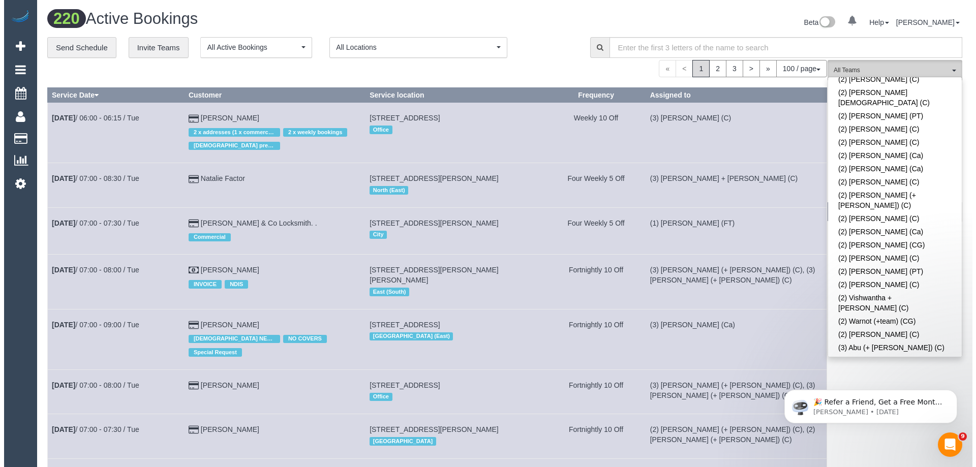
scroll to position [908, 0]
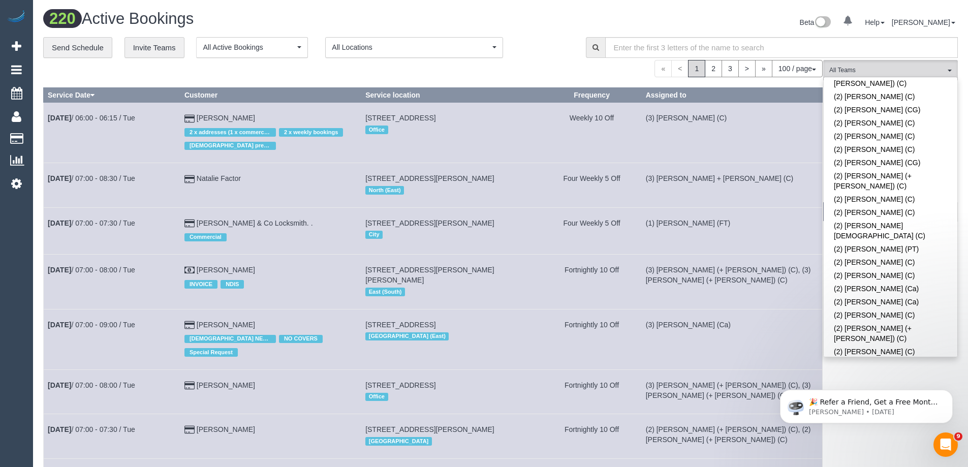
click at [555, 57] on div "**********" at bounding box center [306, 47] width 527 height 21
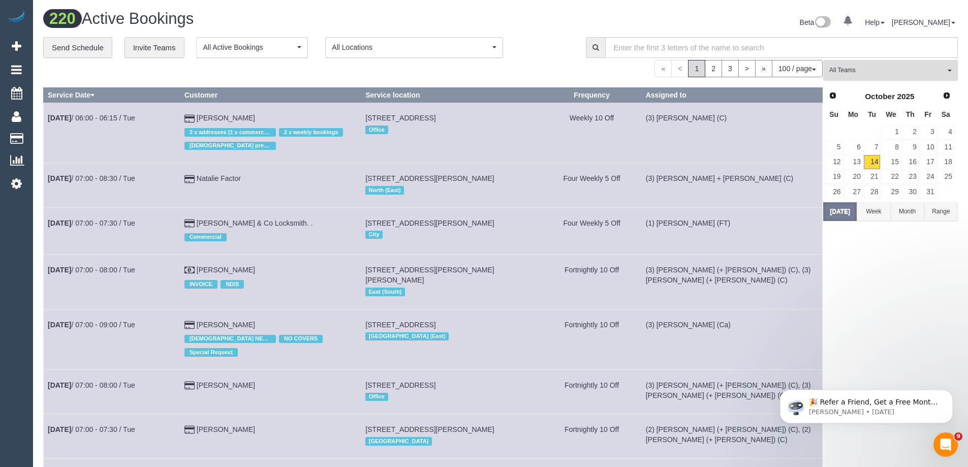
click at [916, 70] on span "All Teams" at bounding box center [887, 70] width 116 height 9
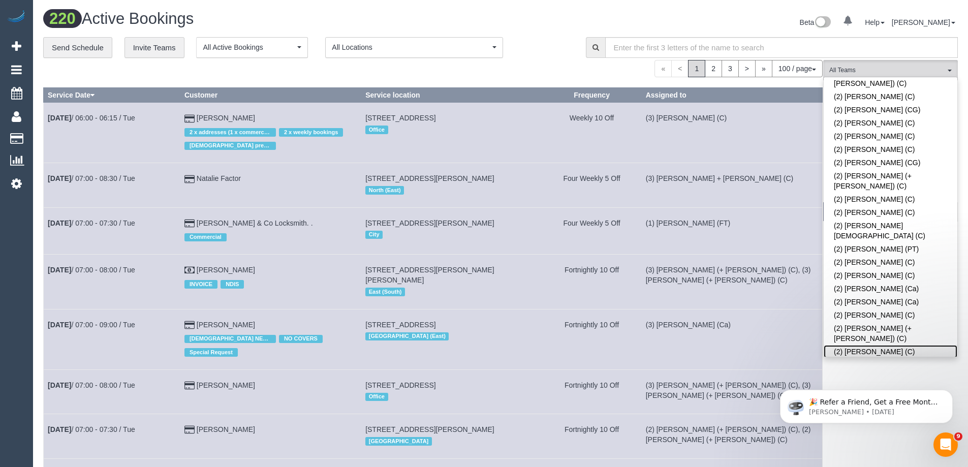
click at [925, 345] on link "(2) [PERSON_NAME] (C)" at bounding box center [891, 351] width 134 height 13
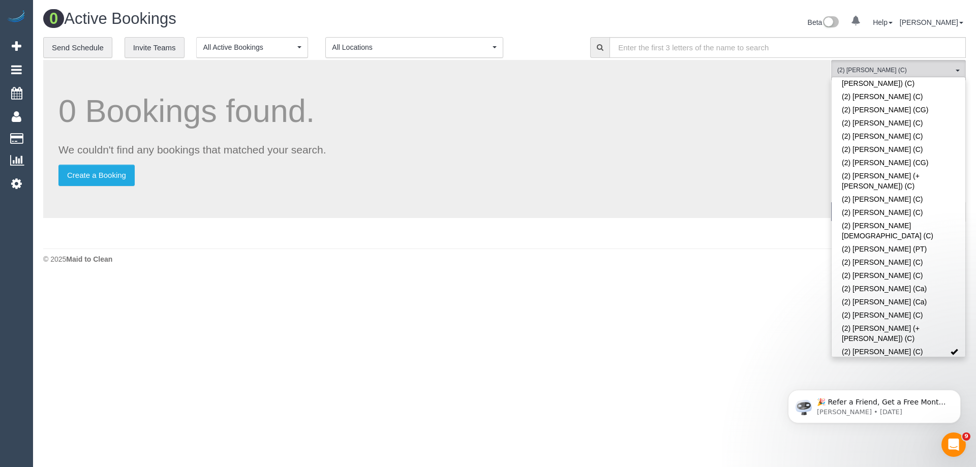
click at [681, 269] on div "0 Active Bookings Beta 0 Your Notifications You have 0 alerts Help Help Docs Ta…" at bounding box center [504, 139] width 943 height 279
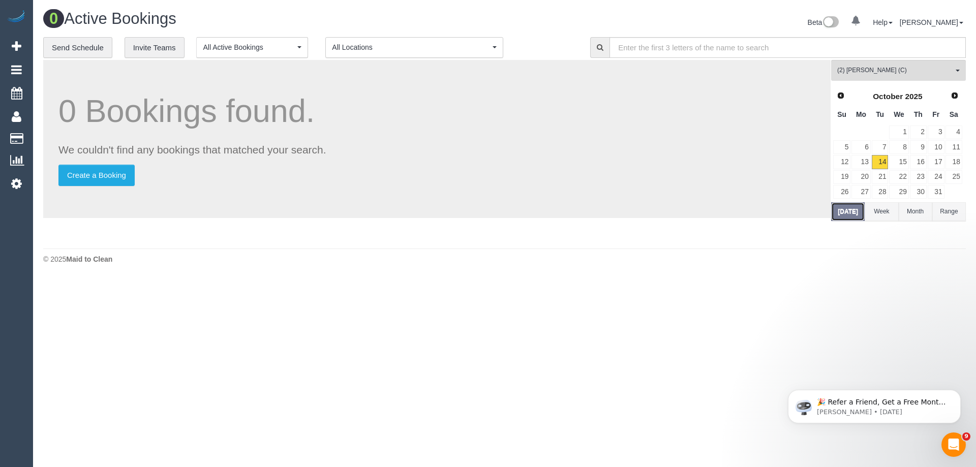
click at [843, 217] on button "Today" at bounding box center [848, 211] width 34 height 19
click at [915, 213] on button "Month" at bounding box center [915, 211] width 34 height 19
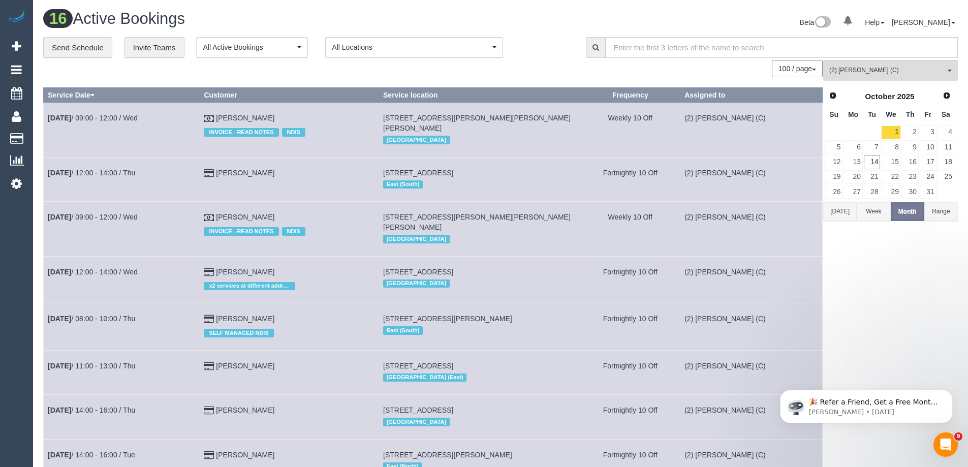
click at [873, 207] on button "Week" at bounding box center [874, 211] width 34 height 19
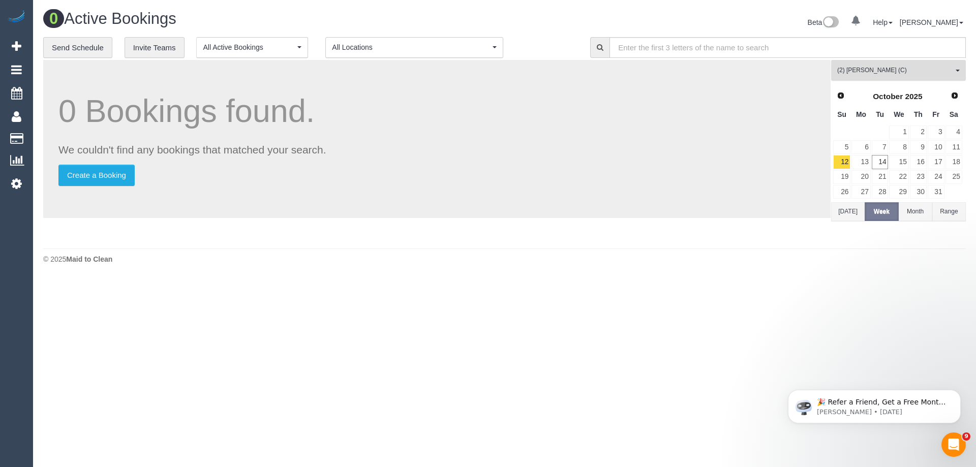
click at [901, 71] on span "(2) [PERSON_NAME] (C)" at bounding box center [895, 70] width 116 height 9
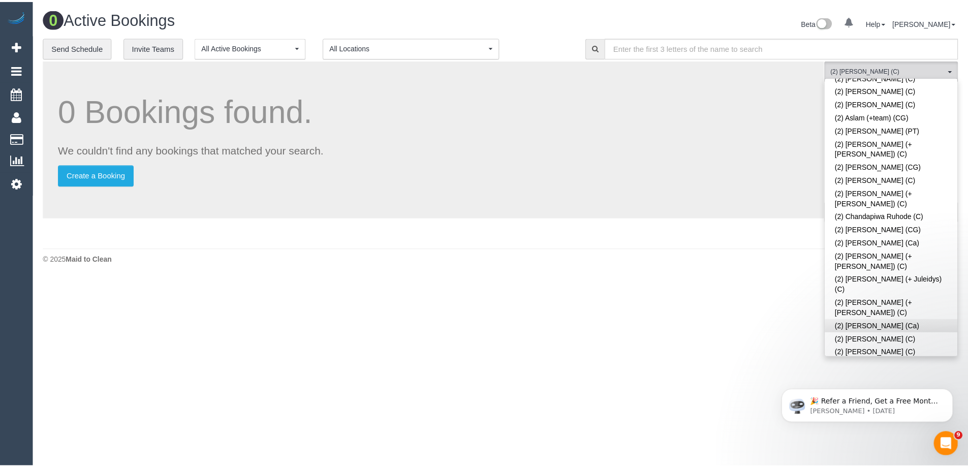
scroll to position [197, 0]
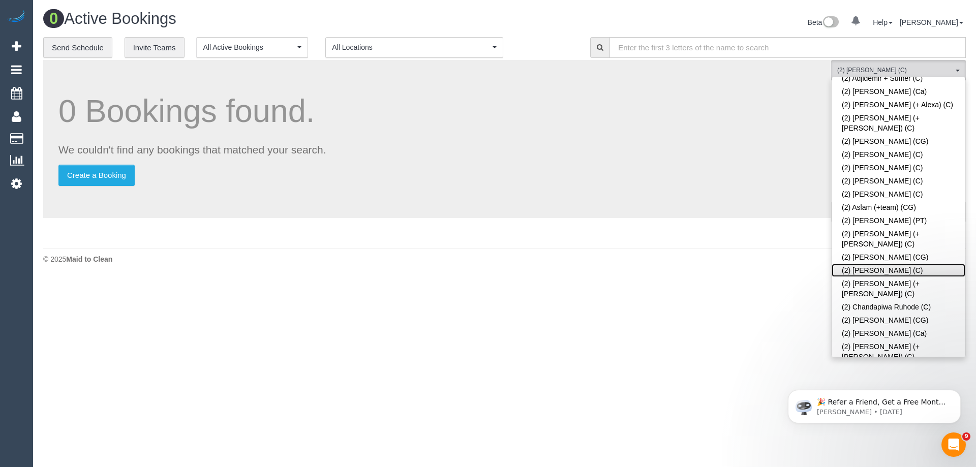
click at [887, 264] on link "(2) [PERSON_NAME] (C)" at bounding box center [898, 270] width 134 height 13
click at [794, 273] on div "0 Active Bookings Beta 0 Your Notifications You have 0 alerts Help Help Docs Ta…" at bounding box center [504, 139] width 943 height 279
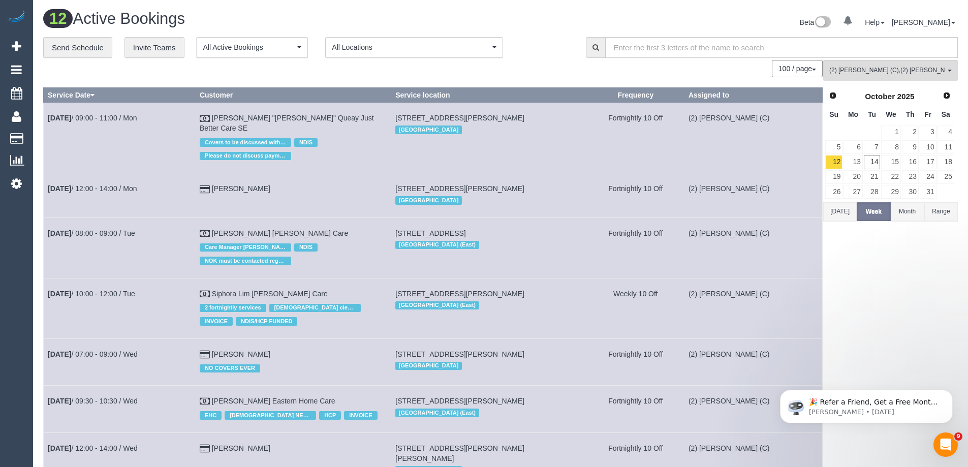
click at [851, 214] on button "Today" at bounding box center [840, 211] width 34 height 19
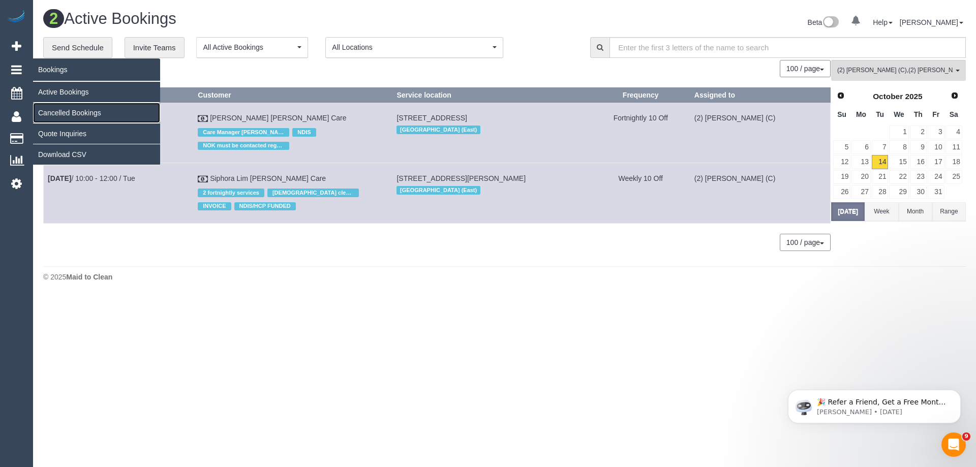
click at [53, 111] on link "Cancelled Bookings" at bounding box center [96, 113] width 127 height 20
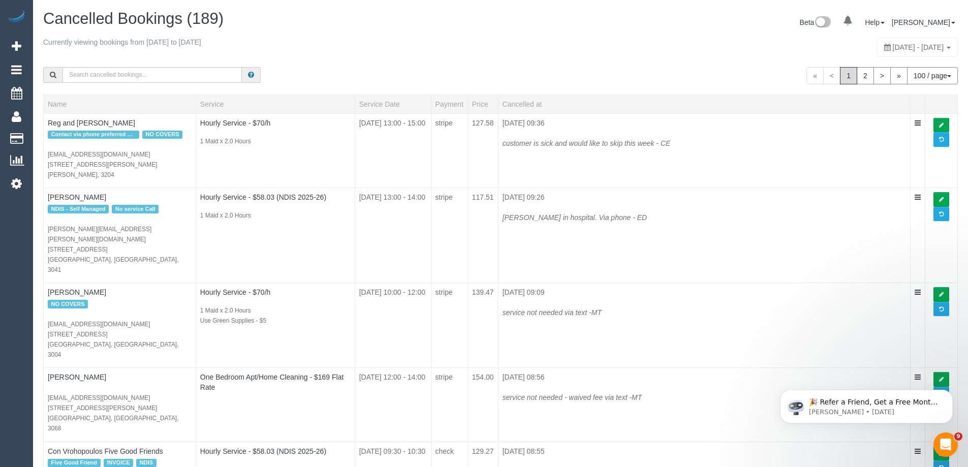
click at [893, 45] on span "October 12, 2025 - October 18, 2025" at bounding box center [918, 47] width 51 height 8
type input "**********"
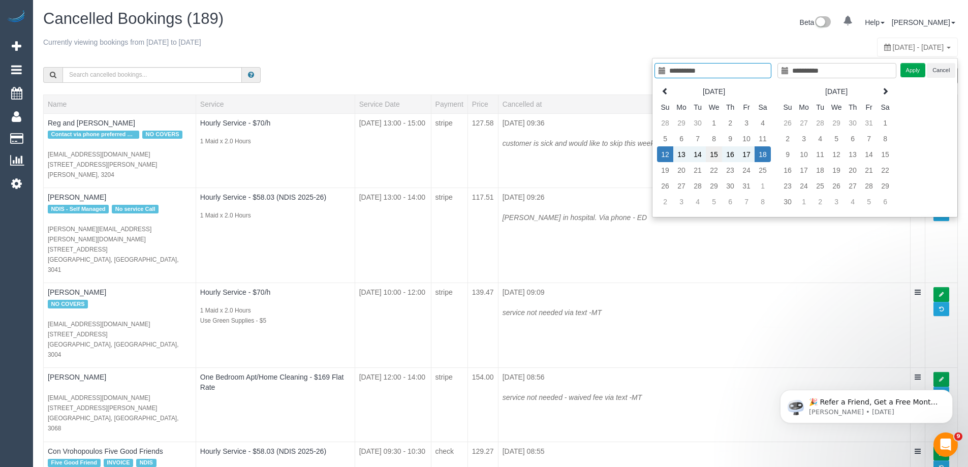
type input "**********"
click at [715, 154] on td "15" at bounding box center [714, 154] width 16 height 16
type input "**********"
click at [715, 154] on td "15" at bounding box center [714, 154] width 16 height 16
click at [922, 70] on button "Apply" at bounding box center [912, 70] width 25 height 15
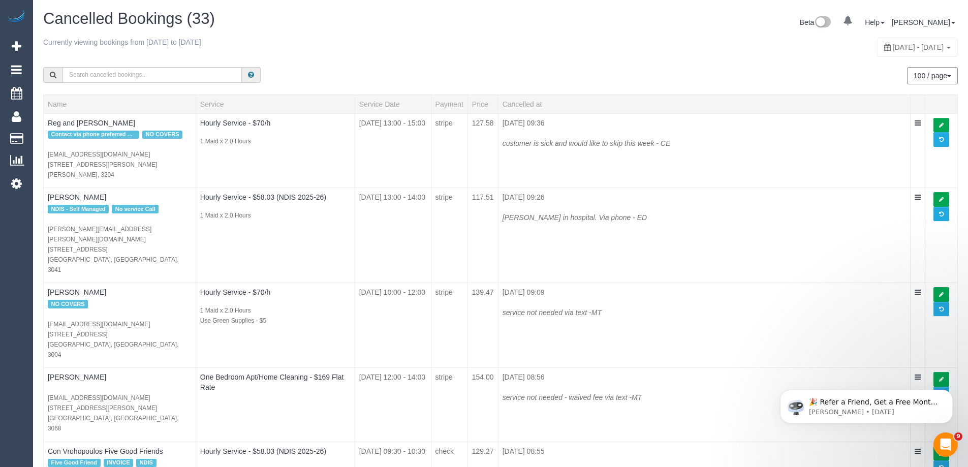
click at [893, 44] on span "October 15, 2025 - October 15, 2025" at bounding box center [918, 47] width 51 height 8
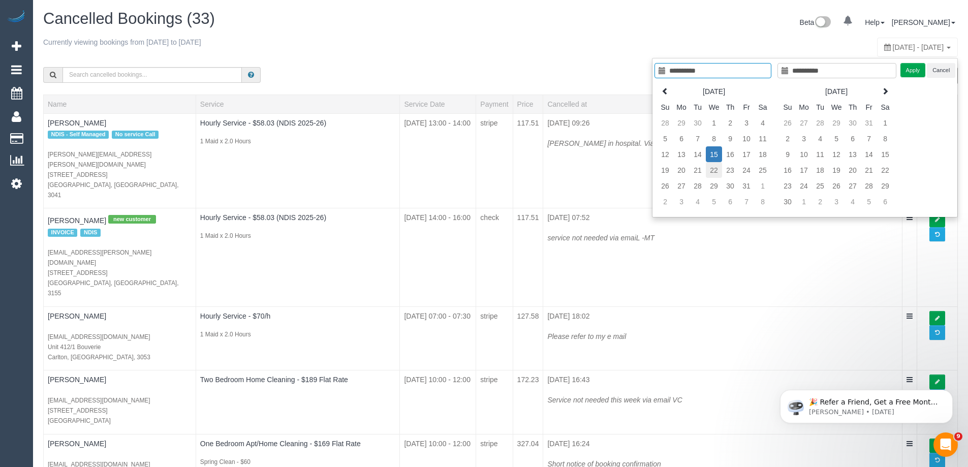
type input "**********"
click at [716, 173] on td "22" at bounding box center [714, 170] width 16 height 16
type input "**********"
click at [599, 45] on div "Currently viewing bookings from 2025-10-15 to 2025-10-15 October 15, 2025 - Oct…" at bounding box center [500, 47] width 915 height 20
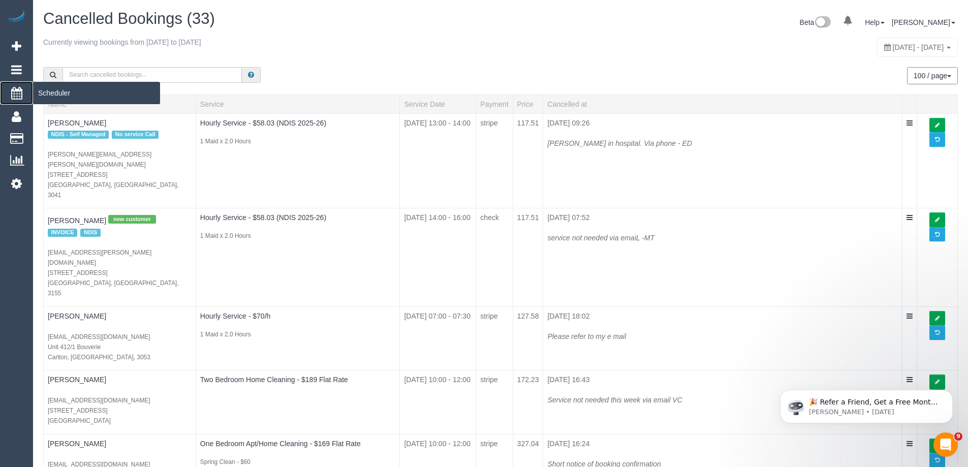
click at [48, 89] on span "Scheduler" at bounding box center [96, 92] width 127 height 23
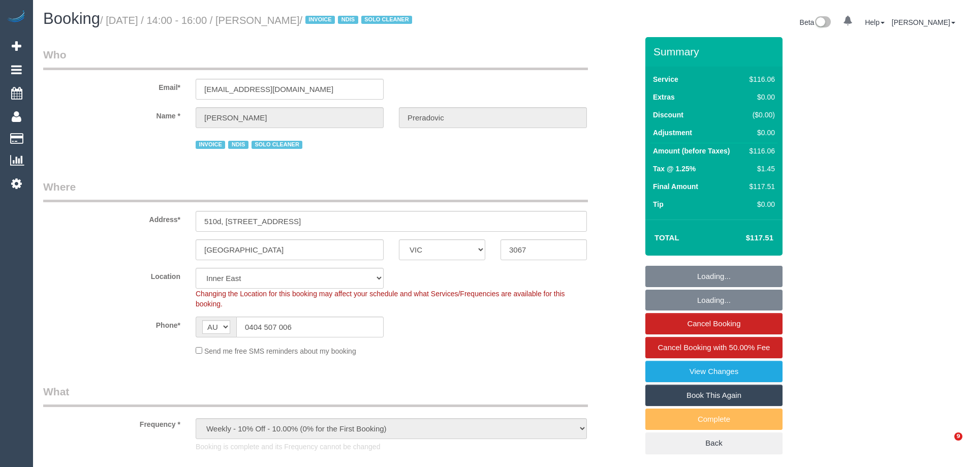
select select "VIC"
select select "string:check"
select select "number:28"
select select "number:14"
select select "number:19"
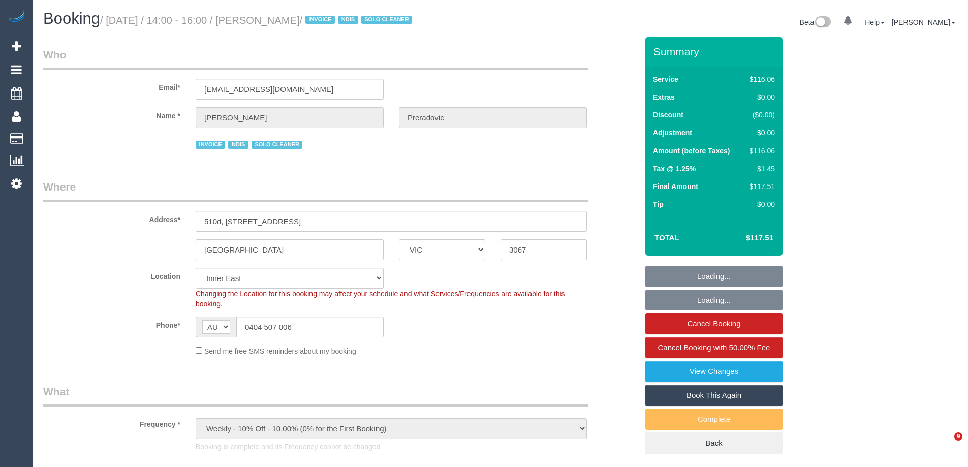
select select "number:23"
select select "number:34"
select select "number:11"
